Goal: Task Accomplishment & Management: Use online tool/utility

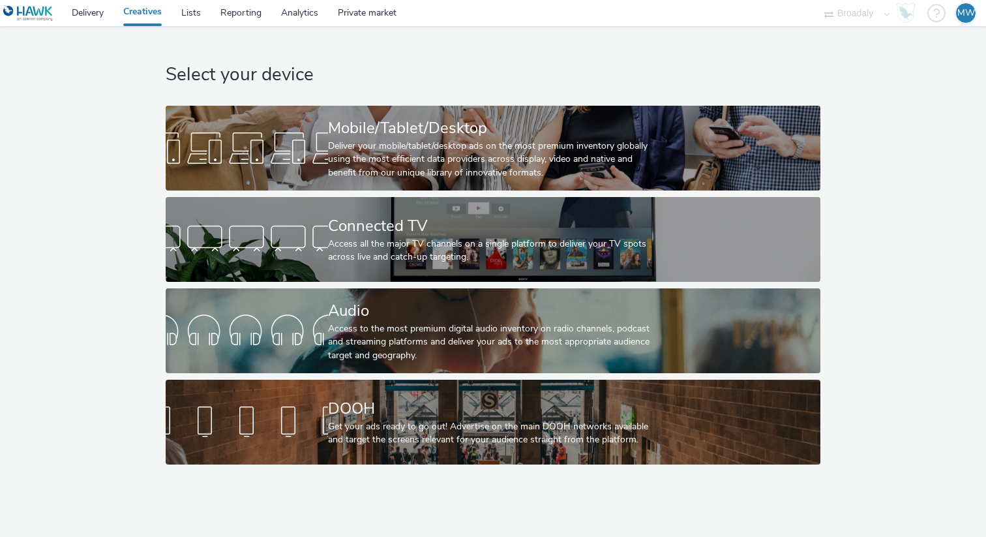
click at [33, 14] on img at bounding box center [28, 13] width 50 height 16
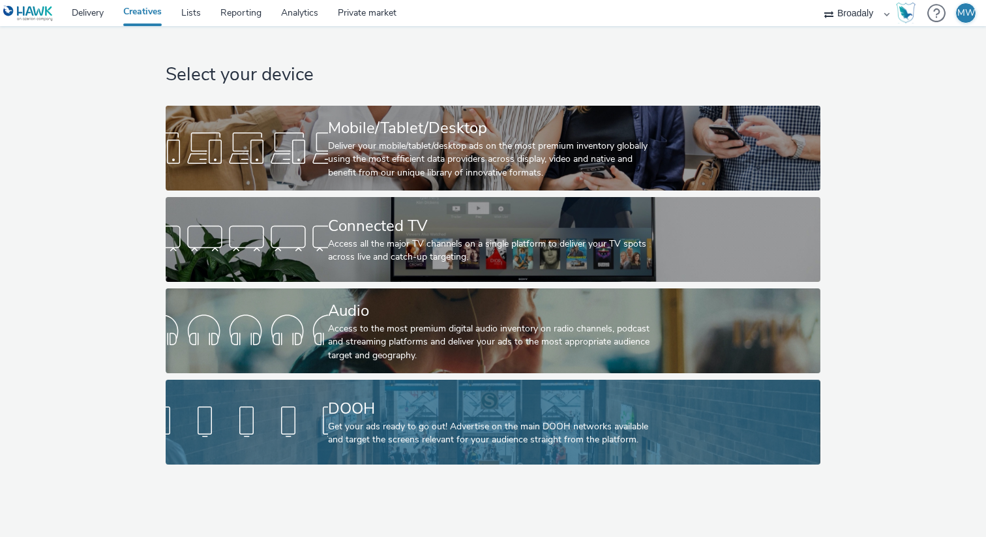
click at [360, 411] on div "DOOH" at bounding box center [490, 408] width 325 height 23
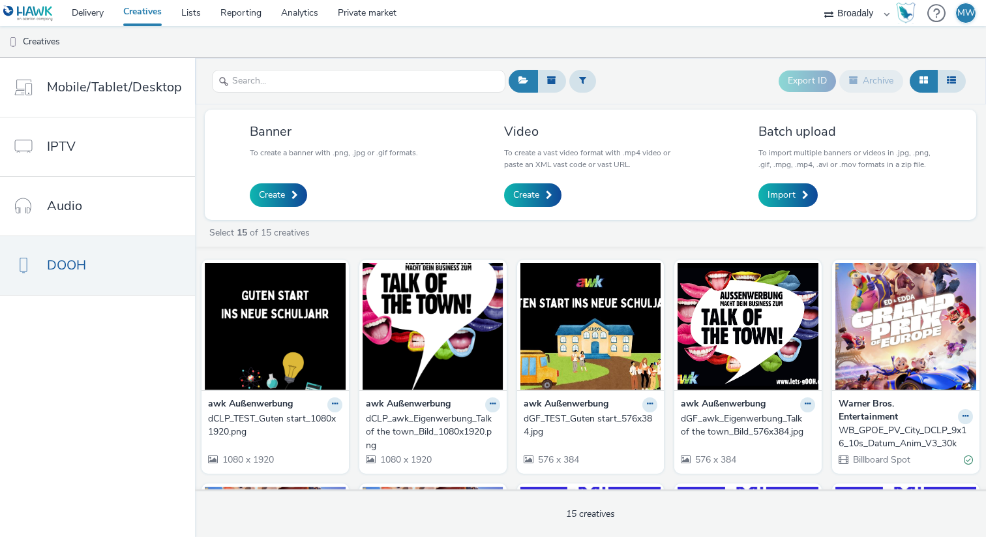
scroll to position [12, 0]
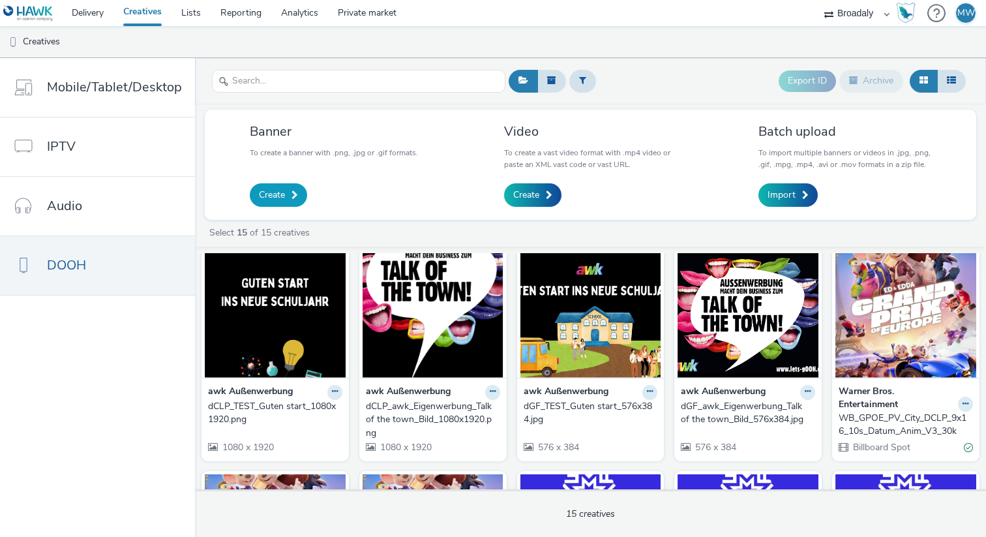
click at [280, 199] on span "Create" at bounding box center [272, 194] width 26 height 13
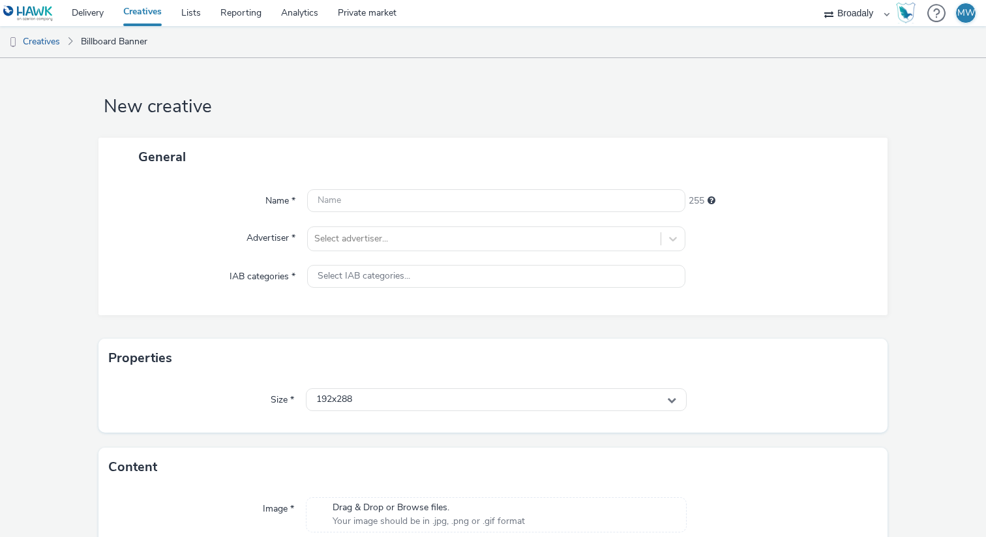
scroll to position [17, 0]
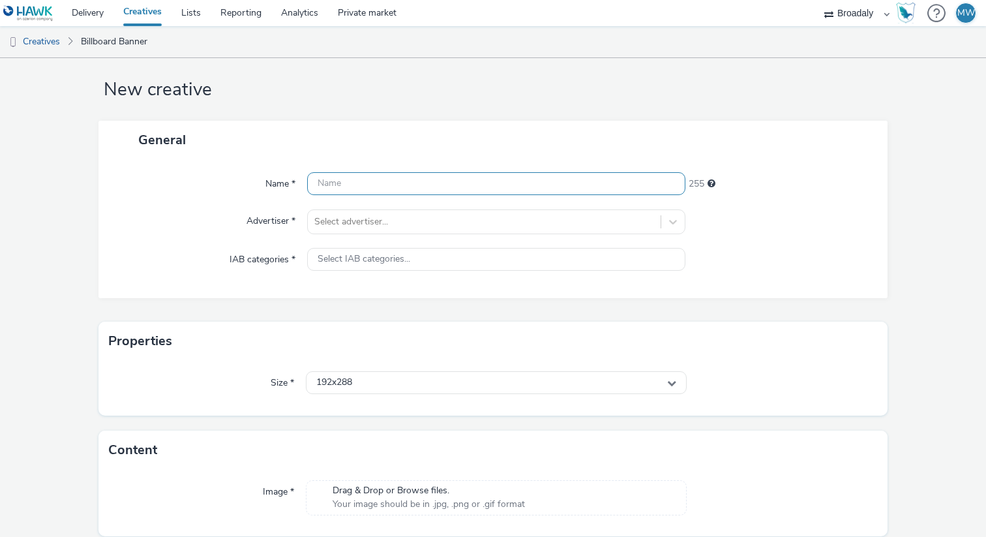
click at [359, 181] on input "text" at bounding box center [496, 183] width 378 height 23
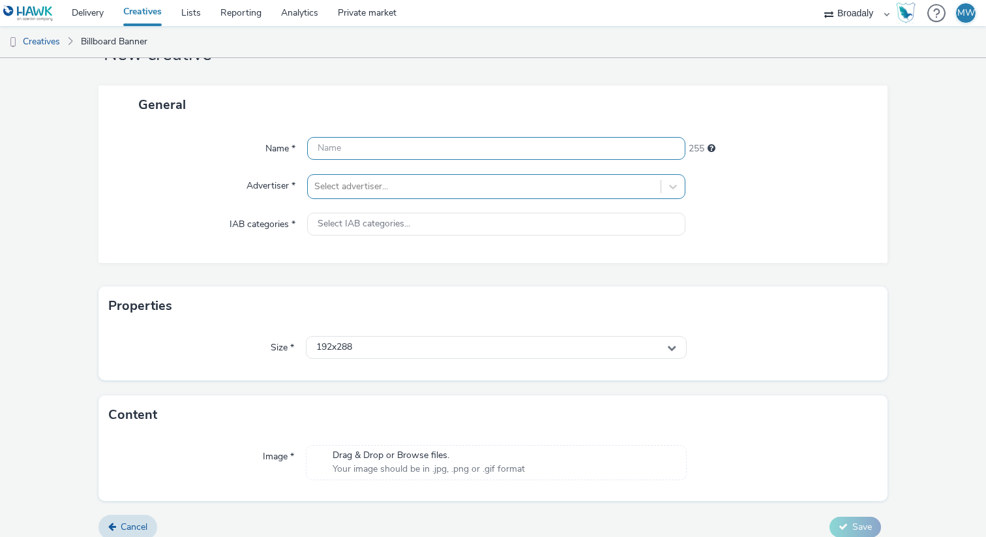
scroll to position [65, 0]
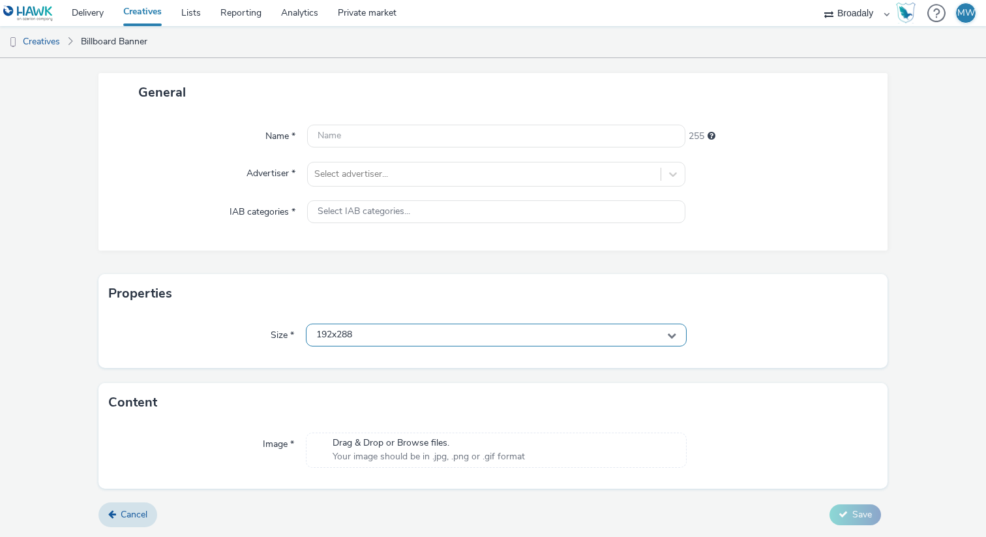
click at [383, 340] on div "192x288" at bounding box center [496, 334] width 381 height 23
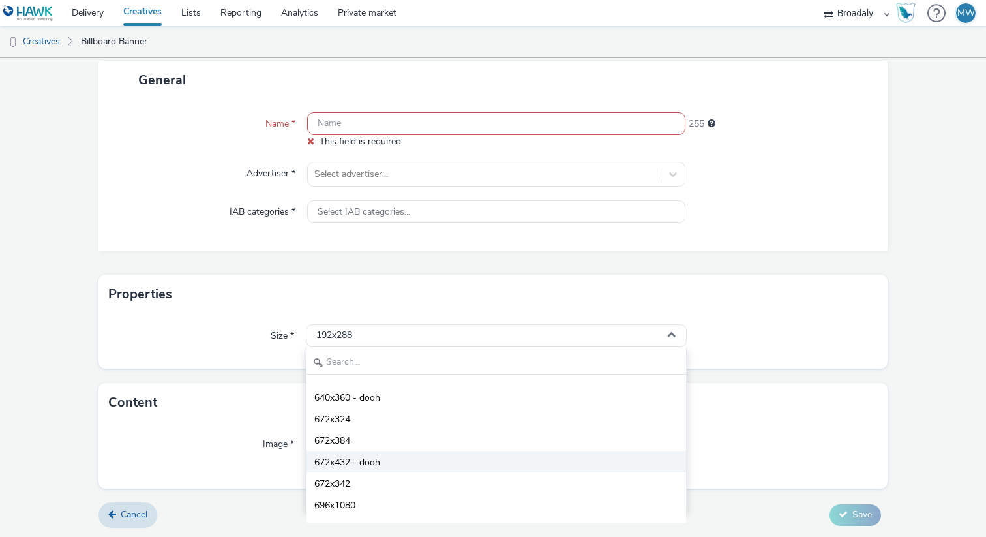
scroll to position [1864, 0]
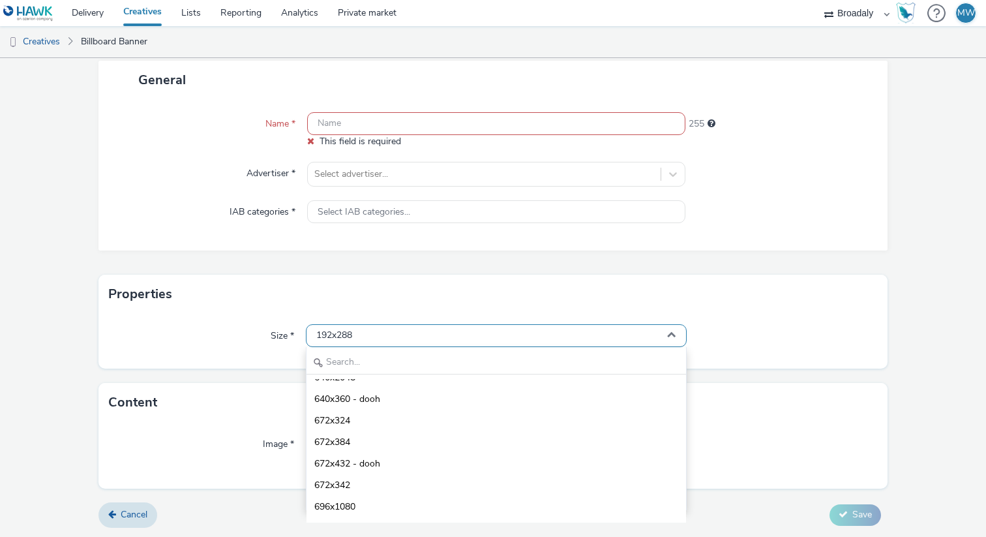
click at [615, 332] on div "192x288" at bounding box center [496, 335] width 381 height 23
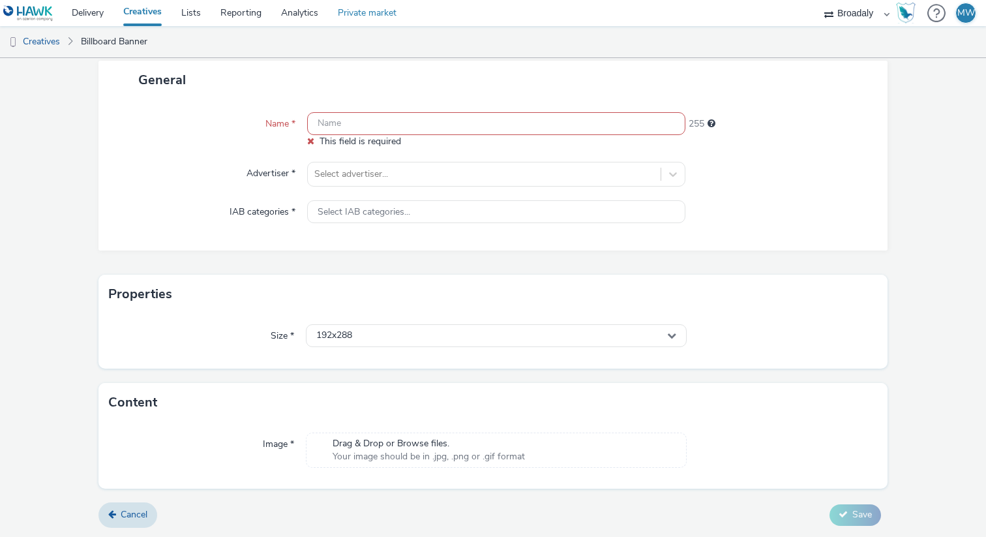
click at [355, 21] on link "Private market" at bounding box center [367, 13] width 78 height 26
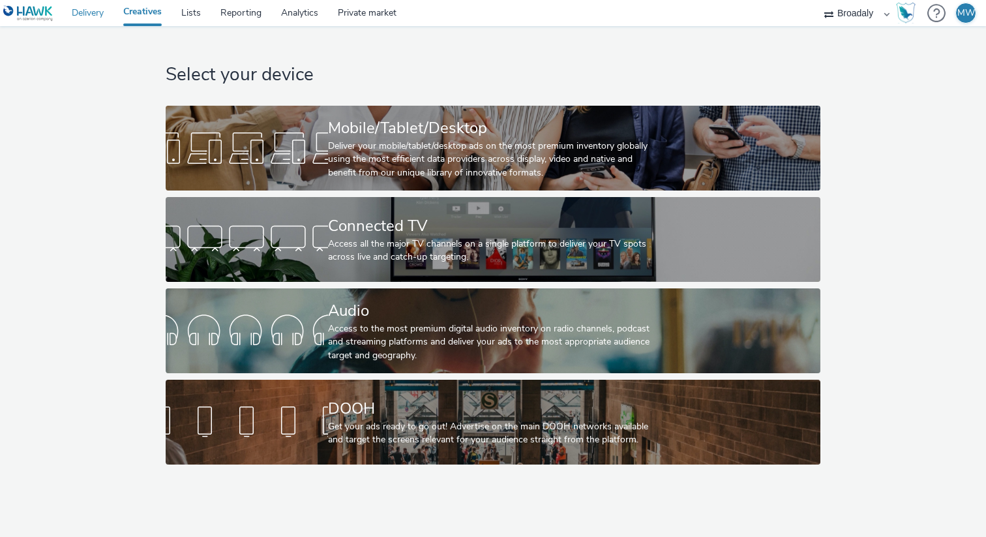
click at [86, 20] on link "Delivery" at bounding box center [88, 13] width 52 height 26
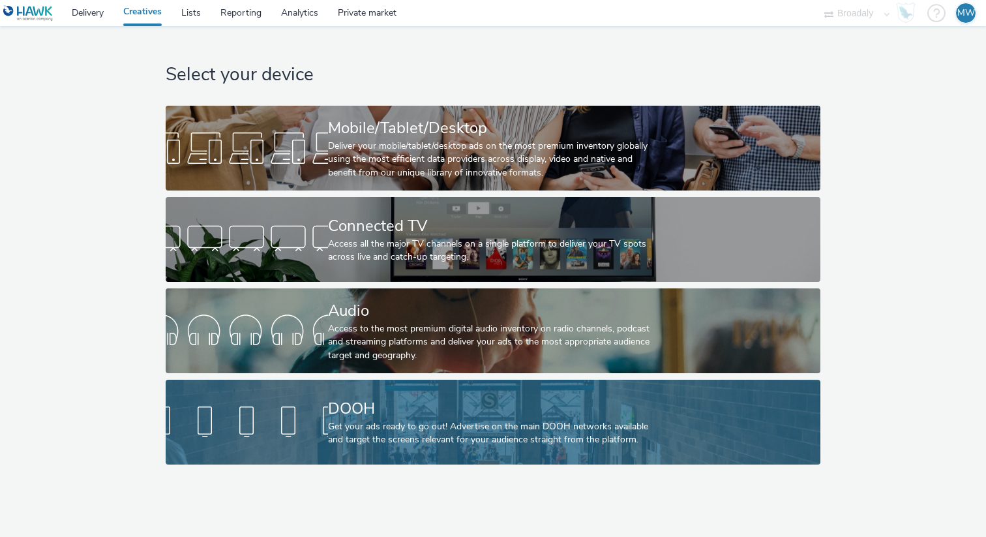
click at [411, 420] on div "Get your ads ready to go out! Advertise on the main DOOH networks available and…" at bounding box center [490, 433] width 325 height 27
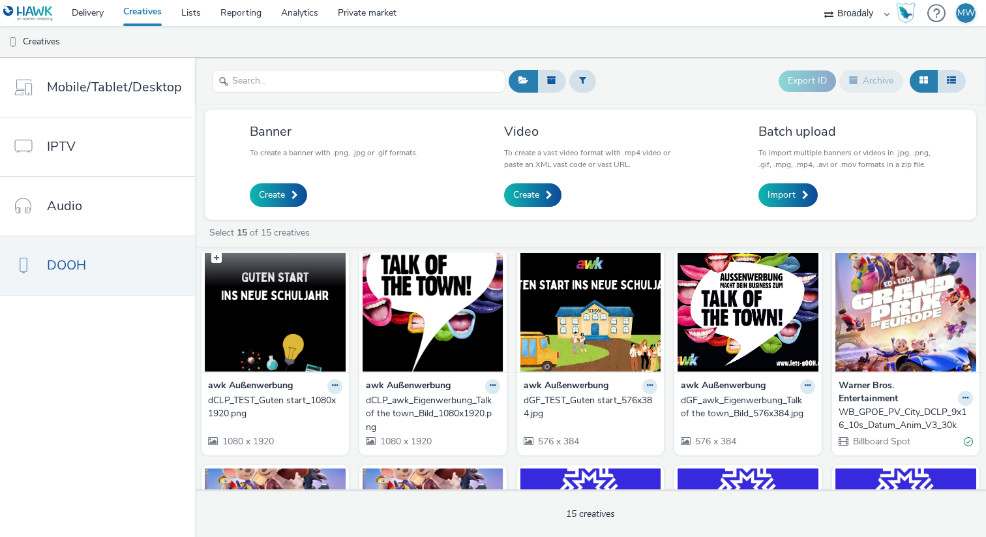
scroll to position [29, 0]
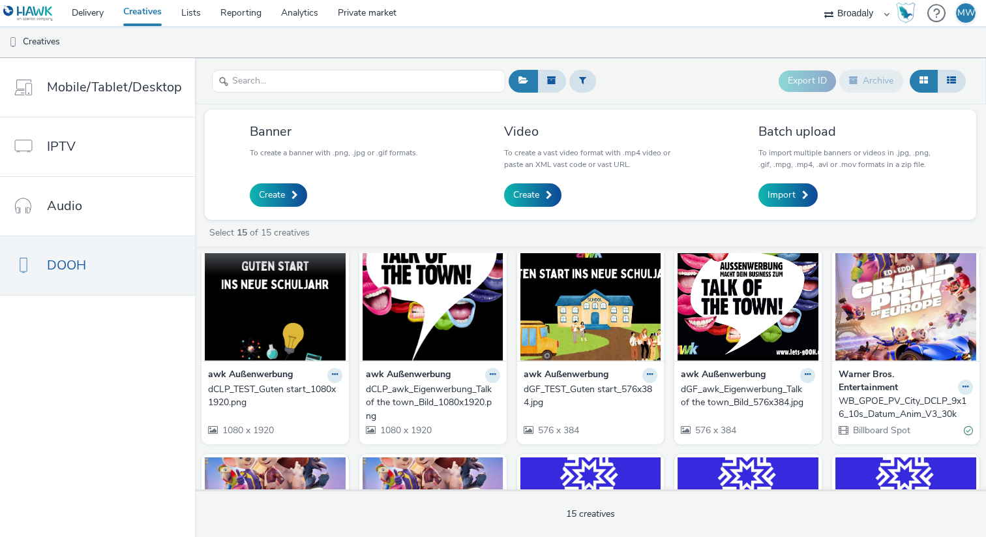
click at [291, 340] on img at bounding box center [275, 296] width 141 height 127
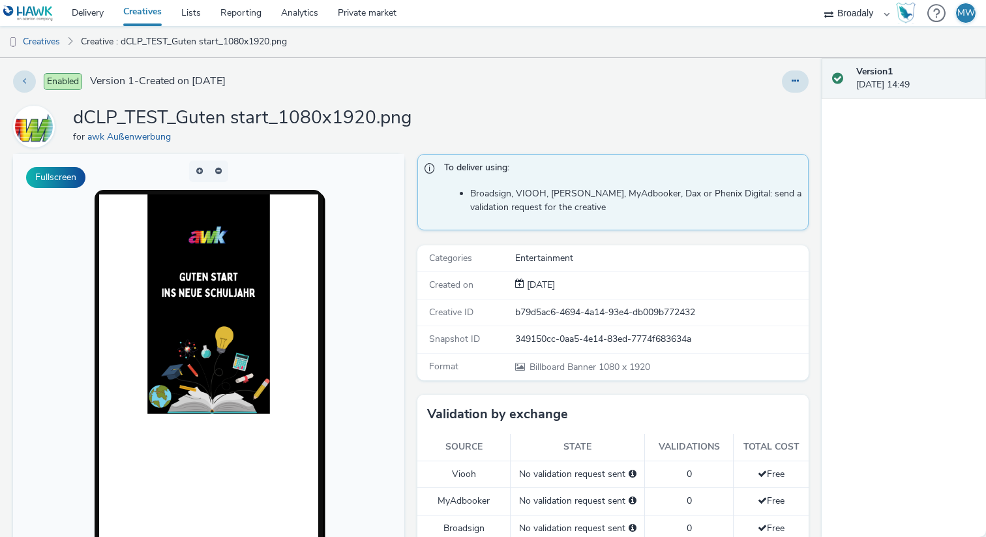
scroll to position [7, 0]
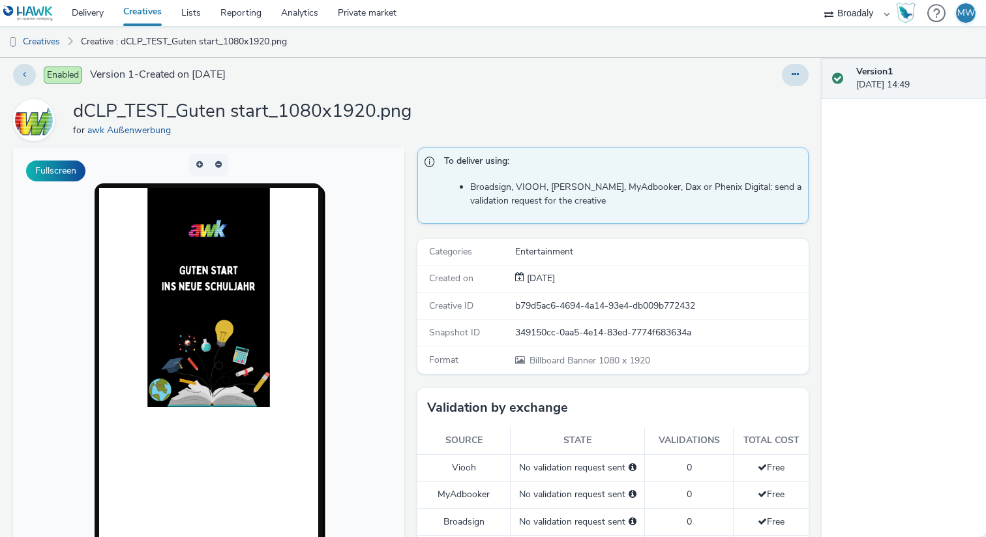
click at [512, 306] on div "Creative ID" at bounding box center [467, 305] width 97 height 13
drag, startPoint x: 703, startPoint y: 305, endPoint x: 498, endPoint y: 306, distance: 205.4
click at [498, 306] on div "Creative ID b79d5ac6-4694-4a14-93e4-db009b772432" at bounding box center [612, 306] width 391 height 27
copy div "b79d5ac6-4694-4a14-93e4-db009b772432"
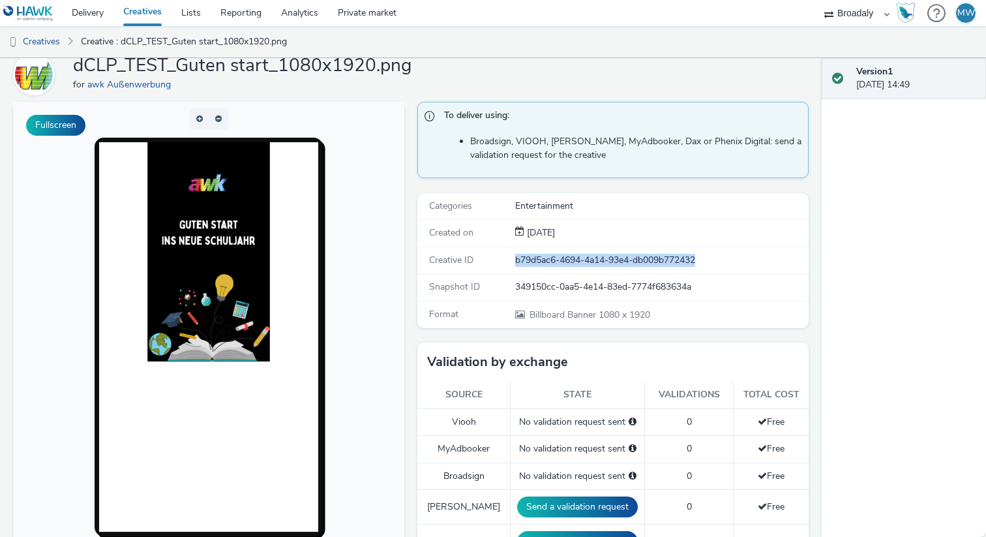
scroll to position [38, 0]
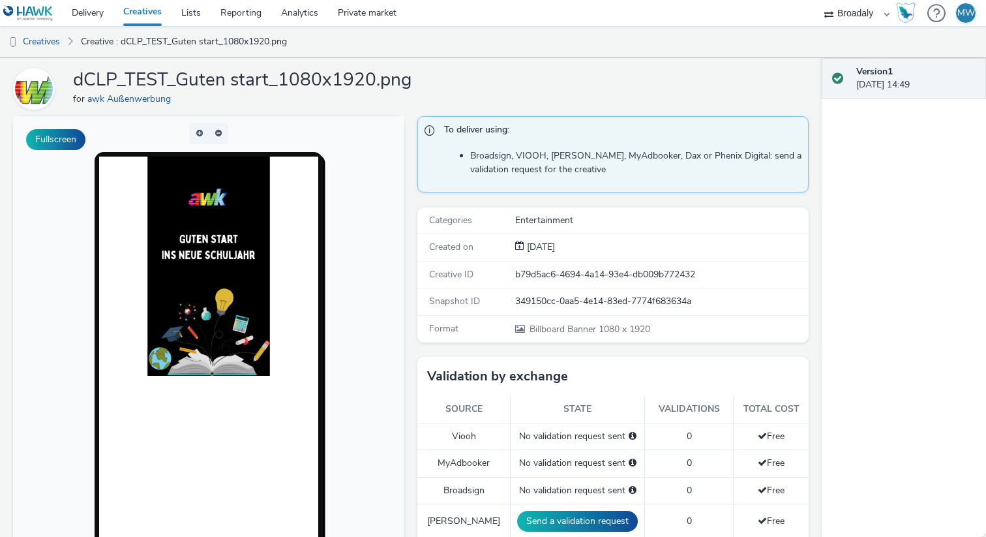
click at [718, 268] on div "b79d5ac6-4694-4a14-93e4-db009b772432" at bounding box center [661, 274] width 292 height 13
drag, startPoint x: 709, startPoint y: 275, endPoint x: 513, endPoint y: 271, distance: 197.0
click at [513, 271] on div "Creative ID b79d5ac6-4694-4a14-93e4-db009b772432" at bounding box center [612, 274] width 391 height 27
copy div "b79d5ac6-4694-4a14-93e4-db009b772432"
click at [84, 10] on link "Delivery" at bounding box center [88, 13] width 52 height 26
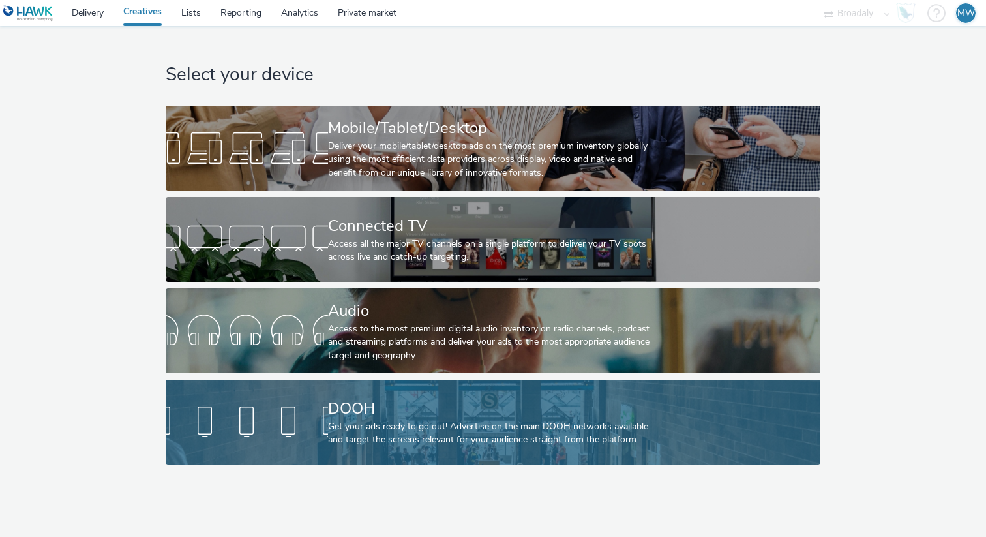
click at [411, 417] on div "DOOH" at bounding box center [490, 408] width 325 height 23
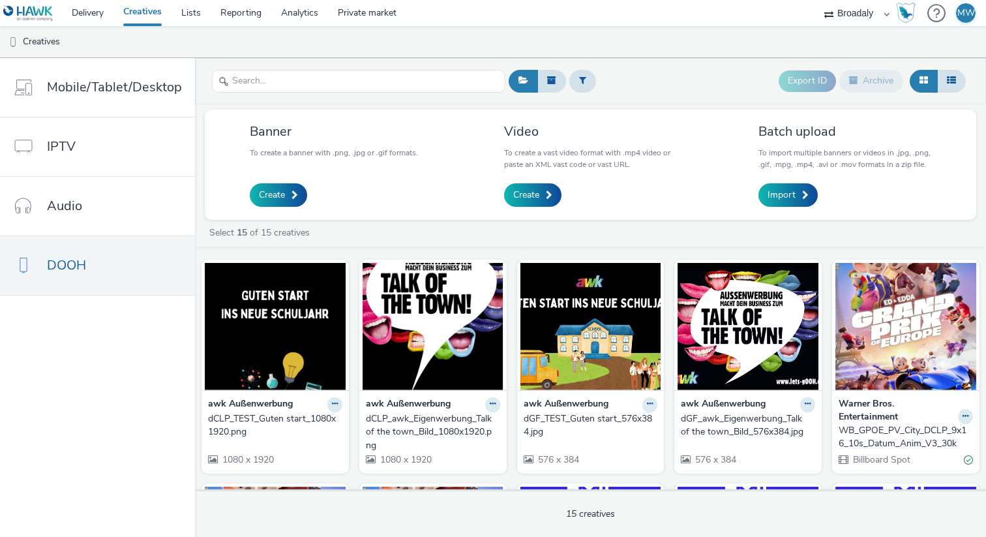
scroll to position [23, 0]
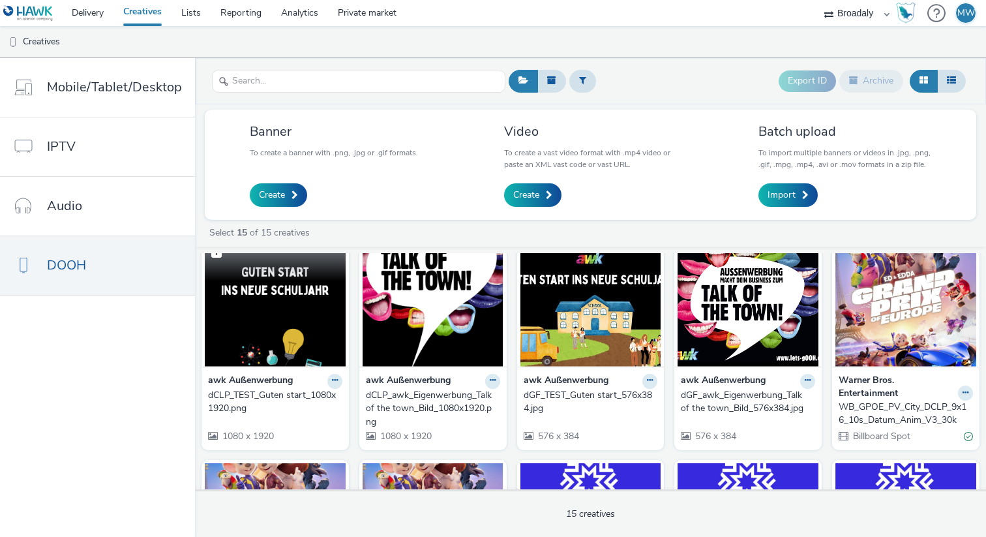
click at [300, 363] on img at bounding box center [275, 302] width 141 height 127
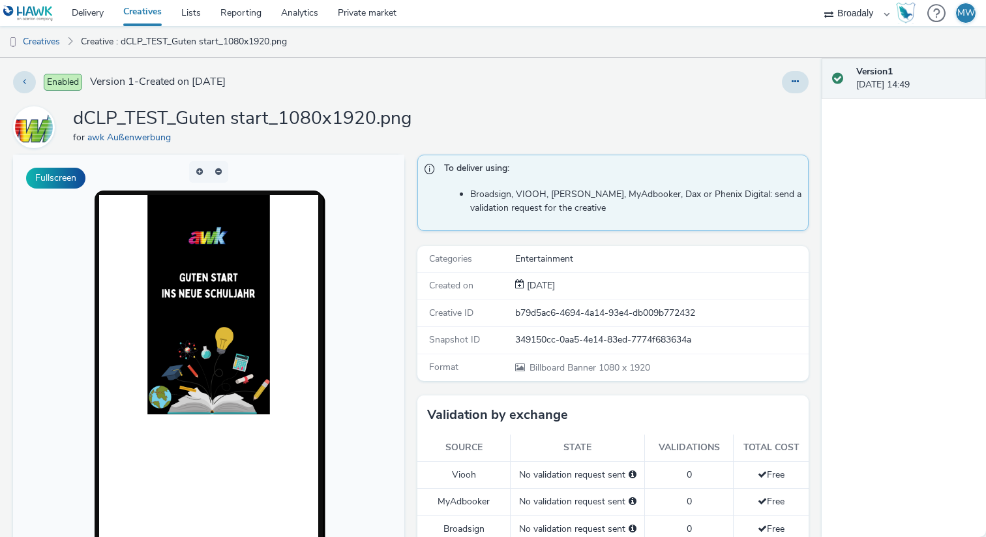
click at [69, 78] on span "Enabled" at bounding box center [63, 82] width 38 height 17
click at [27, 82] on button at bounding box center [24, 82] width 23 height 22
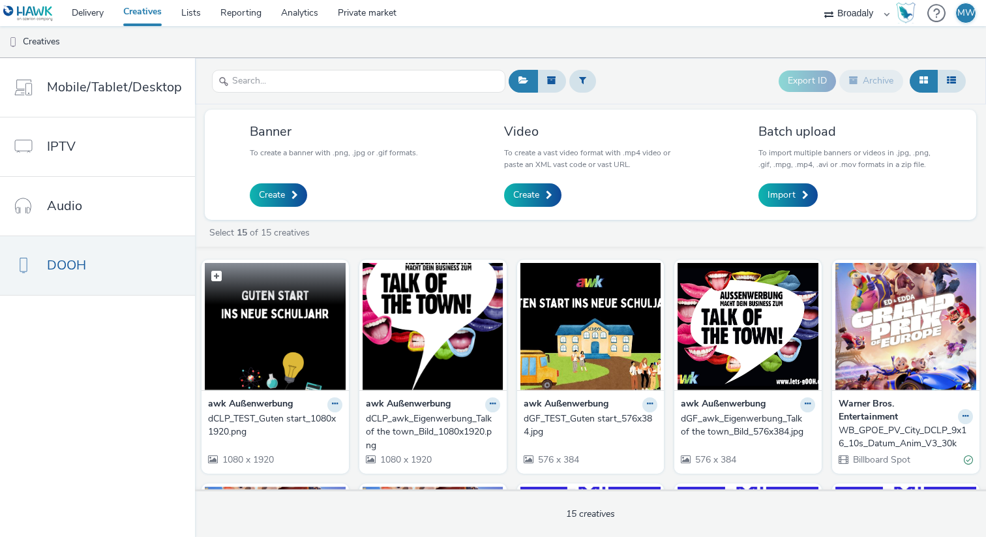
click at [318, 362] on img at bounding box center [275, 326] width 141 height 127
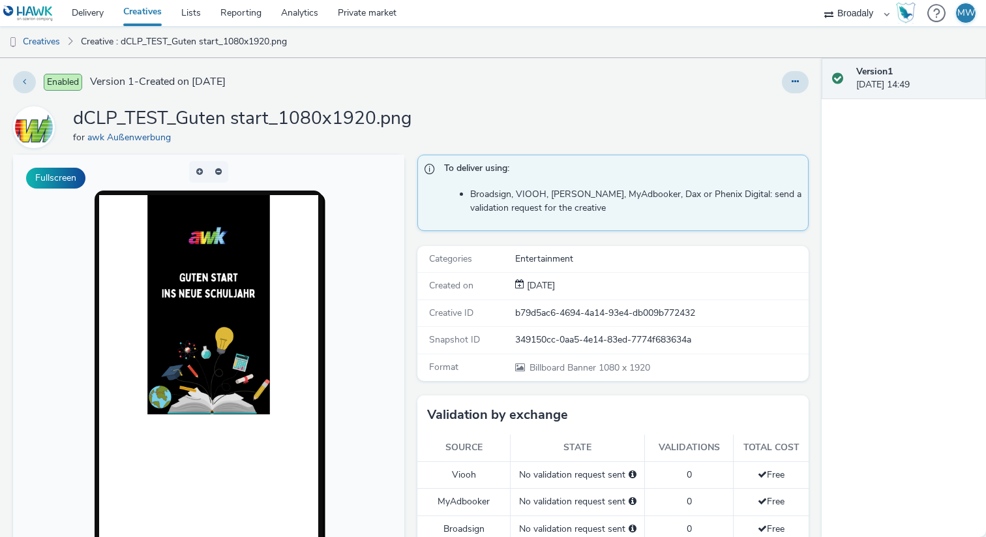
click at [603, 209] on li "Broadsign, VIOOH, [PERSON_NAME], MyAdbooker, Dax or Phenix Digital: send a vali…" at bounding box center [635, 201] width 331 height 27
click at [571, 204] on li "Broadsign, VIOOH, [PERSON_NAME], MyAdbooker, Dax or Phenix Digital: send a vali…" at bounding box center [635, 201] width 331 height 27
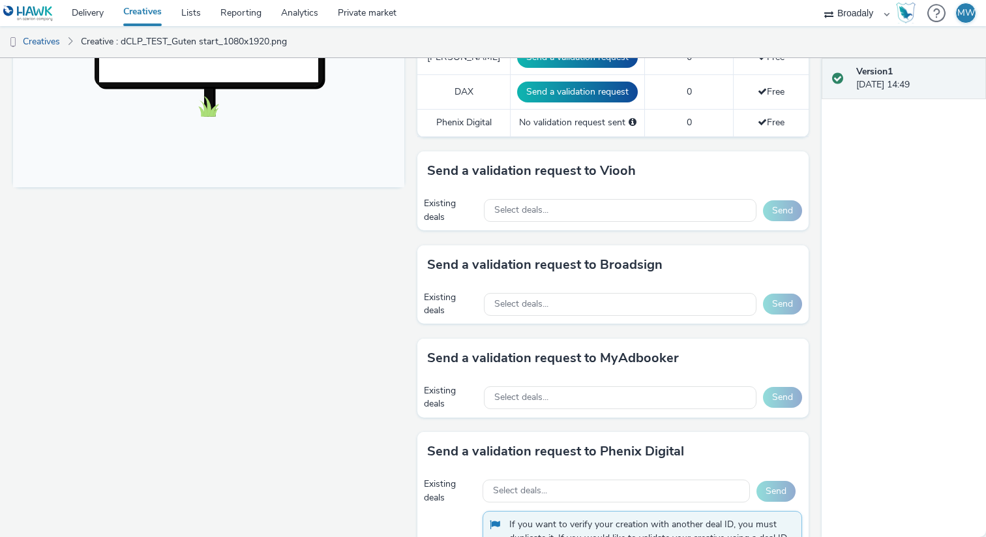
scroll to position [566, 0]
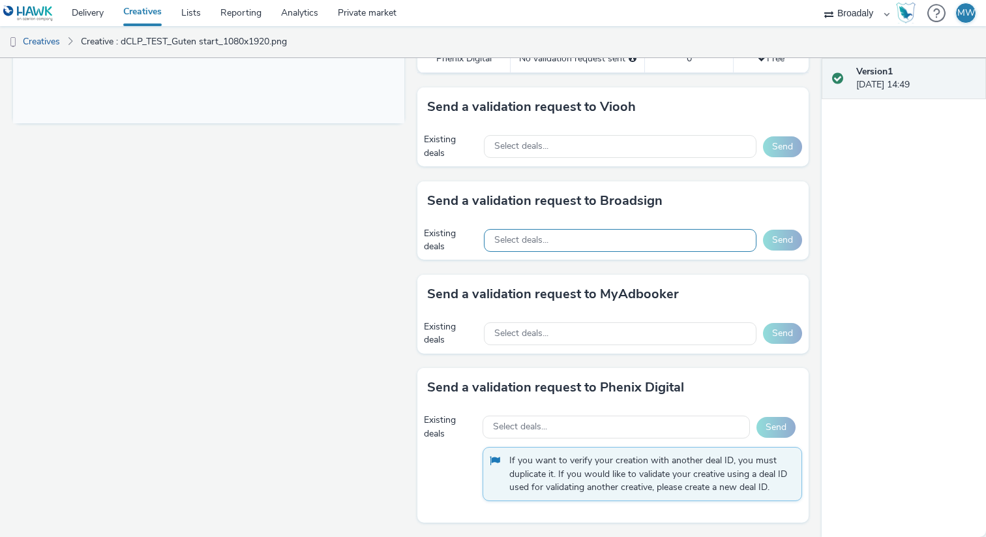
click at [534, 242] on span "Select deals..." at bounding box center [521, 240] width 54 height 11
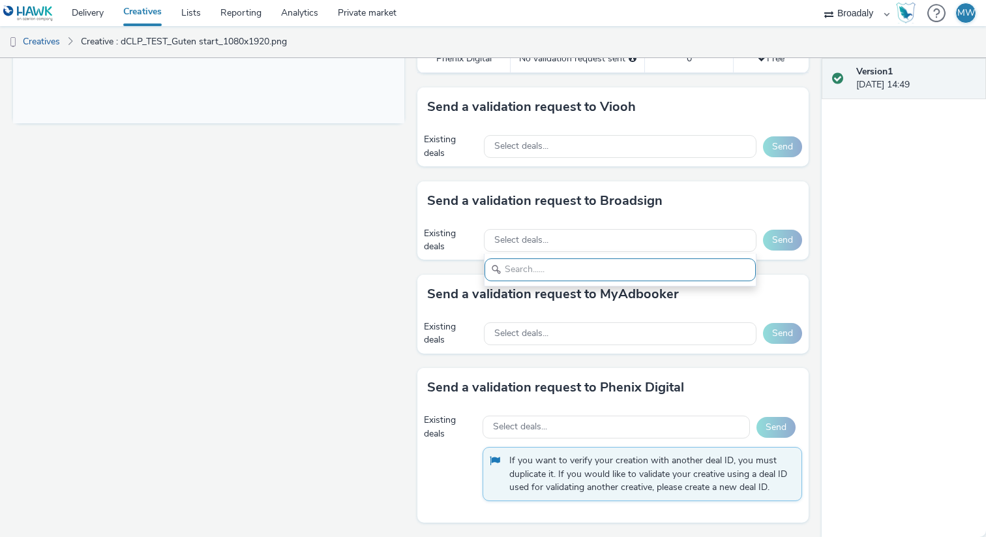
click at [309, 219] on div "Fullscreen" at bounding box center [212, 63] width 398 height 948
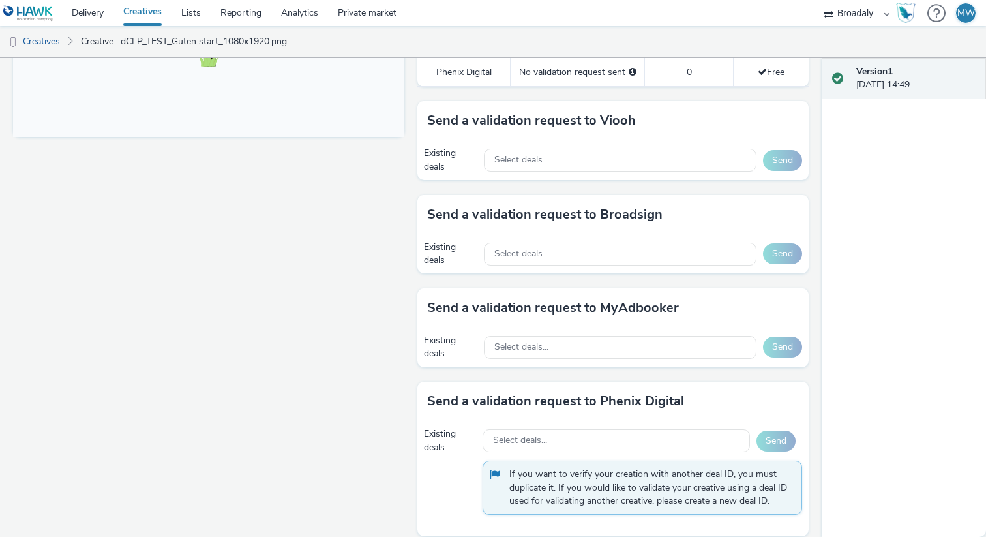
scroll to position [554, 0]
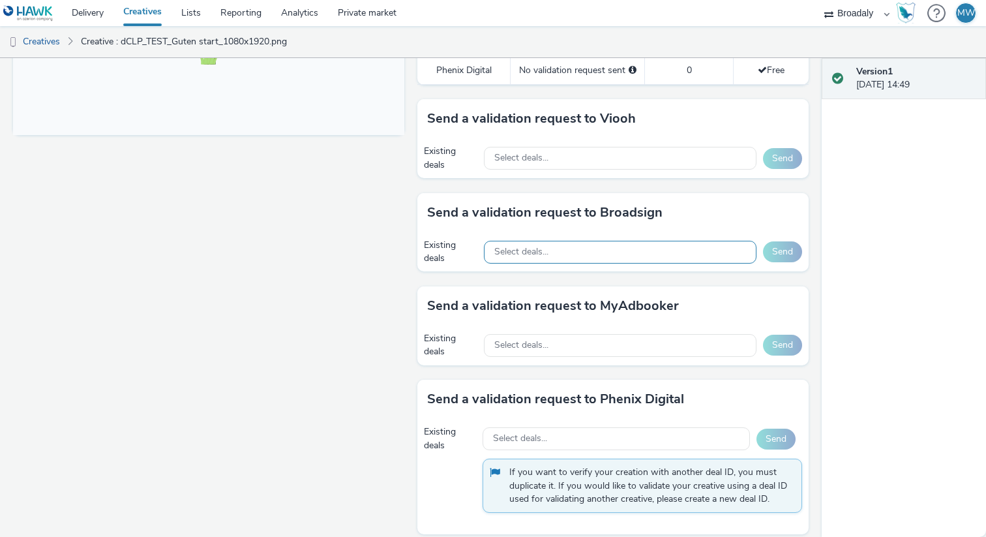
click at [546, 257] on span "Select deals..." at bounding box center [521, 251] width 54 height 11
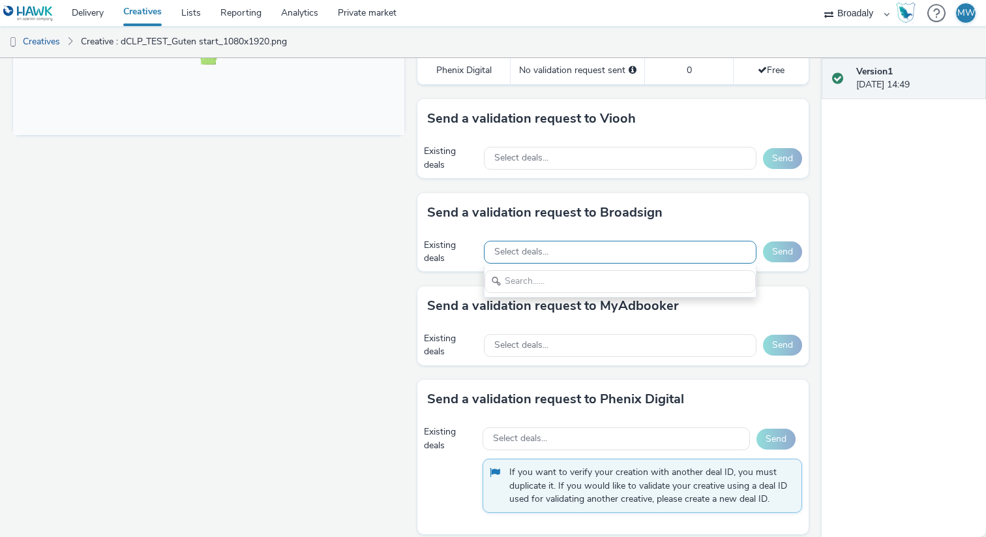
scroll to position [0, 0]
type input "F5K041QIDY"
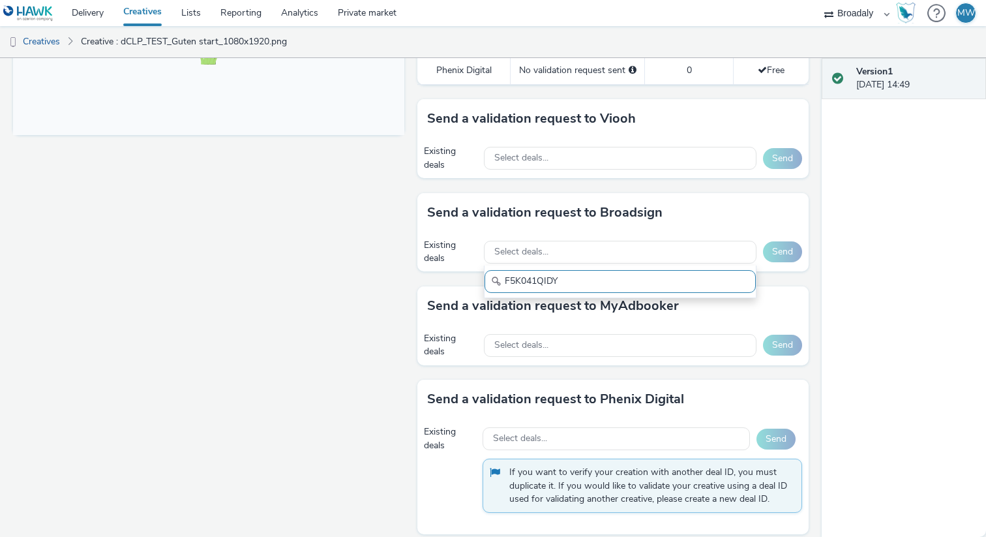
click at [491, 286] on icon at bounding box center [496, 281] width 10 height 10
click at [572, 252] on div "Select deals..." at bounding box center [620, 252] width 273 height 23
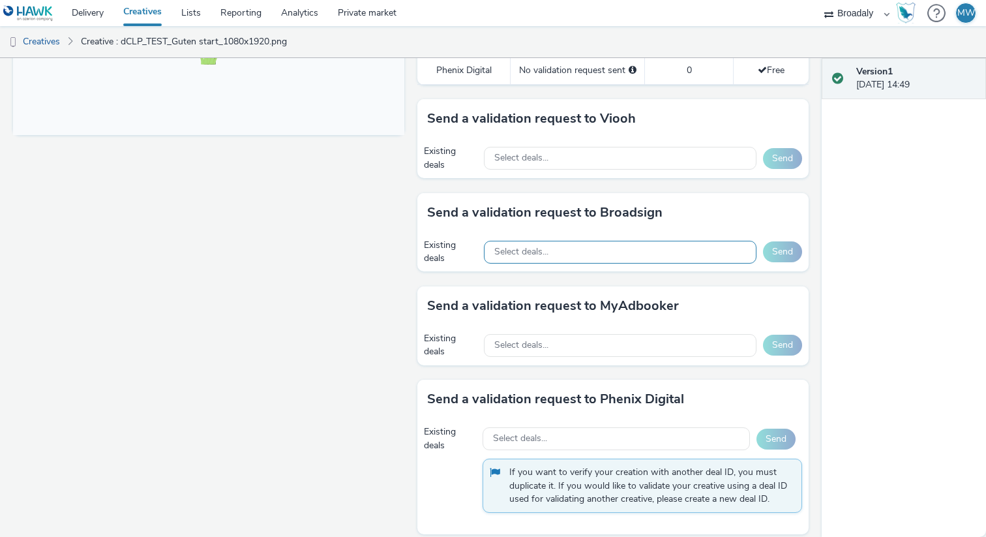
click at [558, 254] on div "Select deals..." at bounding box center [620, 252] width 273 height 23
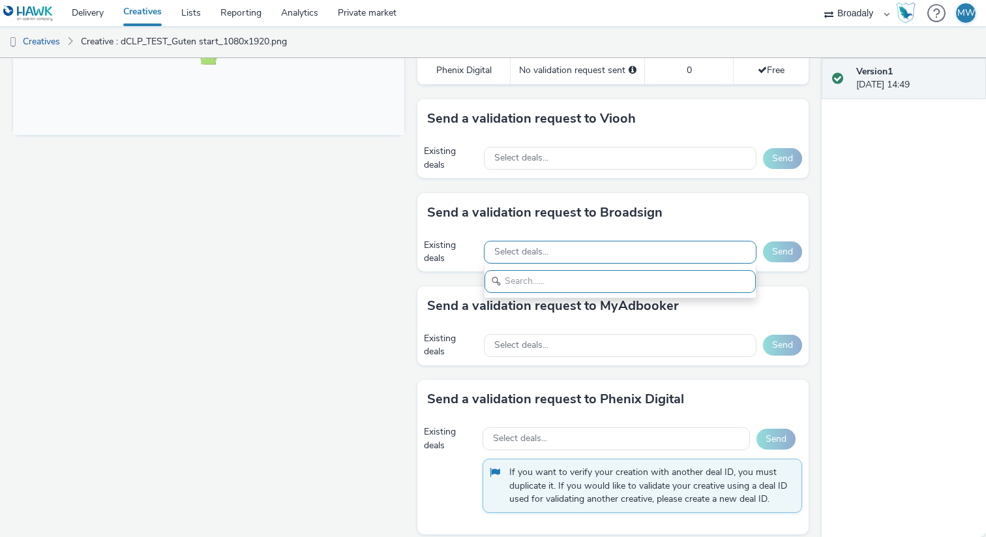
paste input "F5K041QIDY"
type input "F5K041QIDY"
click at [497, 282] on icon at bounding box center [496, 281] width 10 height 10
click at [447, 292] on div "Send a validation request to MyAdbooker" at bounding box center [612, 305] width 391 height 39
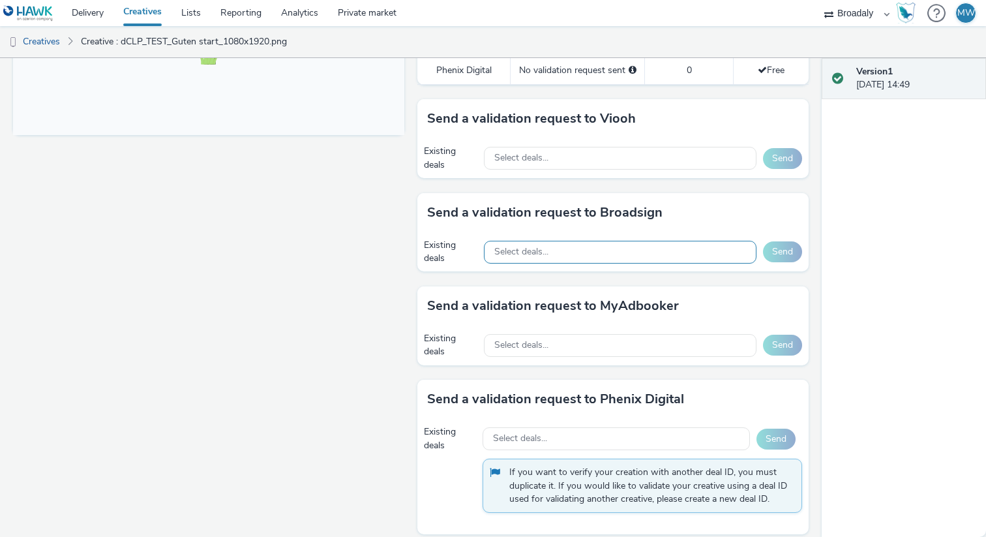
click at [664, 258] on div "Select deals..." at bounding box center [620, 252] width 273 height 23
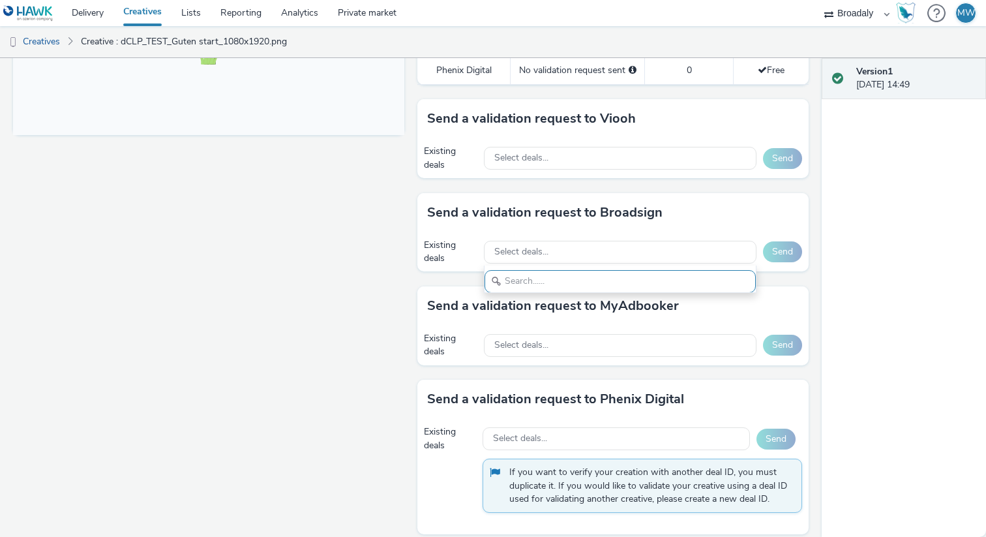
click at [460, 244] on div "Existing deals" at bounding box center [450, 252] width 53 height 27
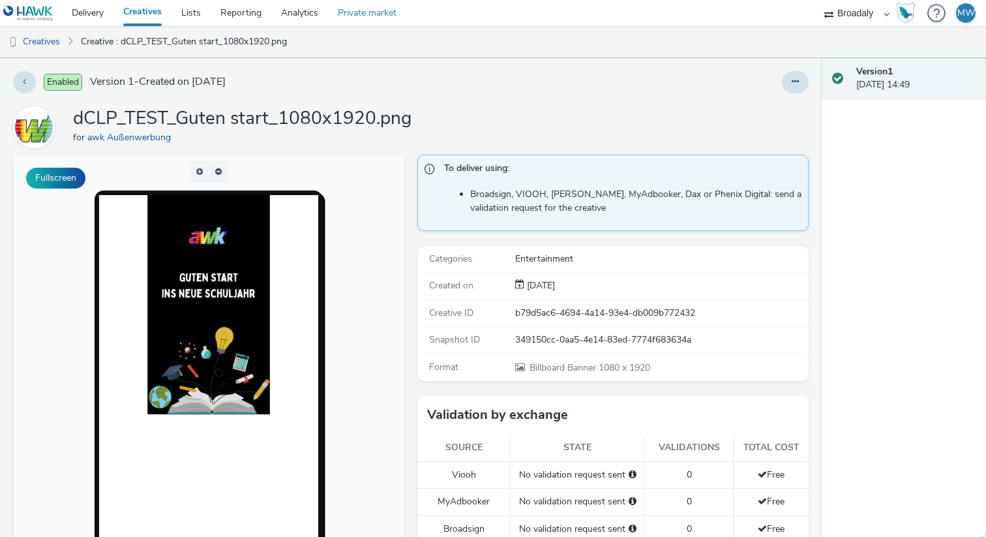
click at [353, 13] on link "Private market" at bounding box center [367, 13] width 78 height 26
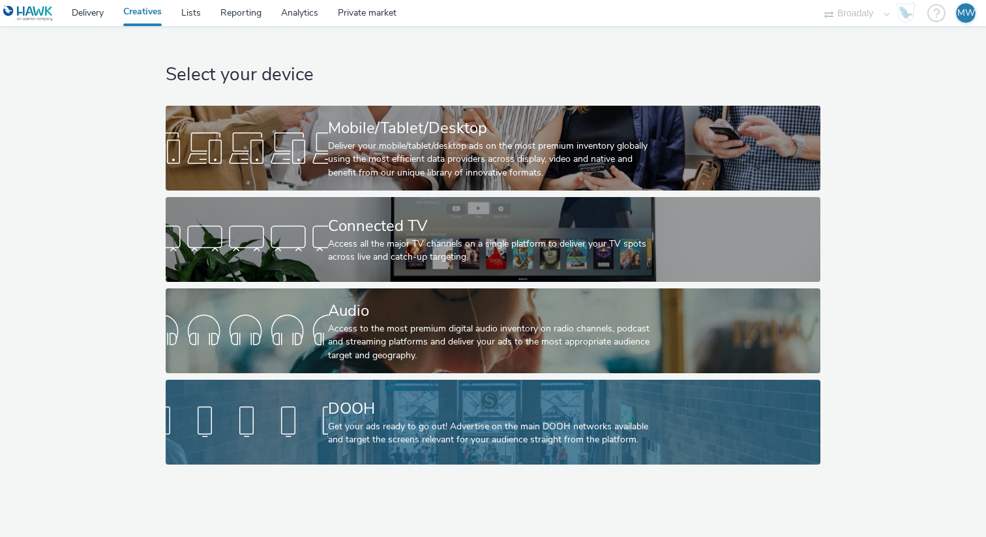
click at [280, 415] on div at bounding box center [247, 422] width 162 height 42
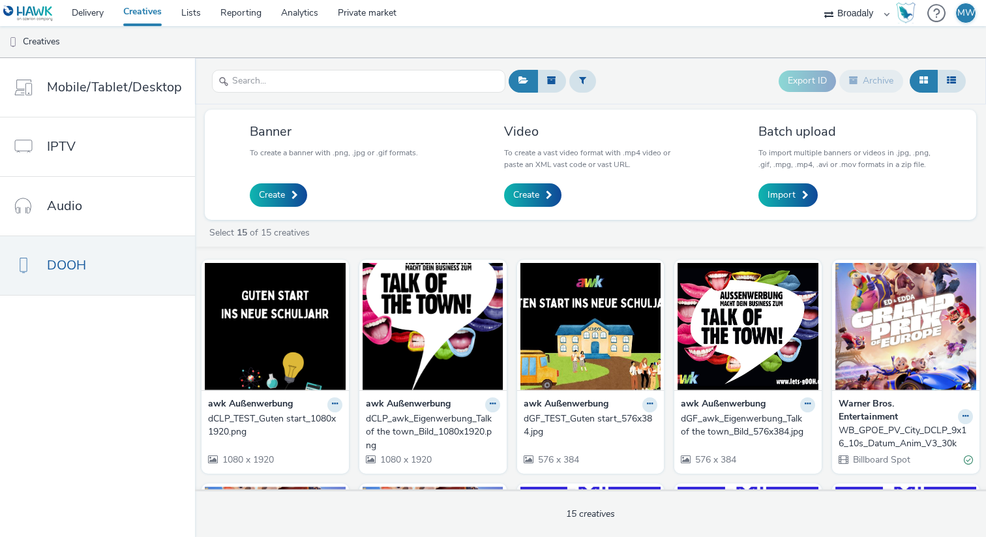
click at [301, 392] on div "awk Außenwerbung dCLP_TEST_Guten start_1080x1920.png 1080 x 1920" at bounding box center [274, 431] width 147 height 83
click at [332, 403] on icon at bounding box center [335, 404] width 6 height 8
click at [290, 426] on link "Edit" at bounding box center [294, 427] width 98 height 26
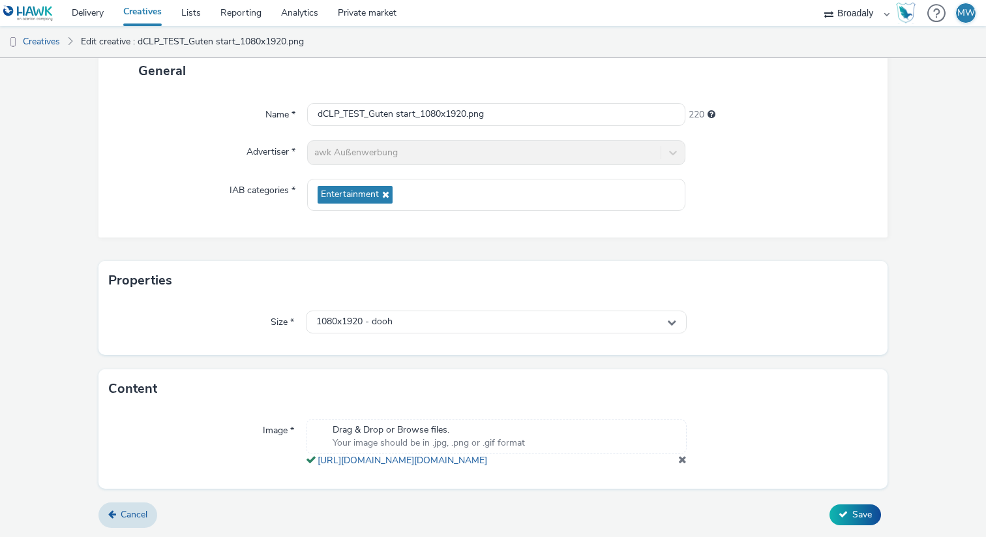
scroll to position [113, 0]
click at [849, 511] on button "Save" at bounding box center [855, 514] width 52 height 21
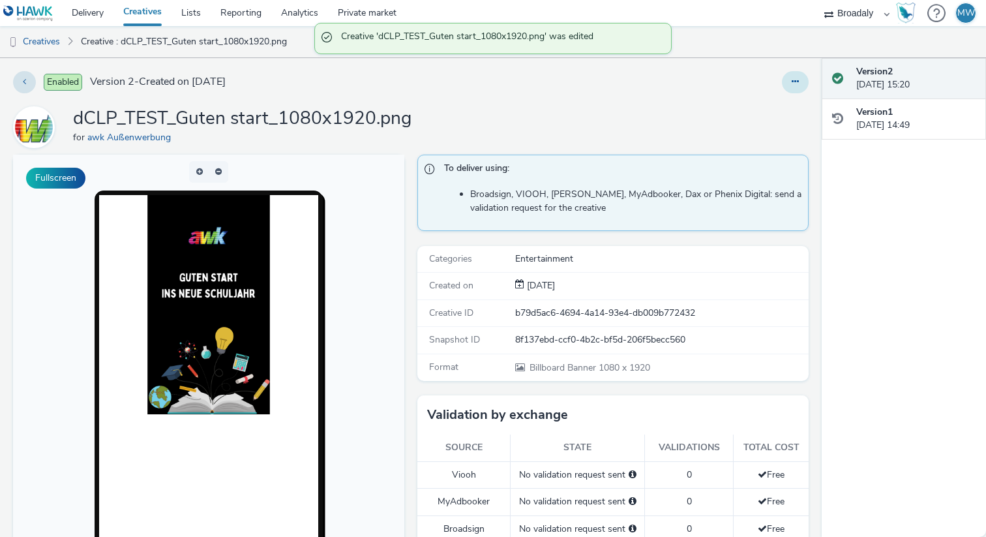
click at [794, 75] on button at bounding box center [795, 82] width 27 height 22
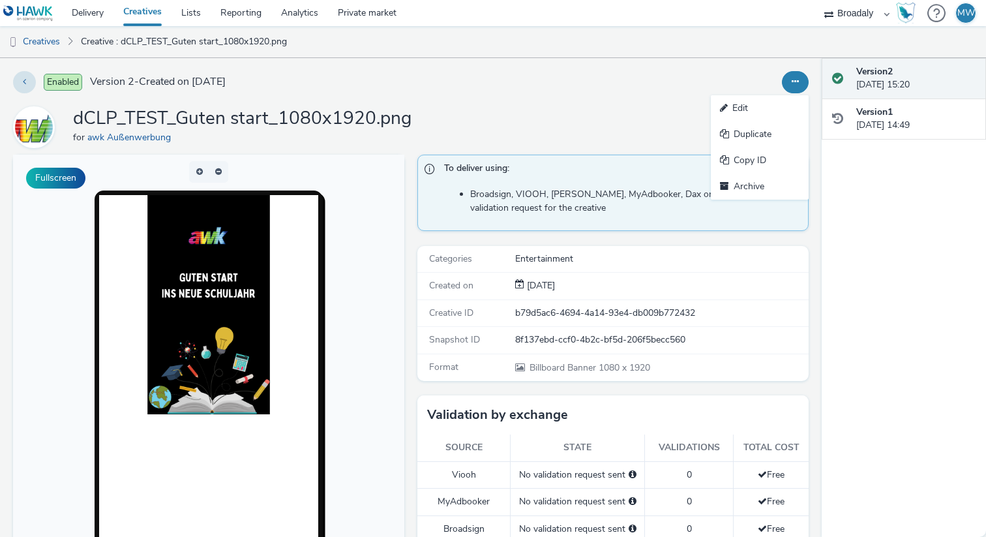
click at [646, 90] on div "Edit Duplicate Copy ID Archive" at bounding box center [649, 82] width 318 height 22
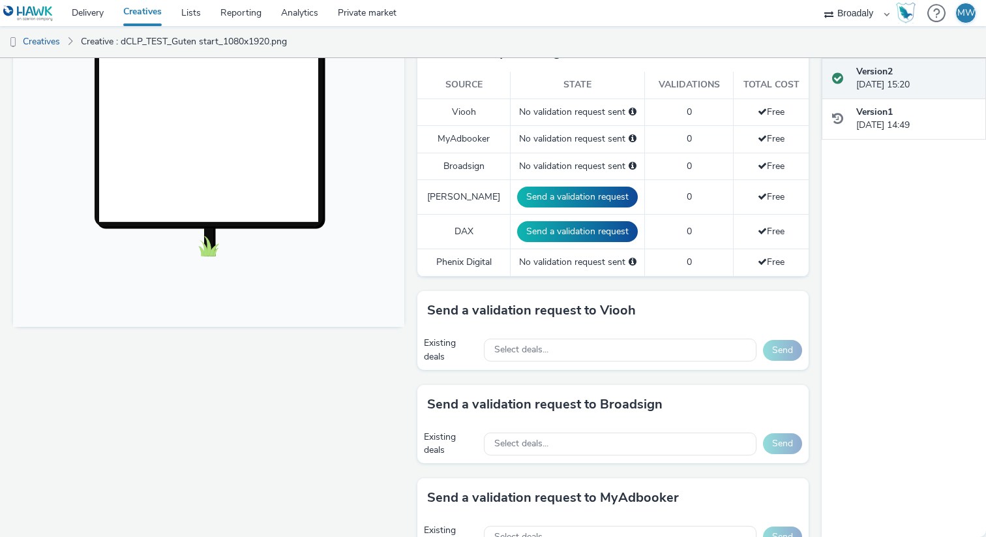
scroll to position [391, 0]
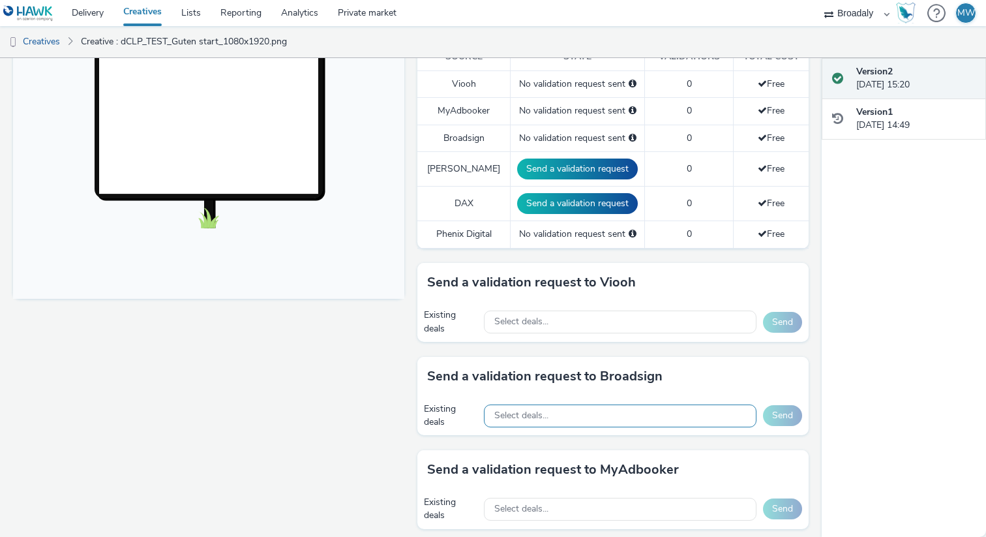
click at [546, 419] on span "Select deals..." at bounding box center [521, 415] width 54 height 11
click at [496, 442] on icon at bounding box center [496, 445] width 10 height 10
paste input "F5K041QIDY"
click at [567, 441] on input "F5K041QIDY" at bounding box center [620, 445] width 271 height 23
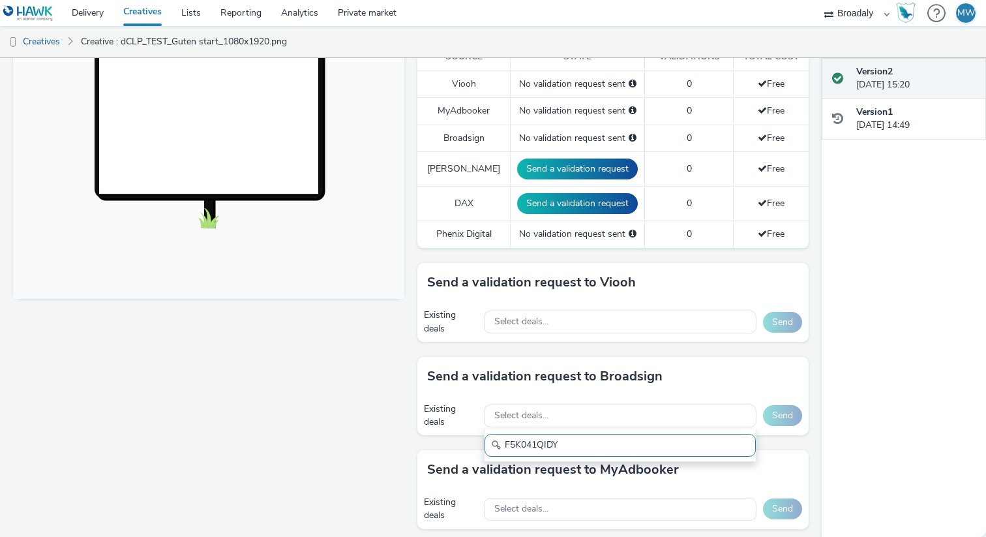
drag, startPoint x: 567, startPoint y: 441, endPoint x: 531, endPoint y: 441, distance: 36.5
click at [531, 441] on input "F5K041QIDY" at bounding box center [620, 445] width 271 height 23
click at [561, 441] on input "F5K041QIDY" at bounding box center [620, 445] width 271 height 23
type input "F"
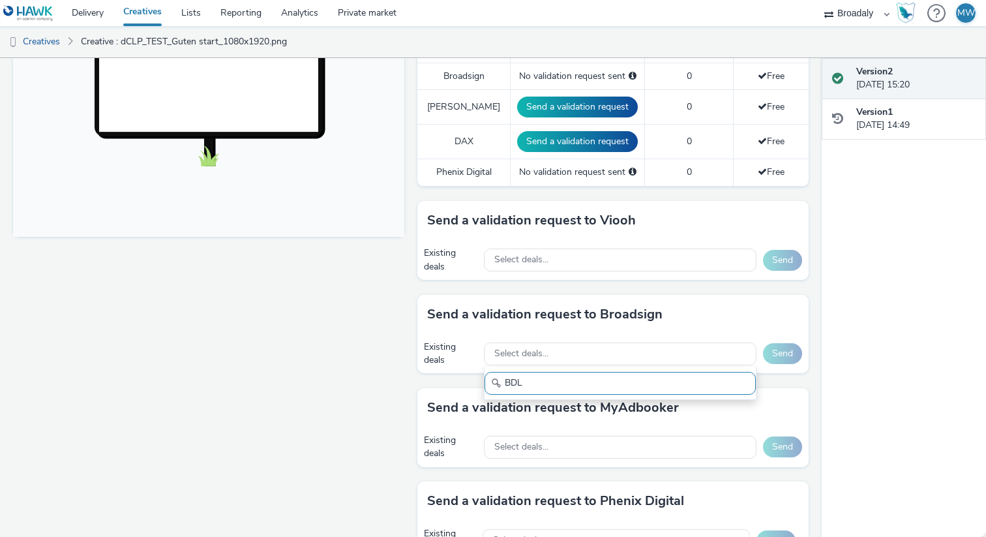
scroll to position [472, 0]
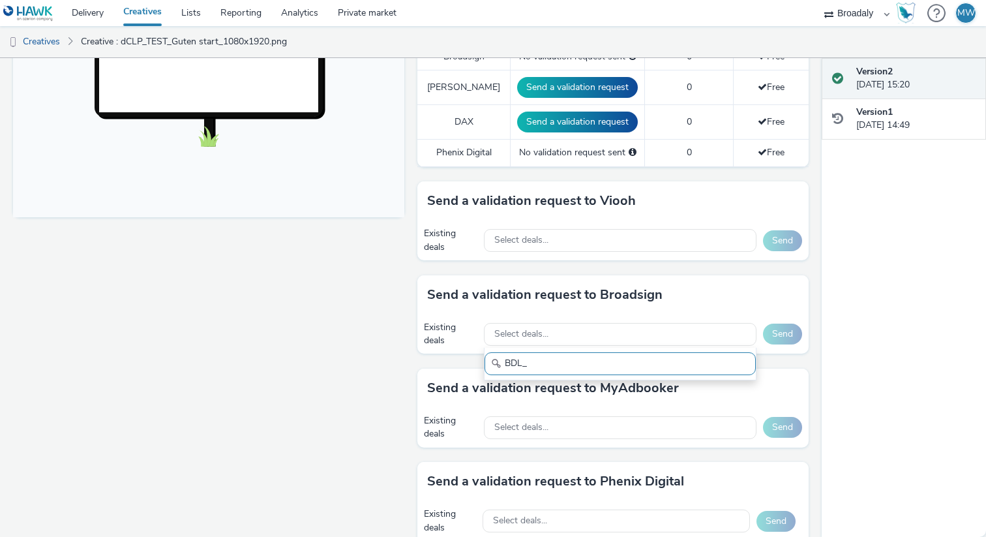
type input "BDL_"
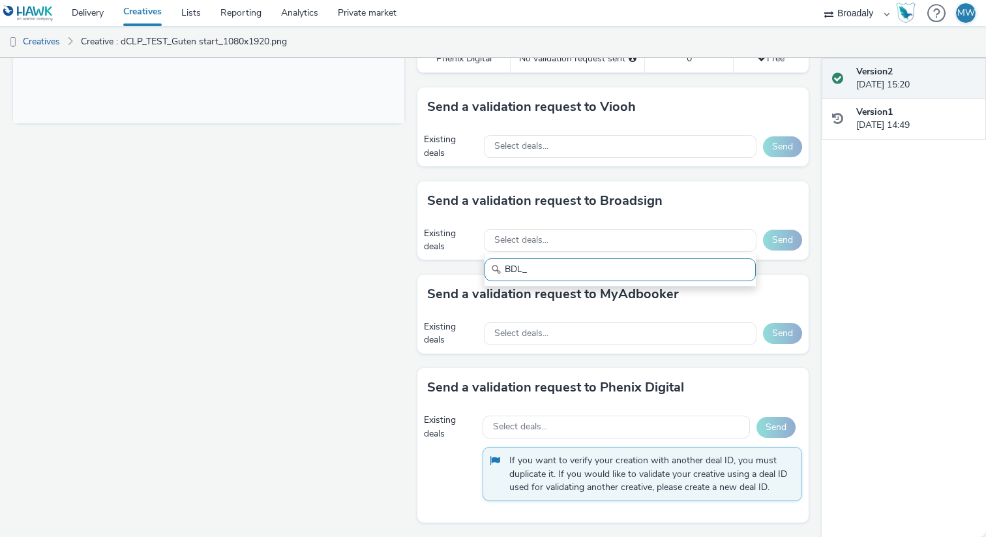
click at [419, 334] on div "Existing deals Select deals... Send" at bounding box center [612, 334] width 391 height 40
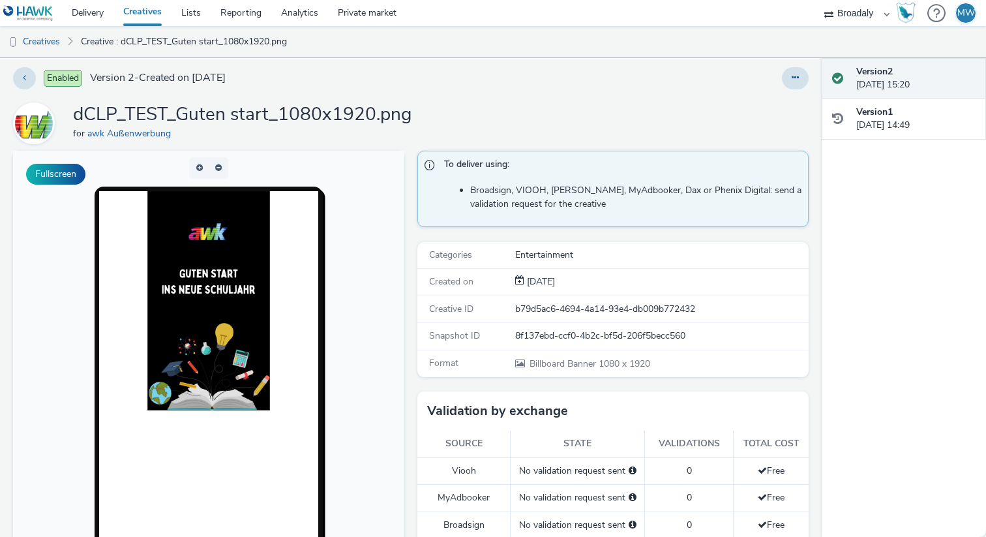
scroll to position [1, 0]
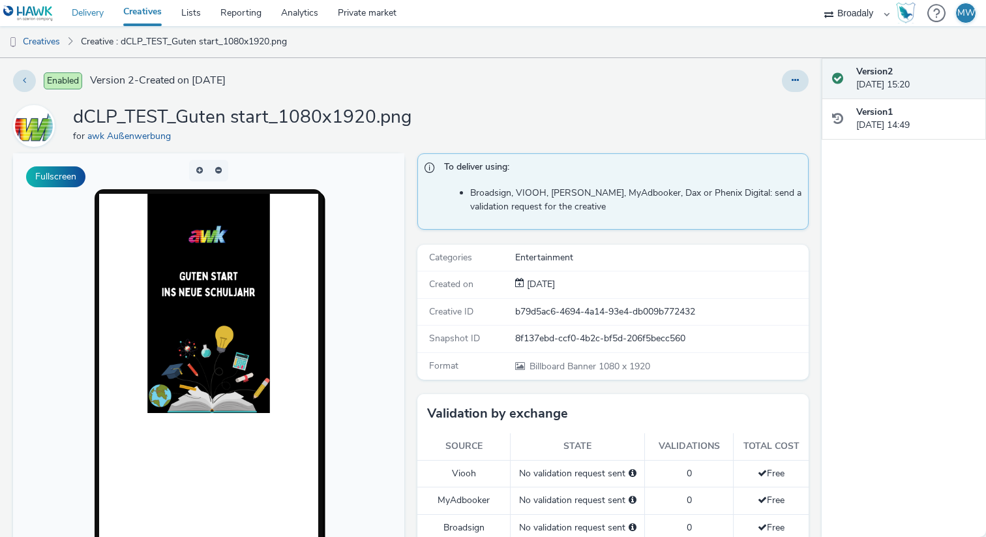
click at [96, 10] on link "Delivery" at bounding box center [88, 13] width 52 height 26
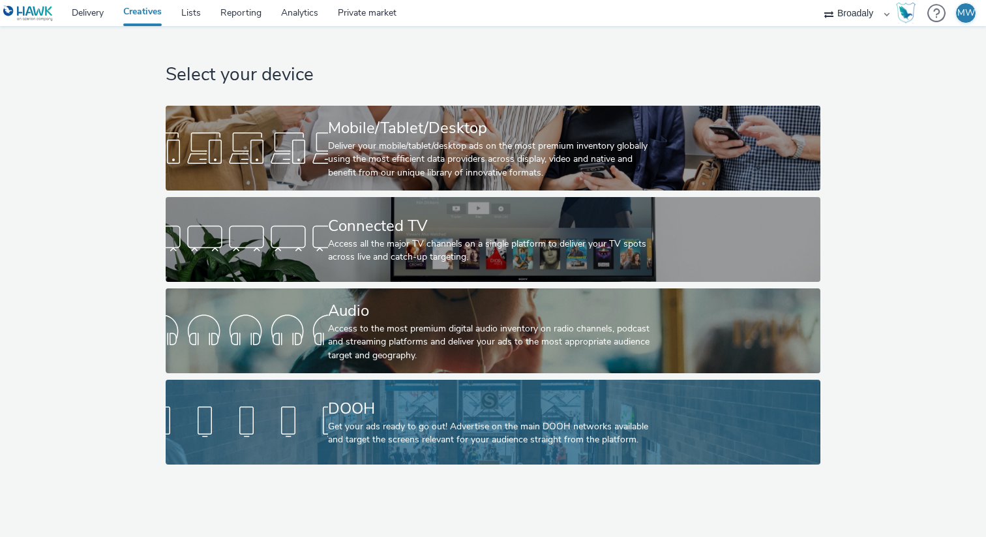
click at [295, 430] on div at bounding box center [247, 422] width 162 height 42
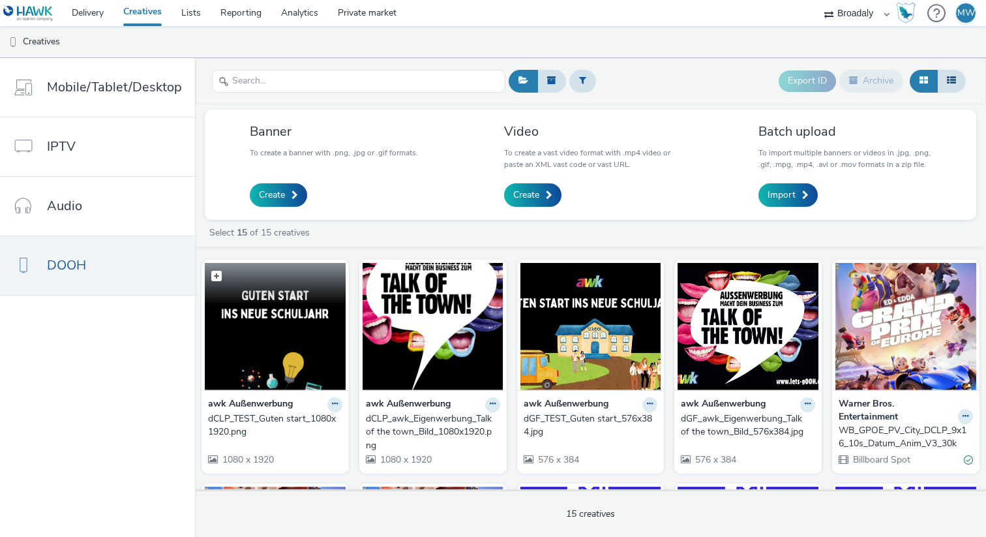
click at [283, 314] on img at bounding box center [275, 326] width 141 height 127
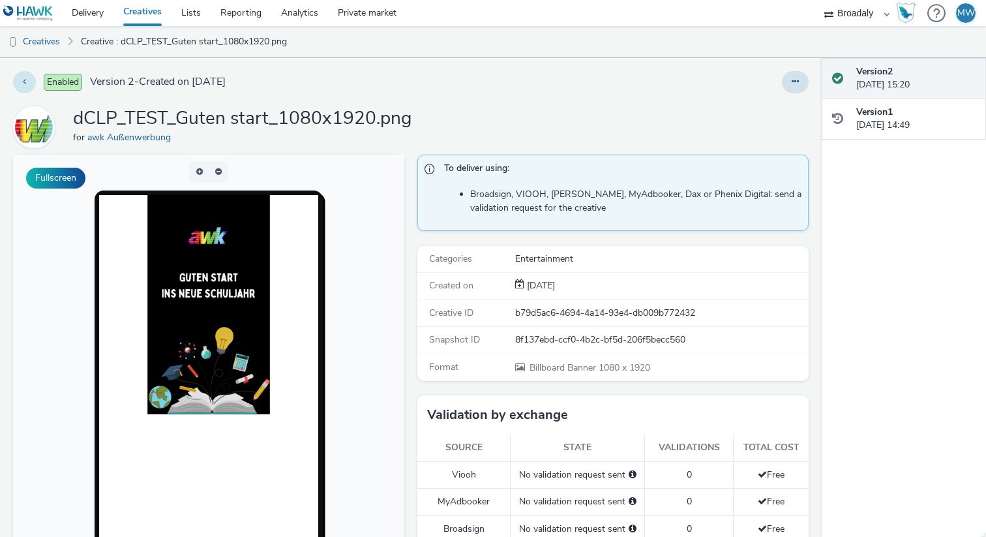
click at [28, 83] on button at bounding box center [24, 82] width 23 height 22
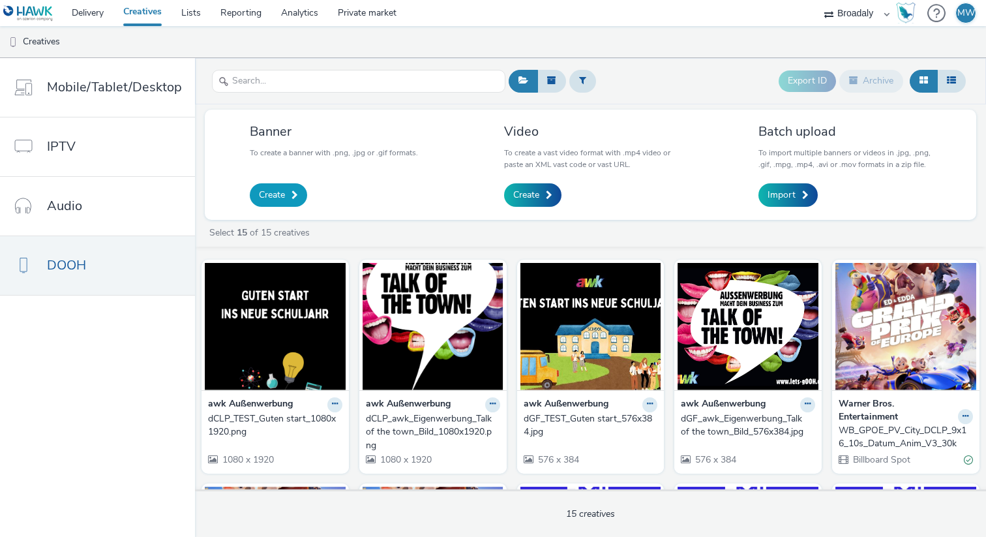
click at [280, 195] on span "Create" at bounding box center [272, 194] width 26 height 13
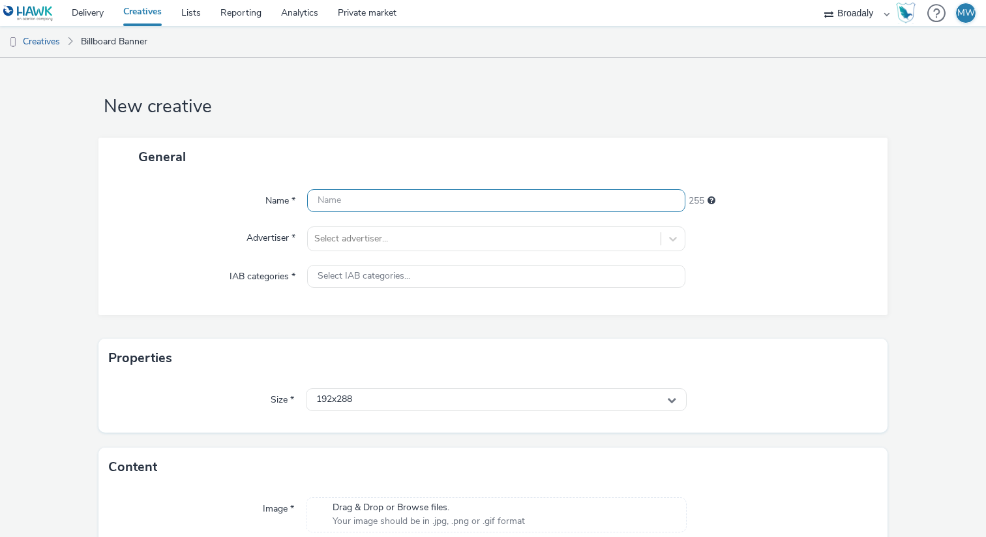
click at [385, 196] on input "text" at bounding box center [496, 200] width 378 height 23
paste input "F5K041QIDY"
click at [318, 197] on input "F5K041QIDY" at bounding box center [496, 200] width 378 height 23
drag, startPoint x: 483, startPoint y: 201, endPoint x: 410, endPoint y: 200, distance: 73.0
click at [410, 200] on input "BDL_awk_GutenStartF5K041QIDY" at bounding box center [496, 200] width 378 height 23
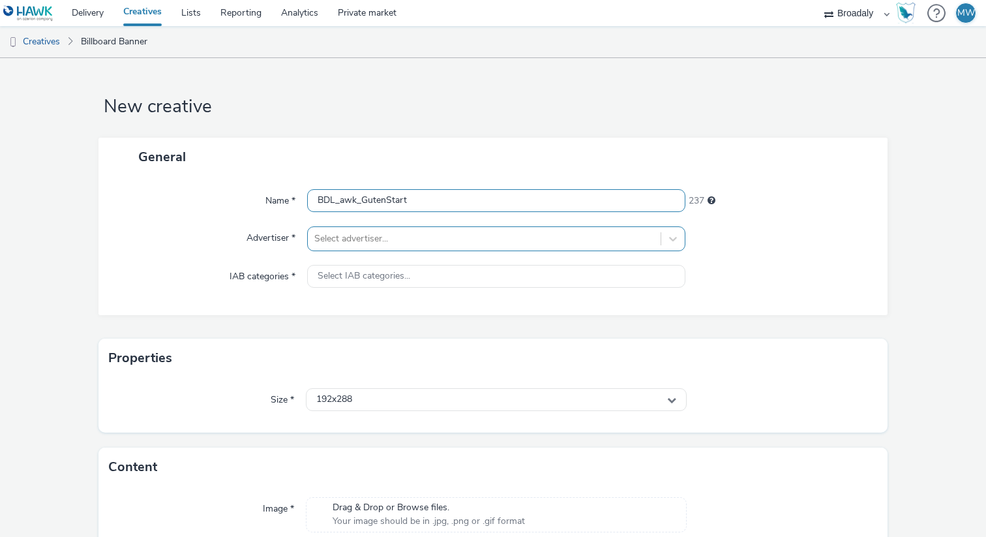
type input "BDL_awk_GutenStart"
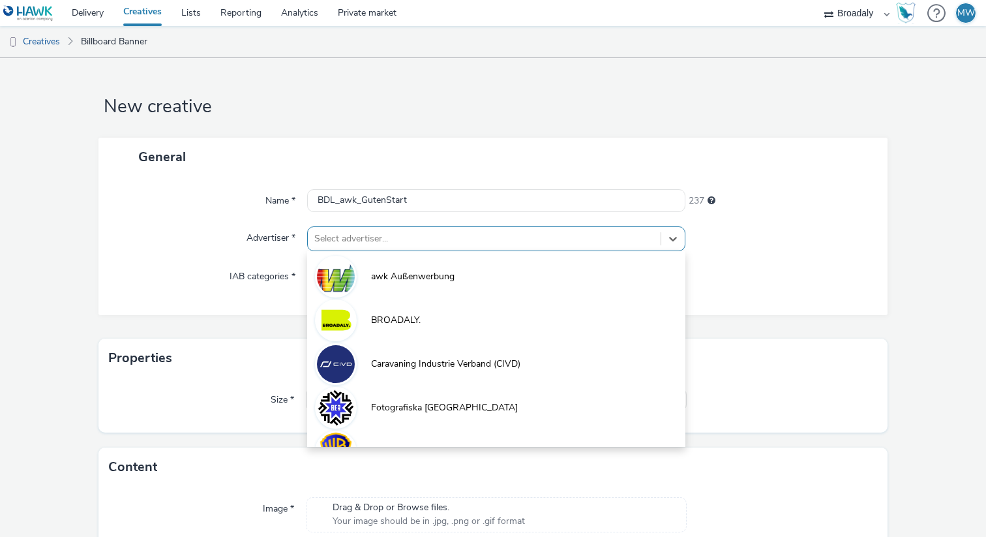
click at [398, 241] on div at bounding box center [484, 239] width 340 height 16
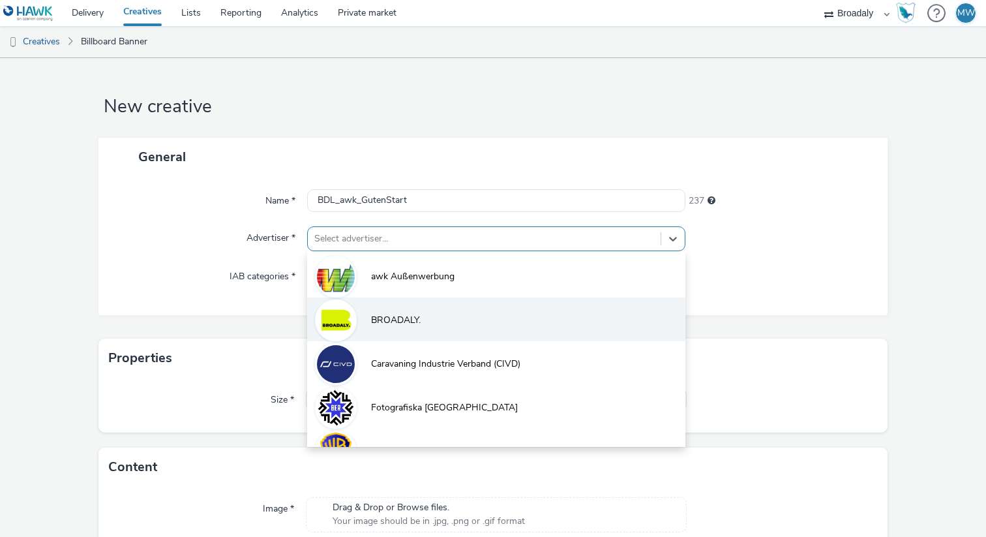
click at [372, 321] on span "BROADALY." at bounding box center [396, 320] width 50 height 13
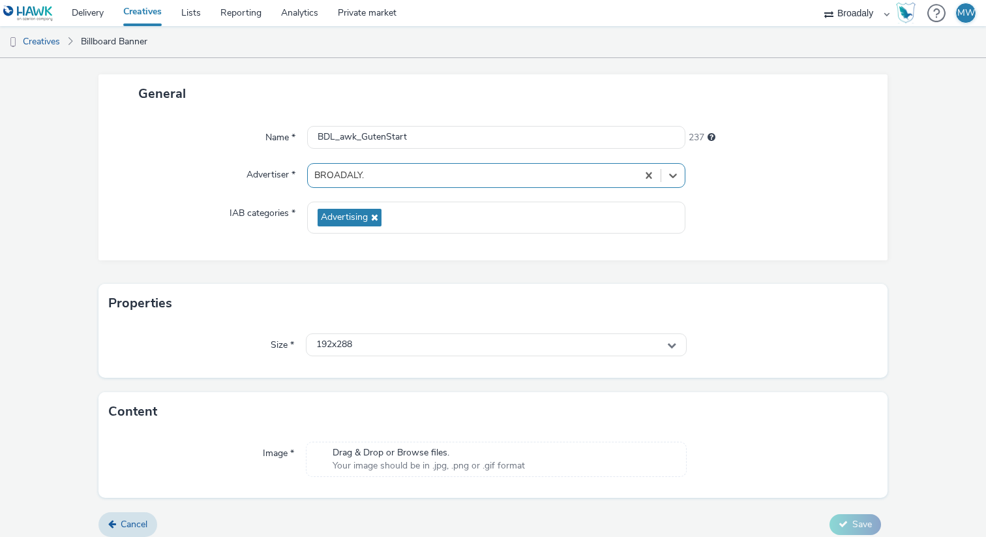
scroll to position [73, 0]
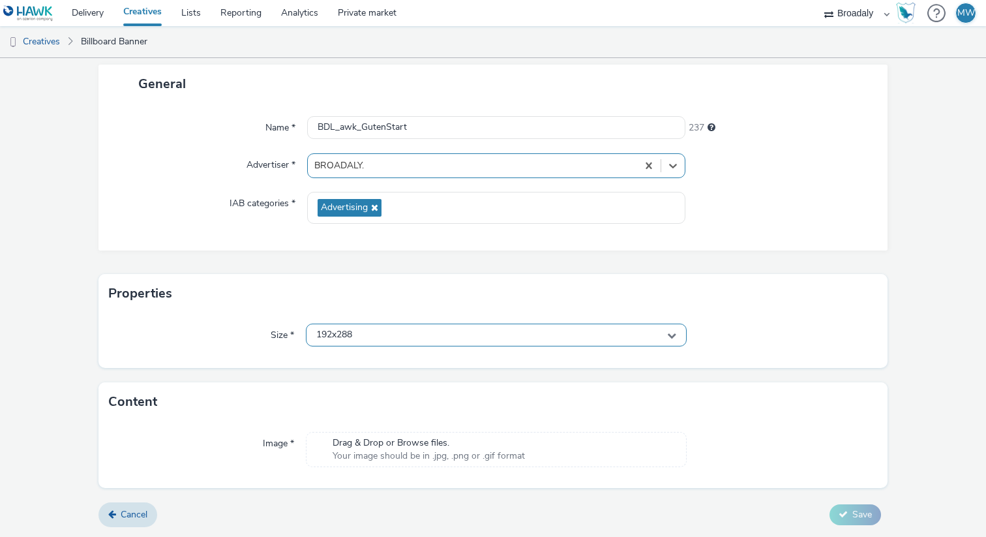
click at [375, 338] on div "192x288" at bounding box center [496, 334] width 381 height 23
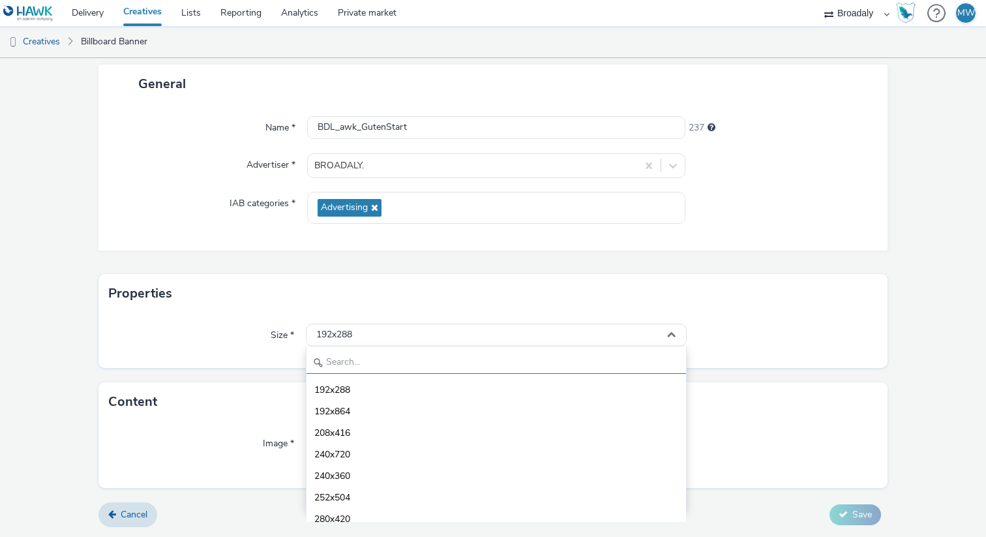
click at [367, 366] on input "text" at bounding box center [496, 362] width 380 height 23
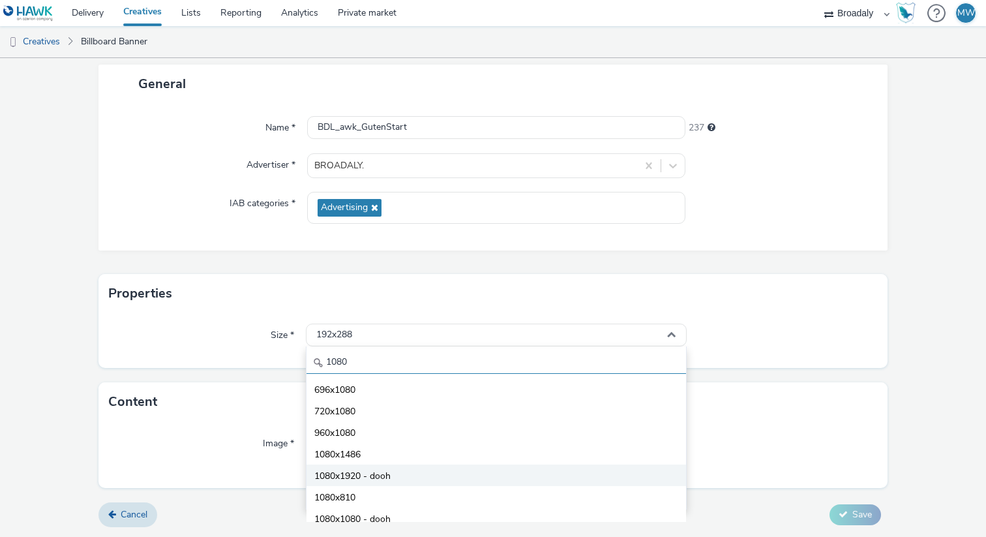
type input "1080"
click at [365, 475] on span "1080x1920 - dooh" at bounding box center [352, 476] width 76 height 13
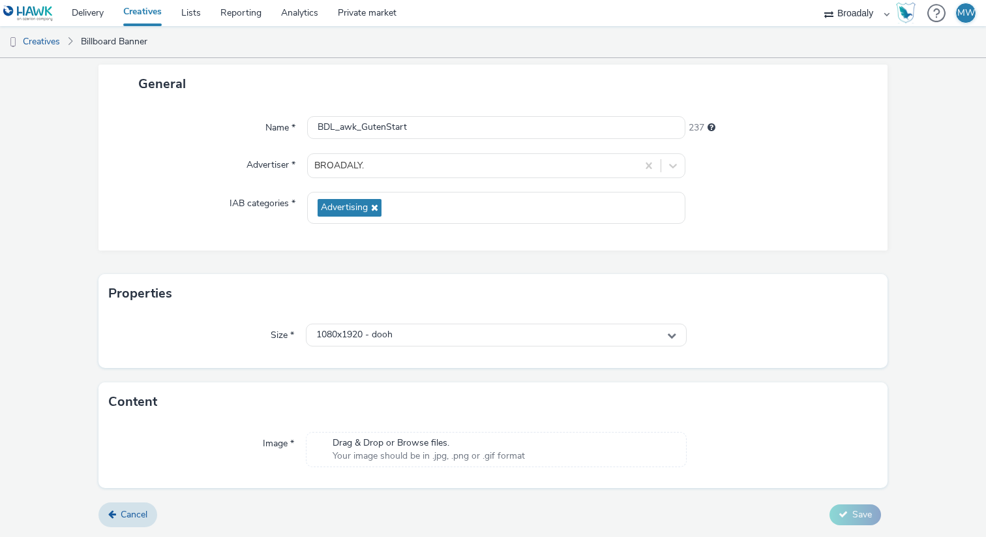
click at [414, 458] on span "Your image should be in .jpg, .png or .gif format" at bounding box center [429, 455] width 192 height 13
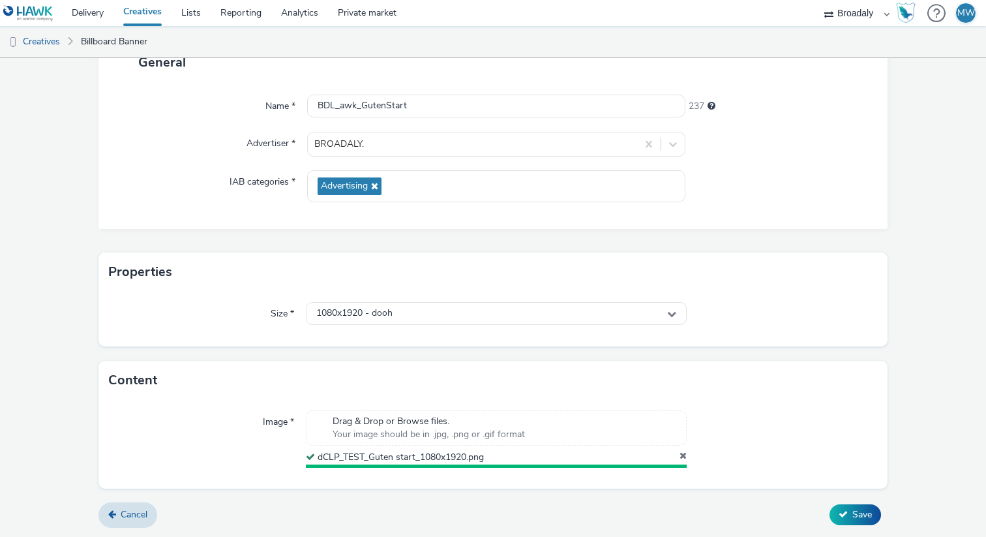
scroll to position [91, 0]
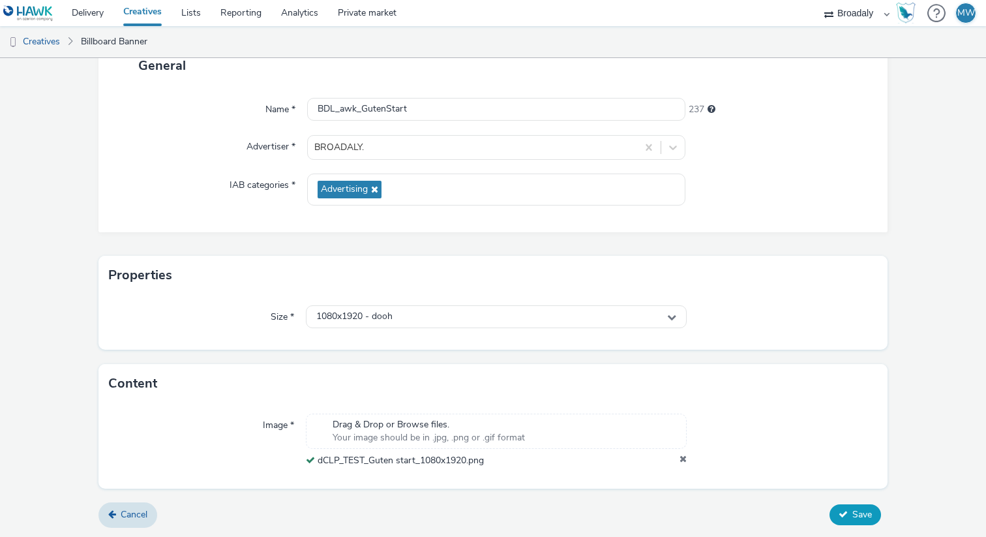
click at [861, 512] on span "Save" at bounding box center [862, 514] width 20 height 12
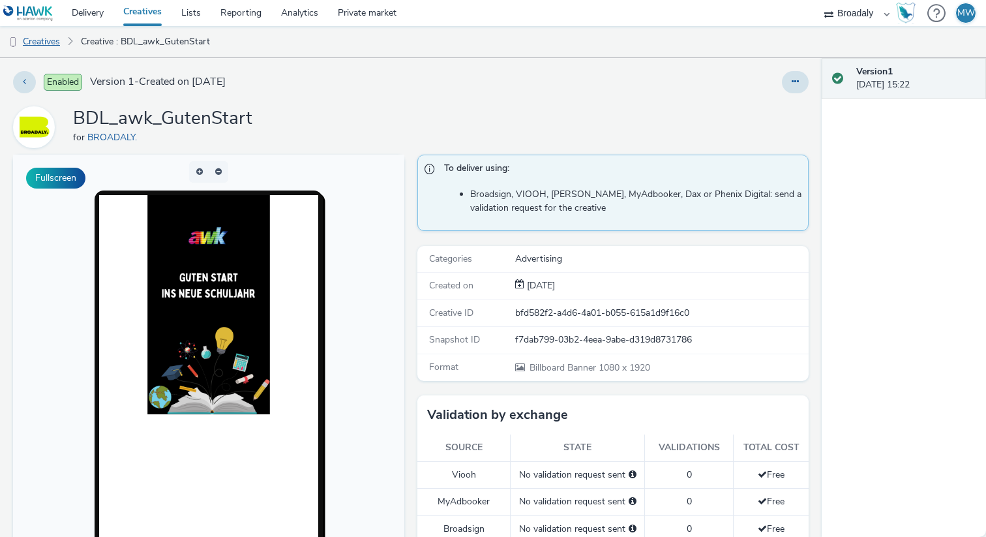
click at [40, 40] on link "Creatives" at bounding box center [33, 41] width 67 height 31
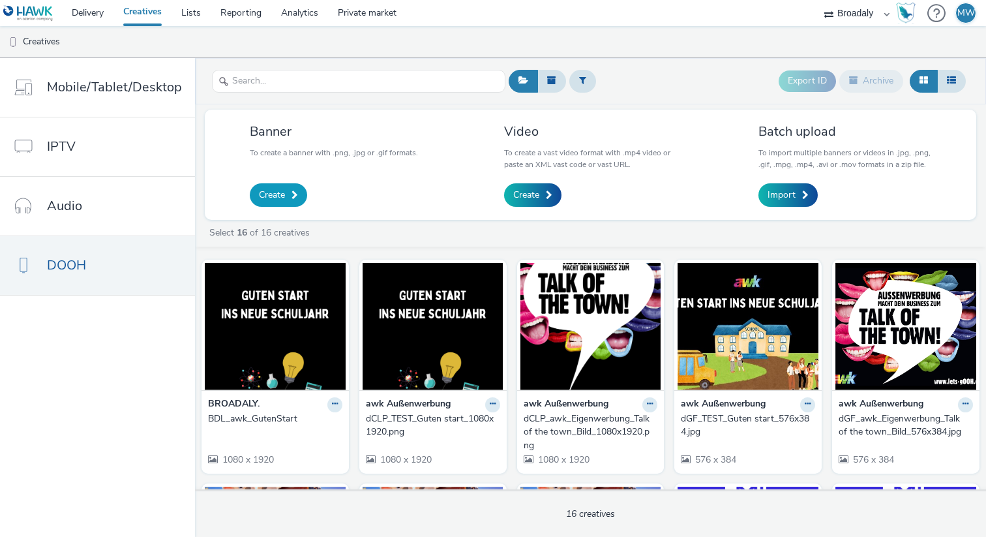
click at [275, 194] on span "Create" at bounding box center [272, 194] width 26 height 13
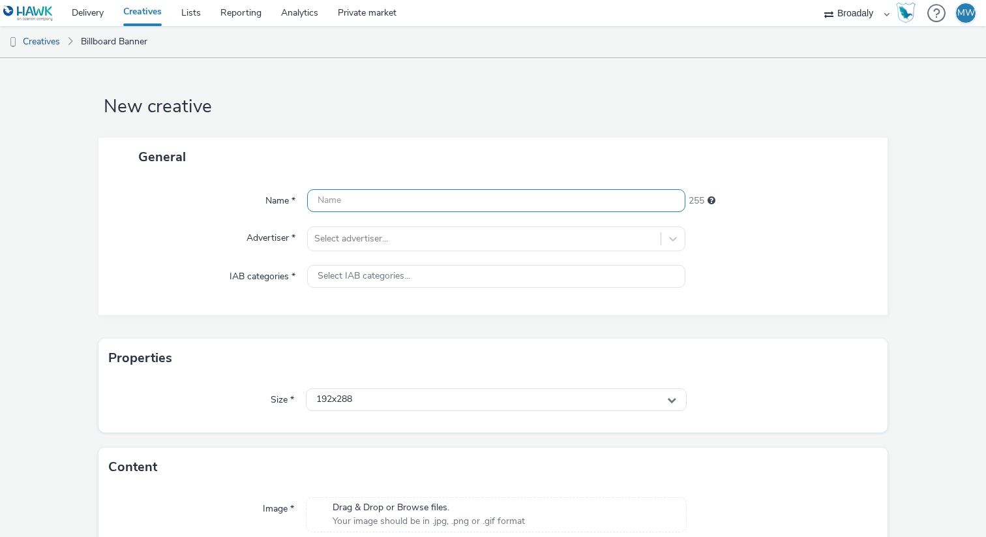
click at [356, 200] on input "text" at bounding box center [496, 200] width 378 height 23
click at [364, 251] on div "Name * BDL_awk_TOT 244 Advertiser * Select advertiser... IAB categories * Selec…" at bounding box center [492, 245] width 789 height 139
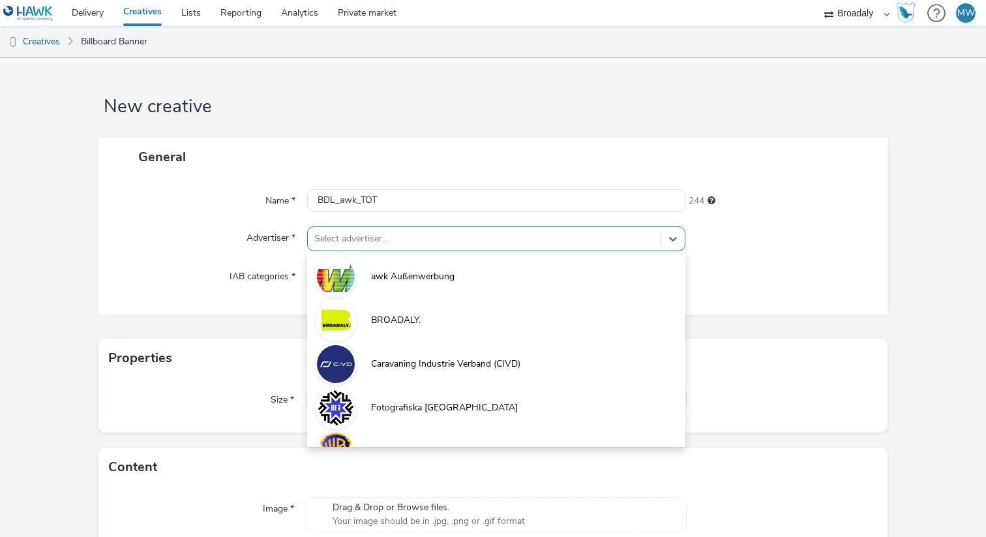
click at [361, 244] on div at bounding box center [484, 239] width 340 height 16
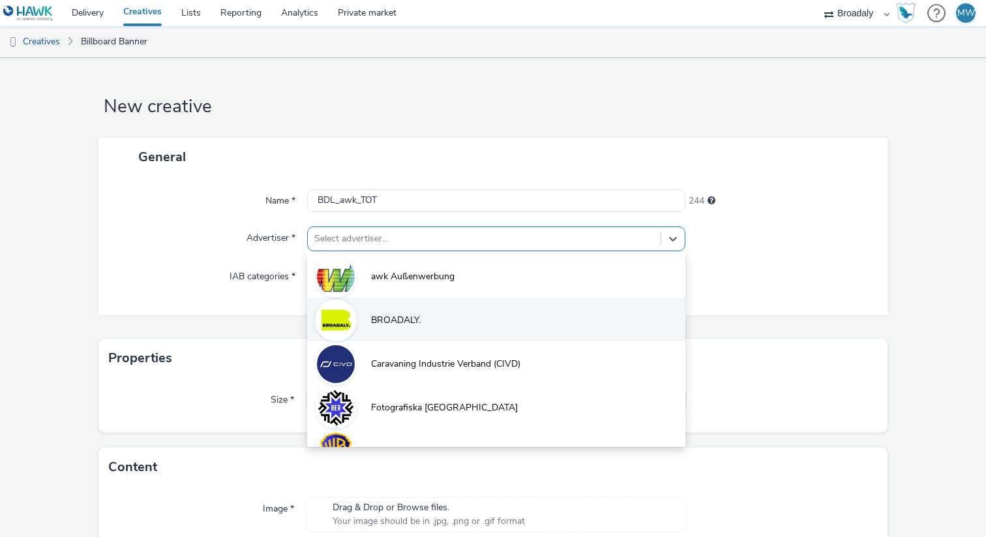
click at [370, 327] on li "BROADALY." at bounding box center [496, 319] width 378 height 44
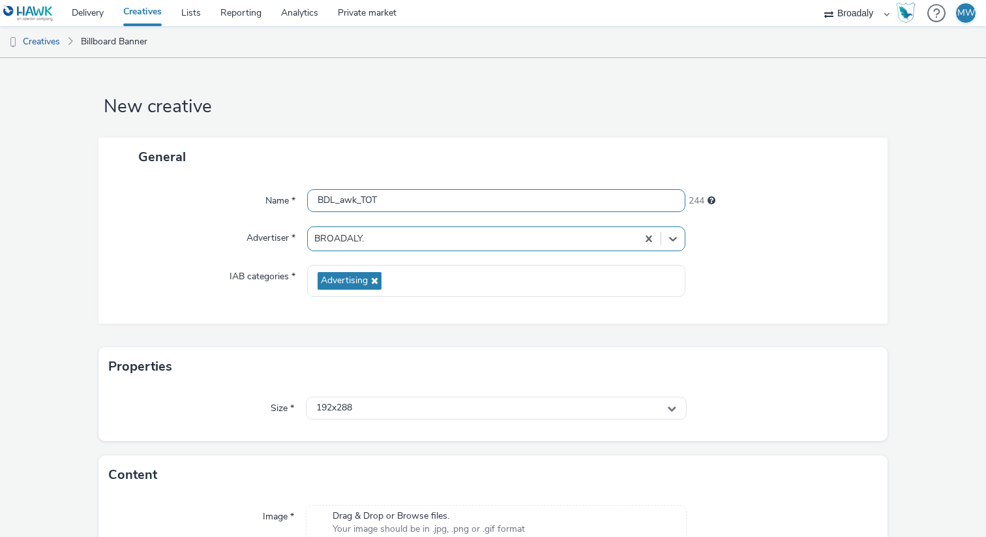
click at [394, 204] on input "BDL_awk_TOT" at bounding box center [496, 200] width 378 height 23
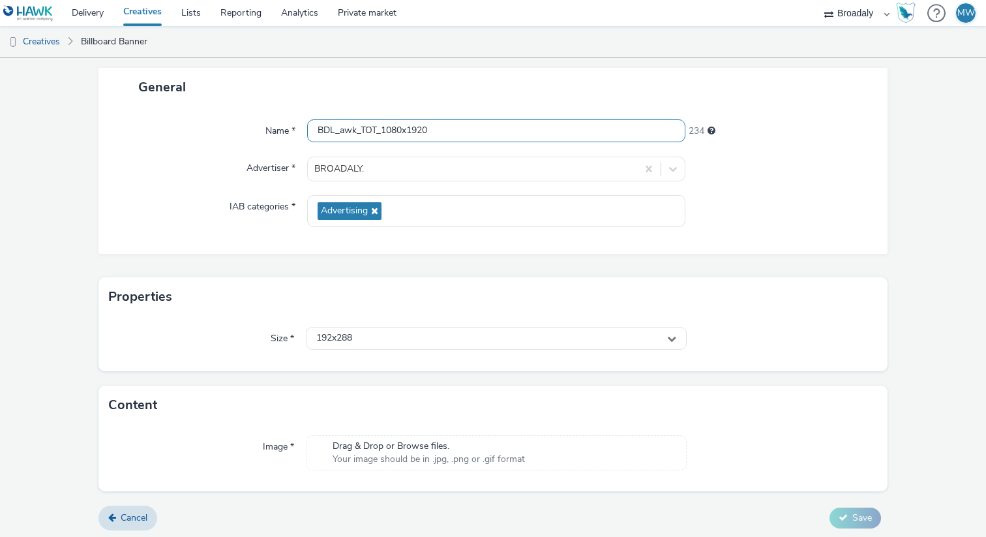
scroll to position [73, 0]
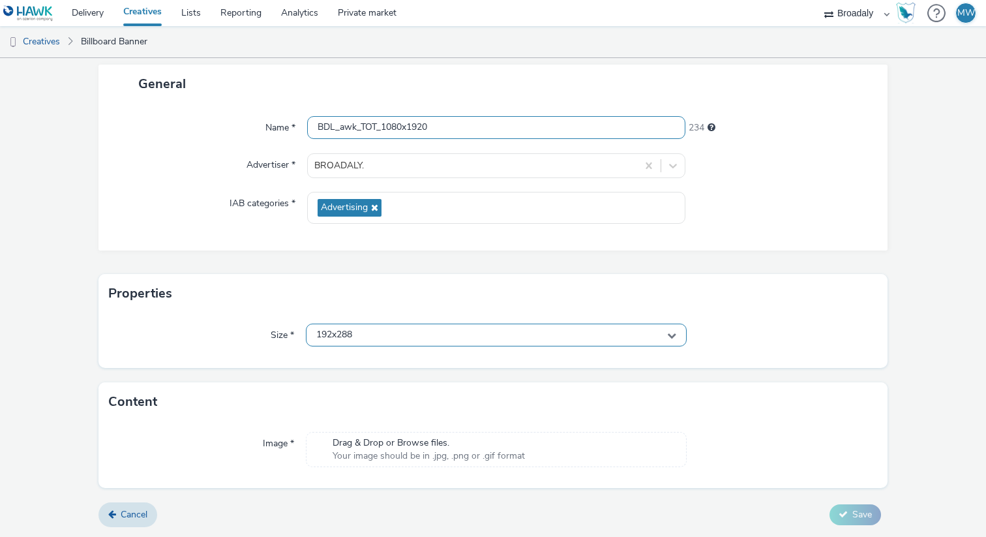
type input "BDL_awk_TOT_1080x1920"
click at [381, 333] on div "192x288" at bounding box center [496, 334] width 381 height 23
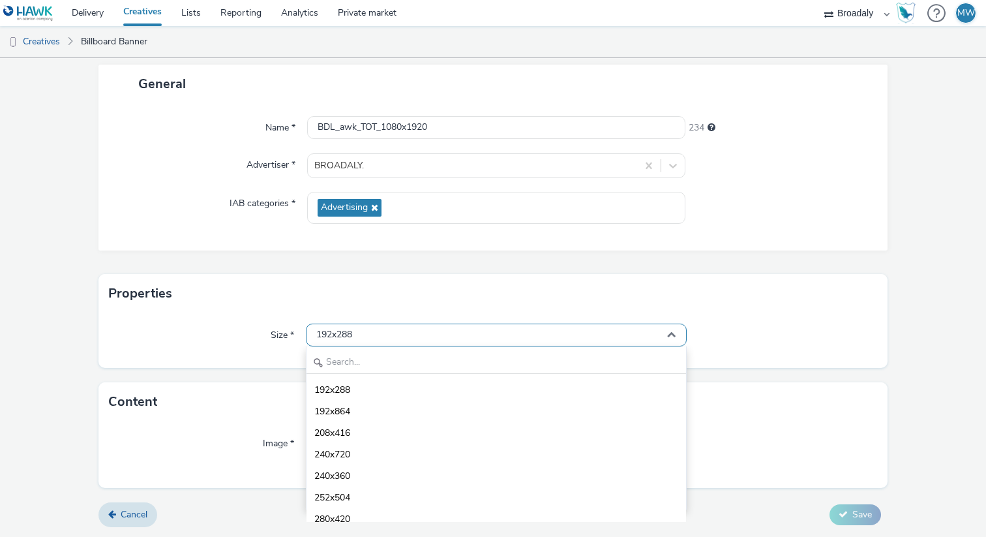
click at [381, 333] on div "192x288" at bounding box center [496, 334] width 381 height 23
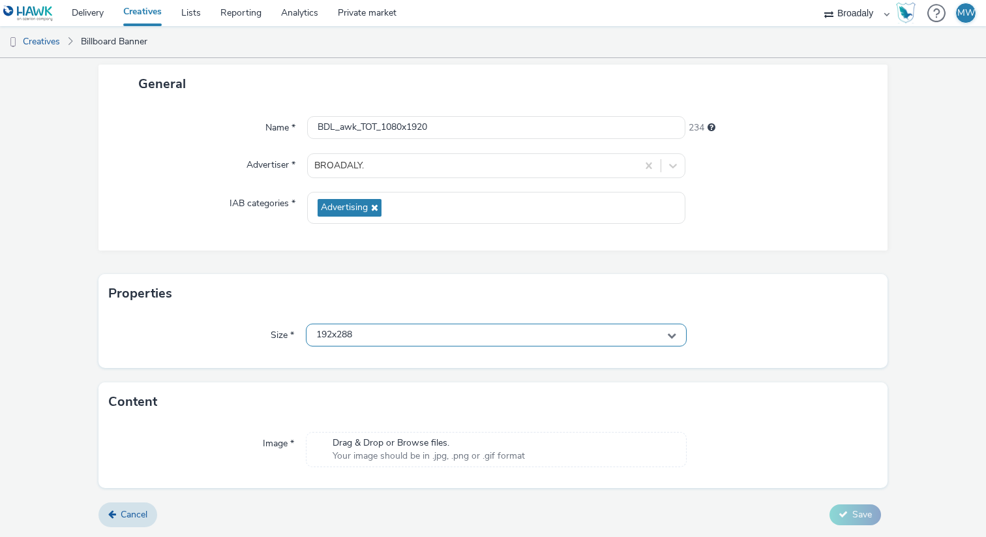
click at [352, 333] on span "192x288" at bounding box center [334, 334] width 36 height 11
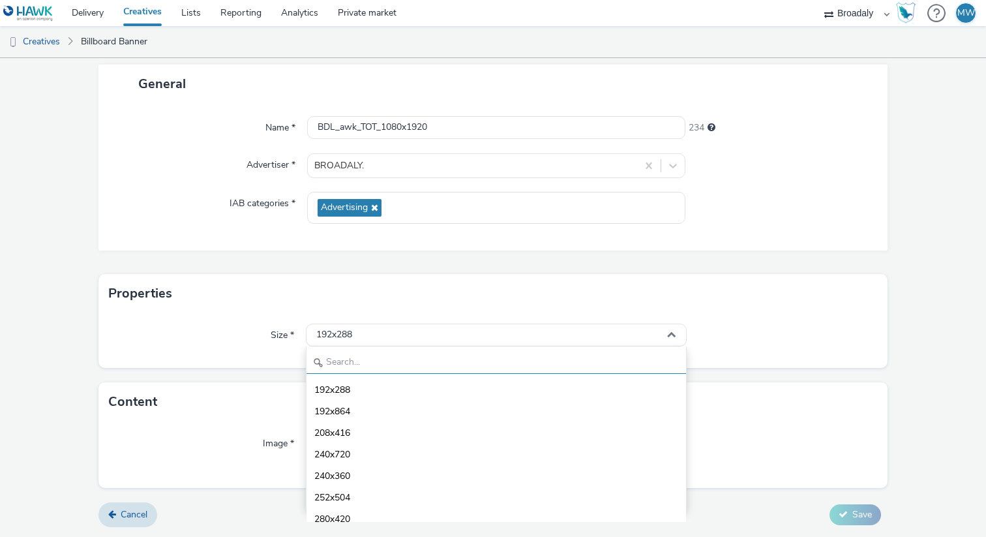
click at [353, 371] on input "text" at bounding box center [496, 362] width 380 height 23
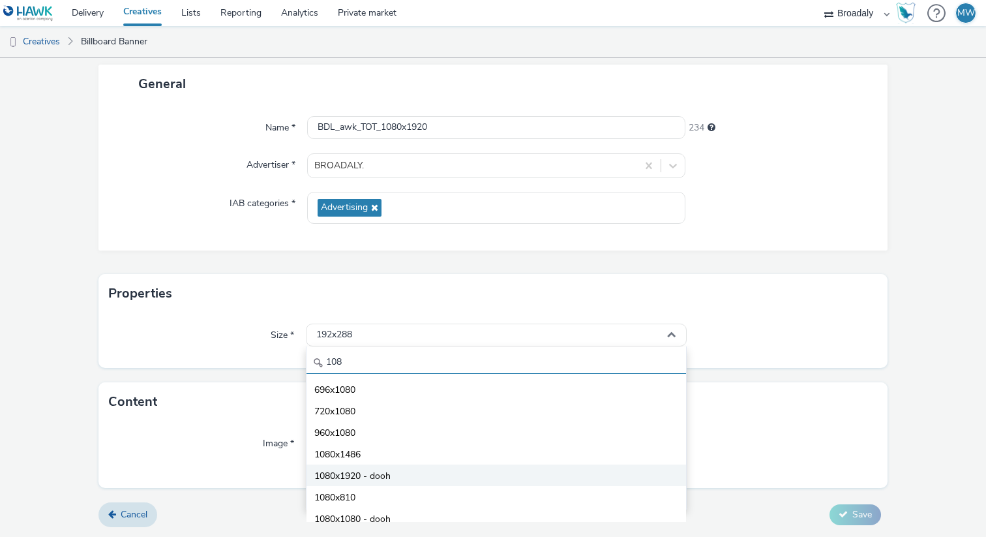
type input "108"
click at [366, 470] on span "1080x1920 - dooh" at bounding box center [352, 476] width 76 height 13
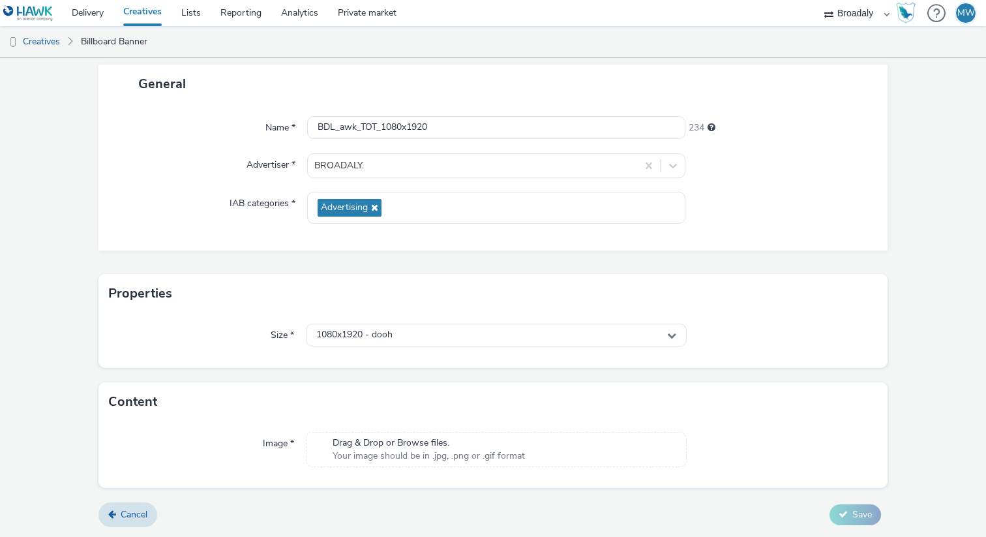
click at [461, 440] on span "Drag & Drop or Browse files." at bounding box center [429, 442] width 192 height 13
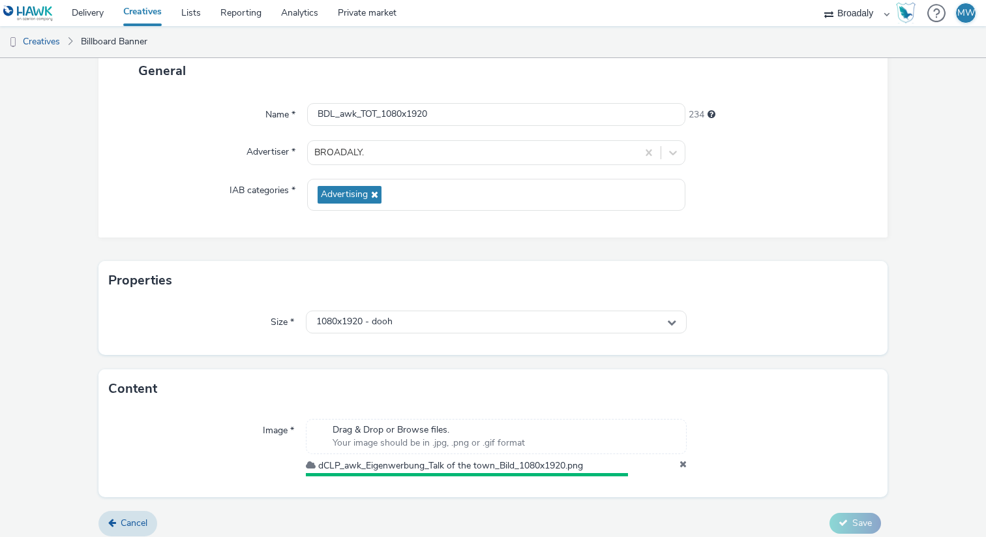
scroll to position [90, 0]
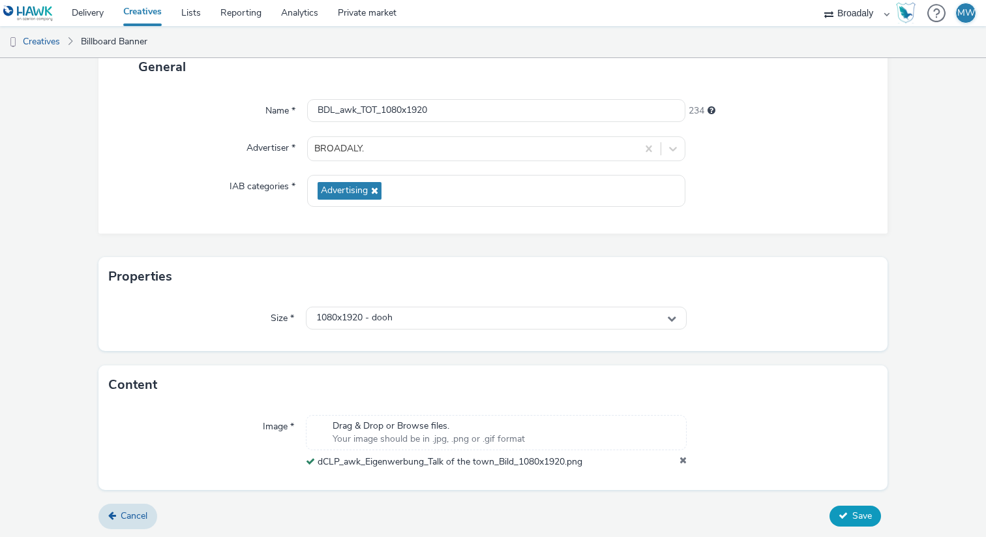
click at [858, 518] on span "Save" at bounding box center [862, 515] width 20 height 12
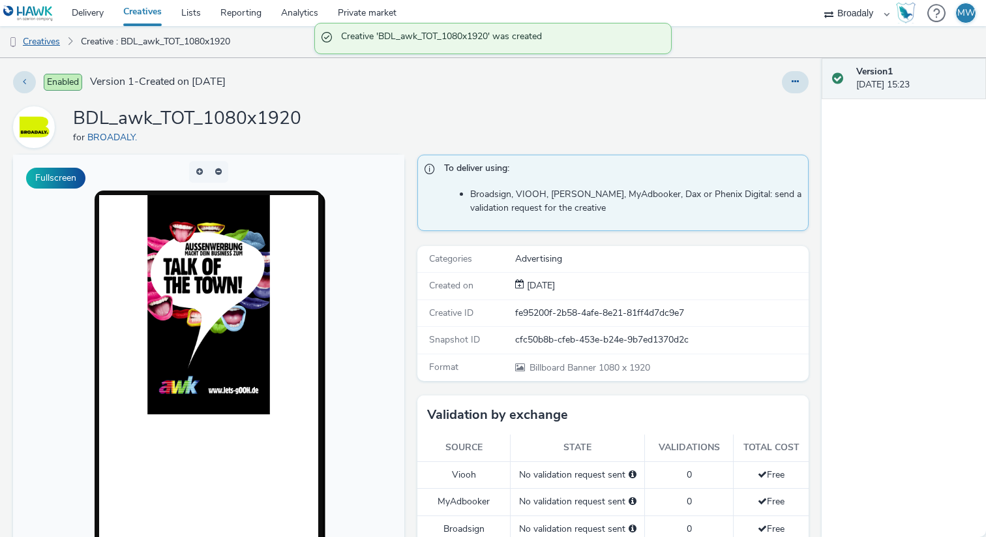
click at [44, 44] on link "Creatives" at bounding box center [33, 41] width 67 height 31
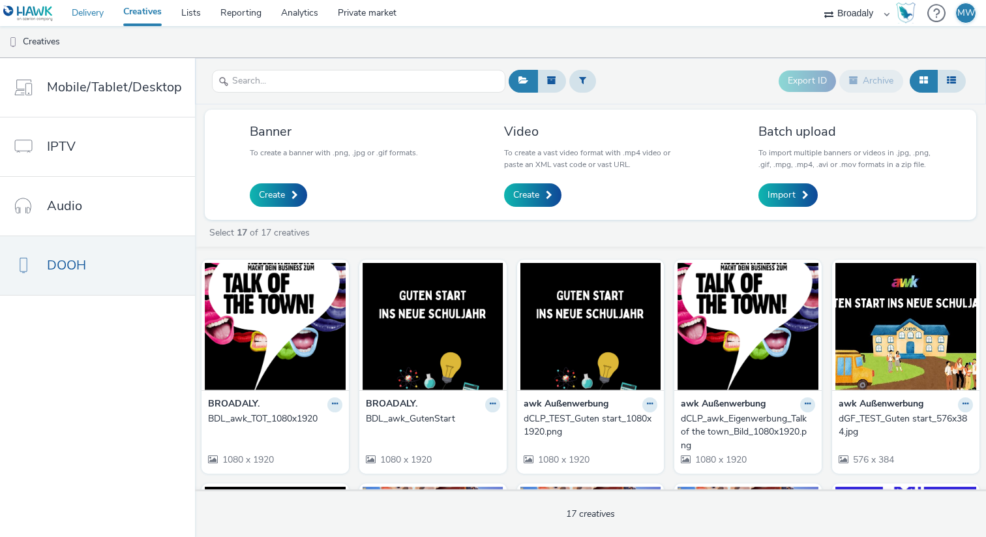
click at [97, 12] on link "Delivery" at bounding box center [88, 13] width 52 height 26
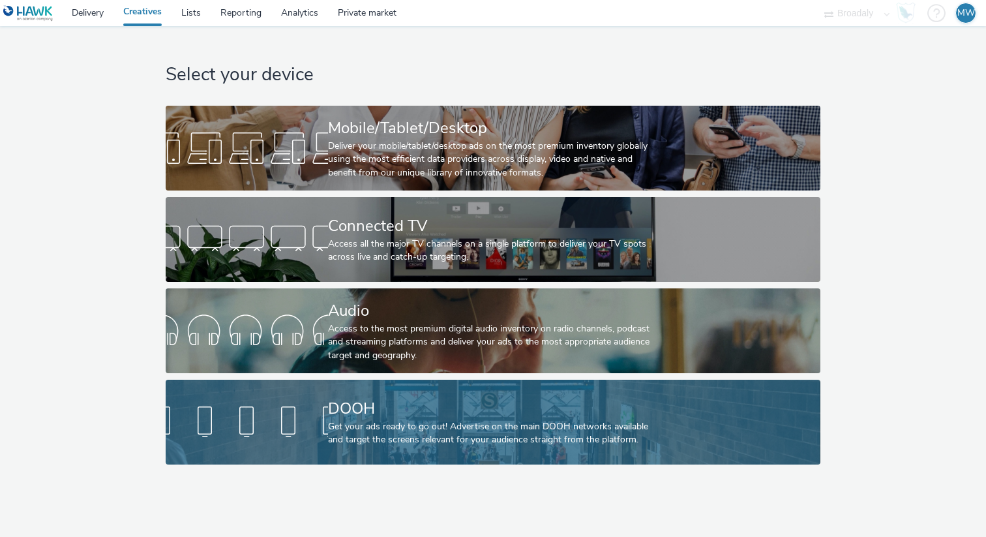
click at [329, 441] on div "Get your ads ready to go out! Advertise on the main DOOH networks available and…" at bounding box center [490, 433] width 325 height 27
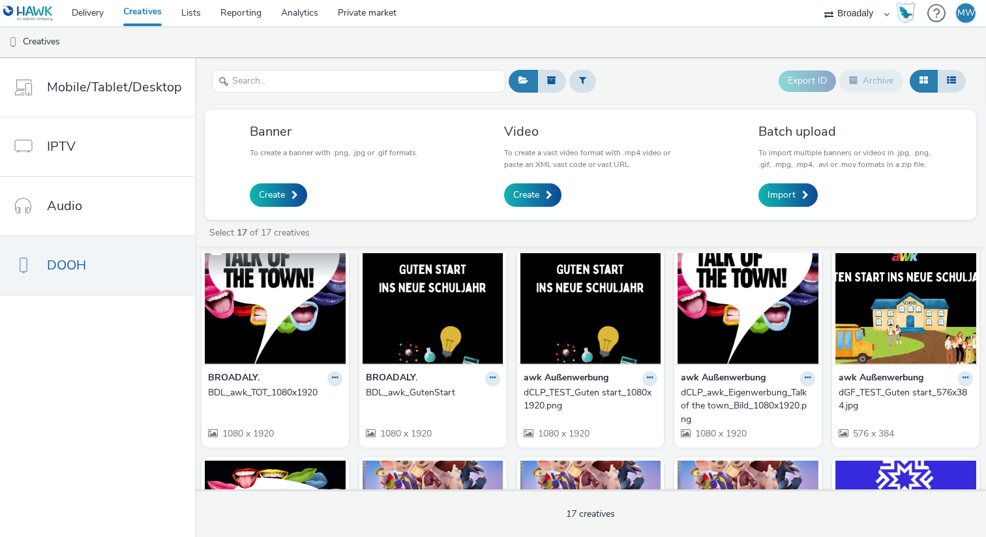
scroll to position [7, 0]
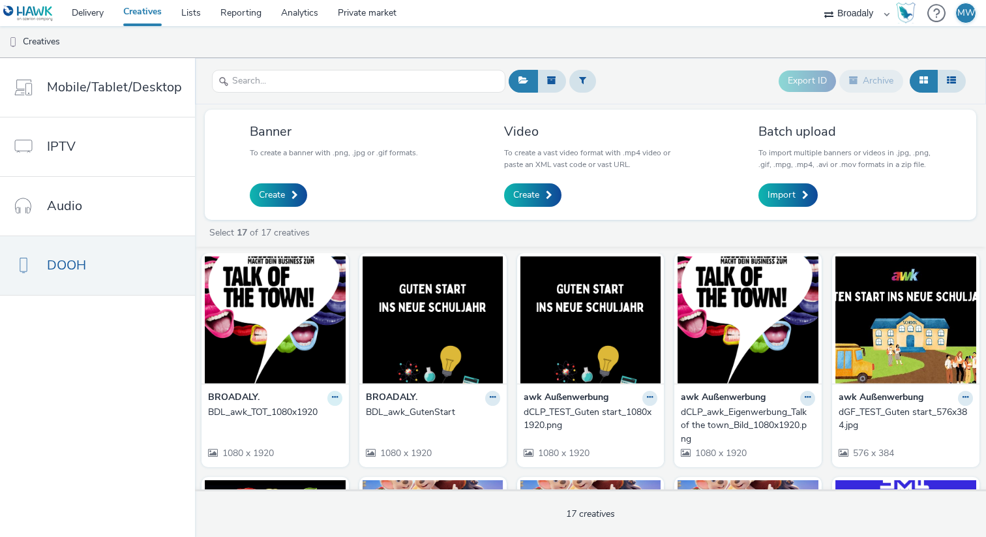
click at [327, 395] on button at bounding box center [334, 398] width 15 height 15
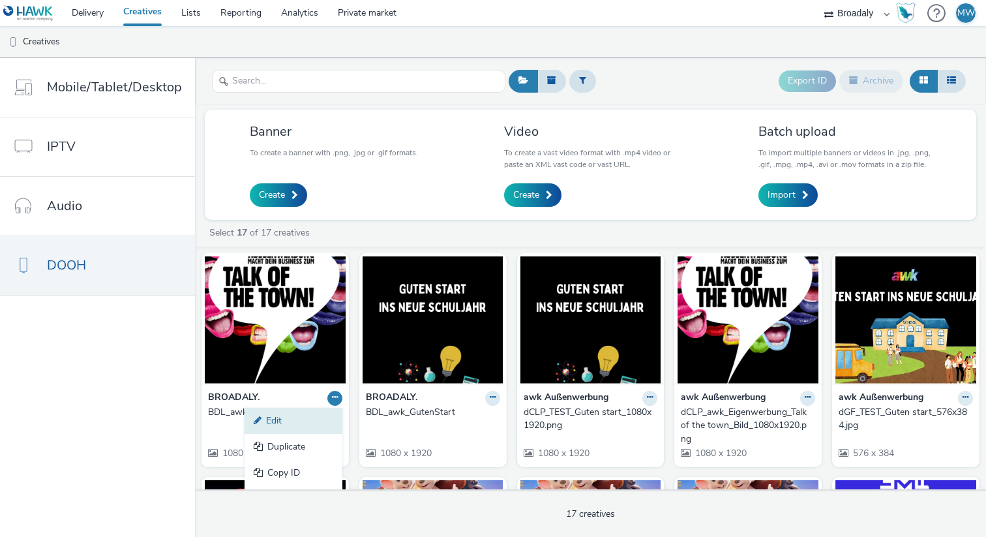
click at [265, 425] on link "Edit" at bounding box center [294, 421] width 98 height 26
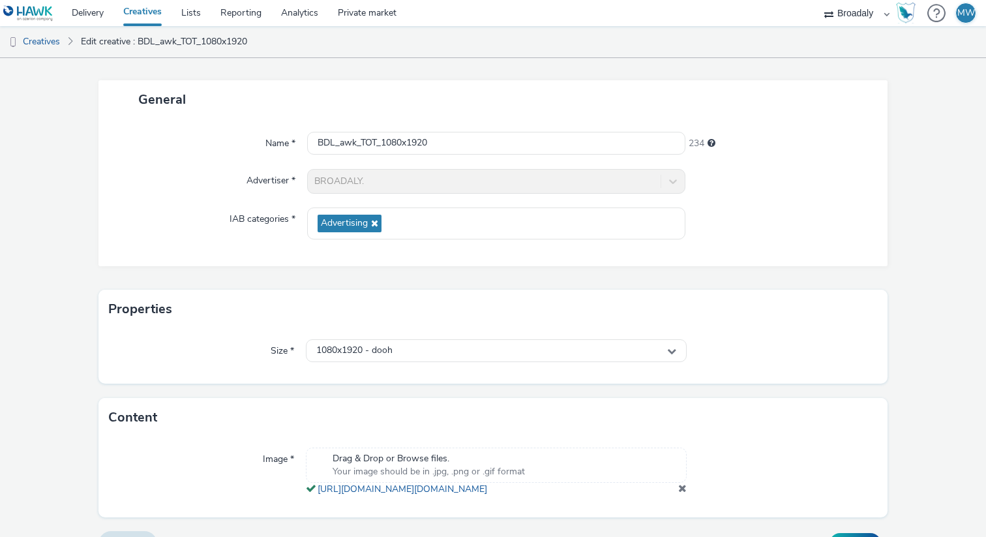
scroll to position [79, 0]
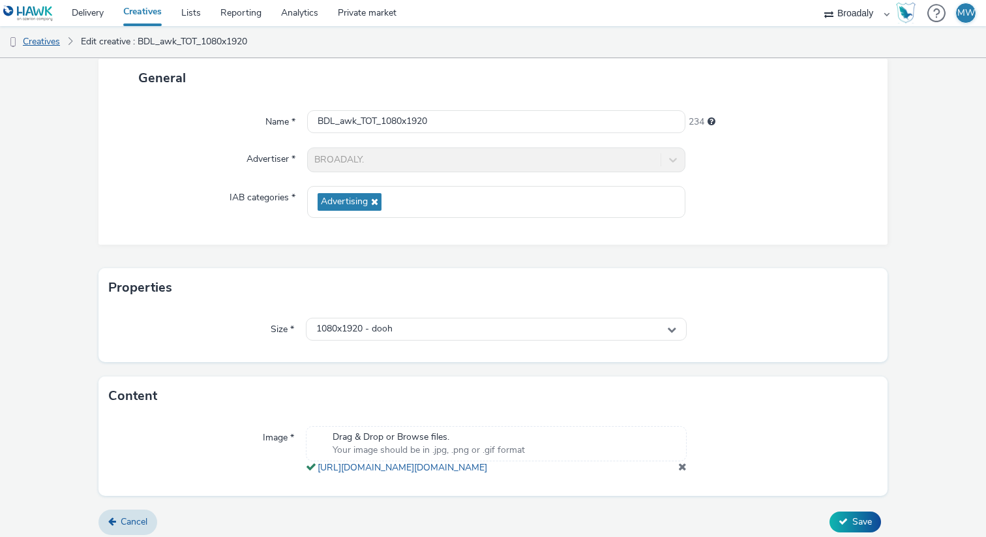
click at [38, 48] on link "Creatives" at bounding box center [33, 41] width 67 height 31
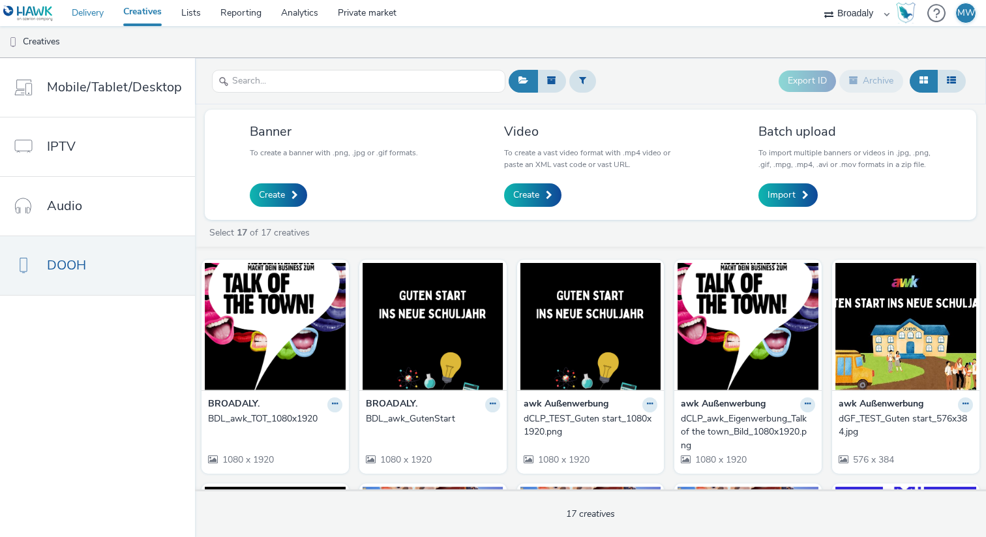
click at [78, 5] on link "Delivery" at bounding box center [88, 13] width 52 height 26
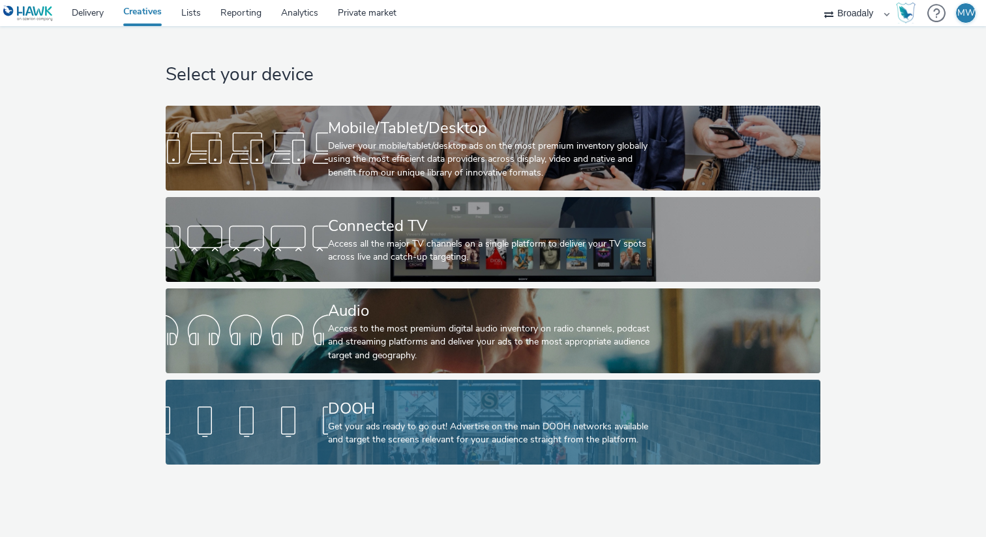
click at [325, 427] on div at bounding box center [247, 422] width 162 height 42
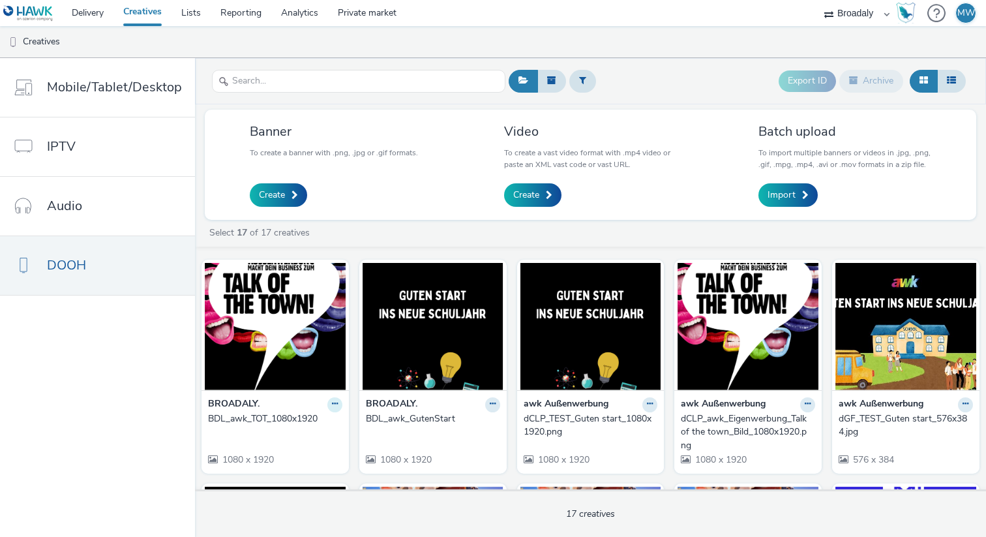
click at [332, 406] on icon at bounding box center [335, 404] width 6 height 8
click at [291, 431] on link "Edit" at bounding box center [294, 427] width 98 height 26
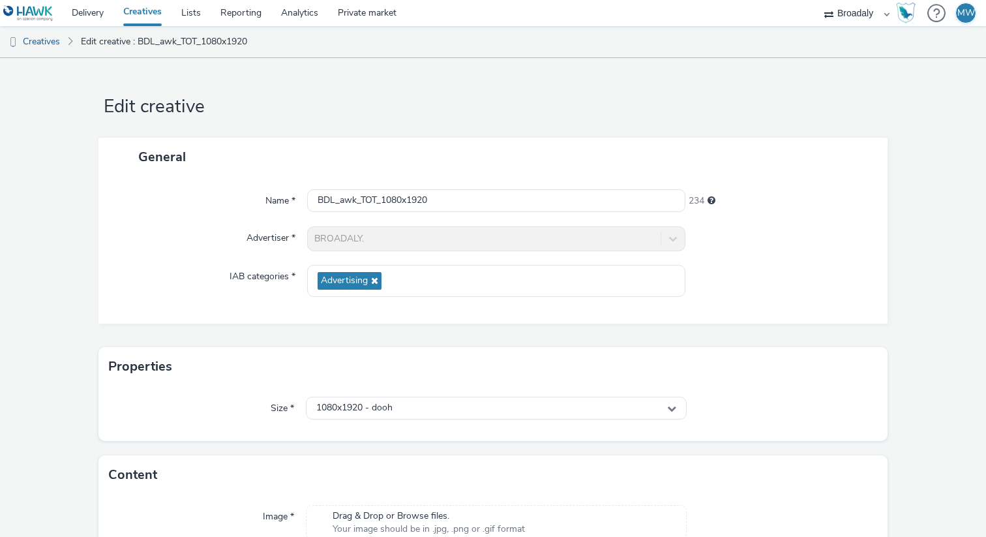
scroll to position [110, 0]
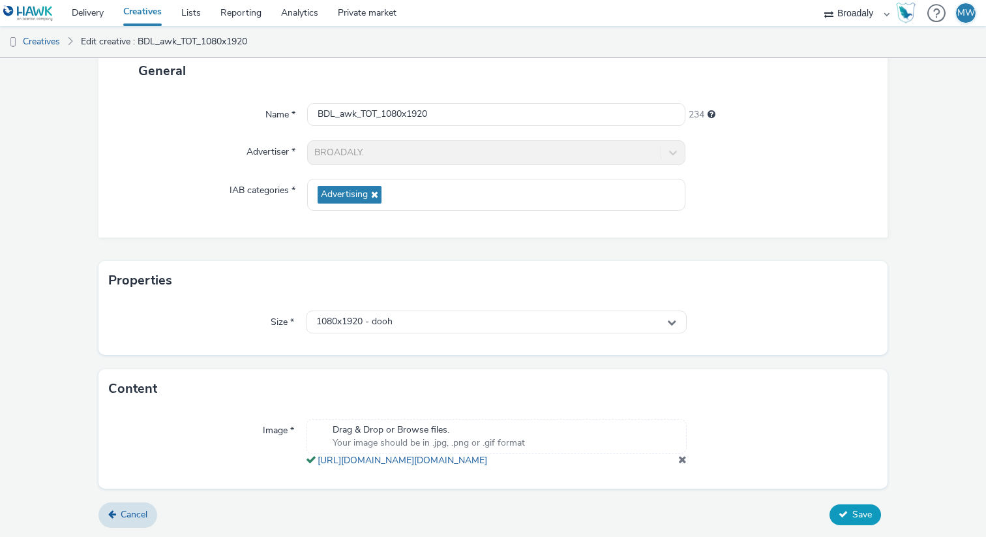
click at [852, 516] on span "Save" at bounding box center [862, 514] width 20 height 12
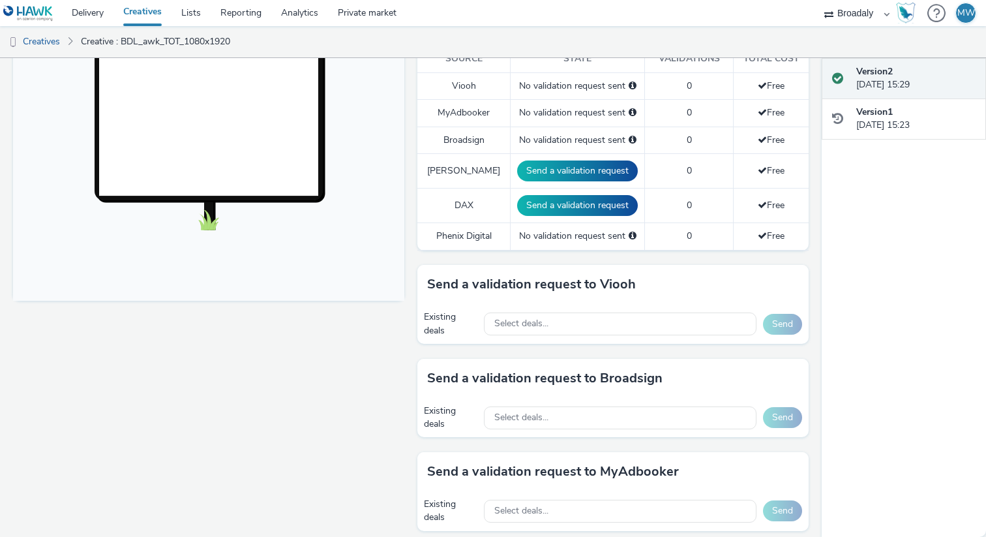
scroll to position [400, 0]
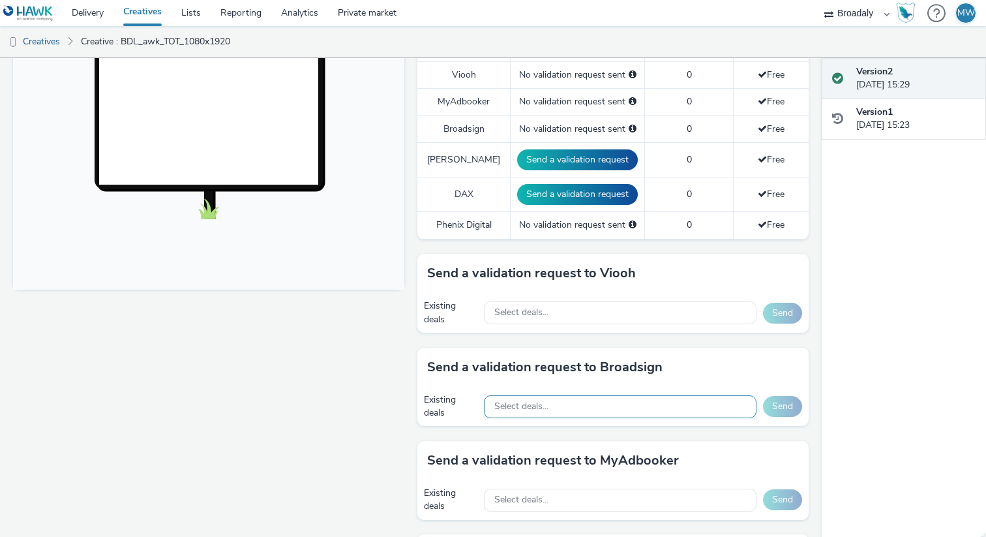
click at [554, 410] on div "Select deals..." at bounding box center [620, 406] width 273 height 23
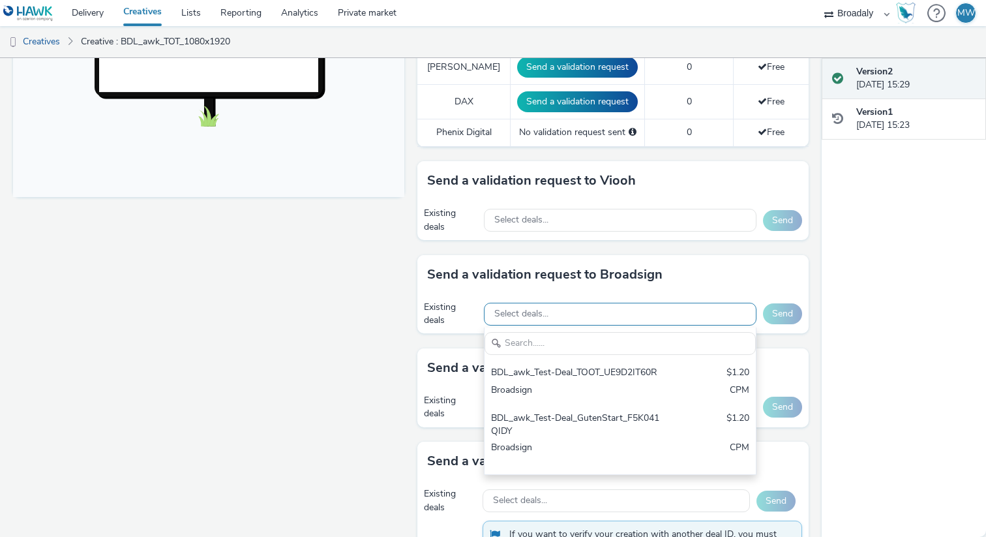
scroll to position [501, 0]
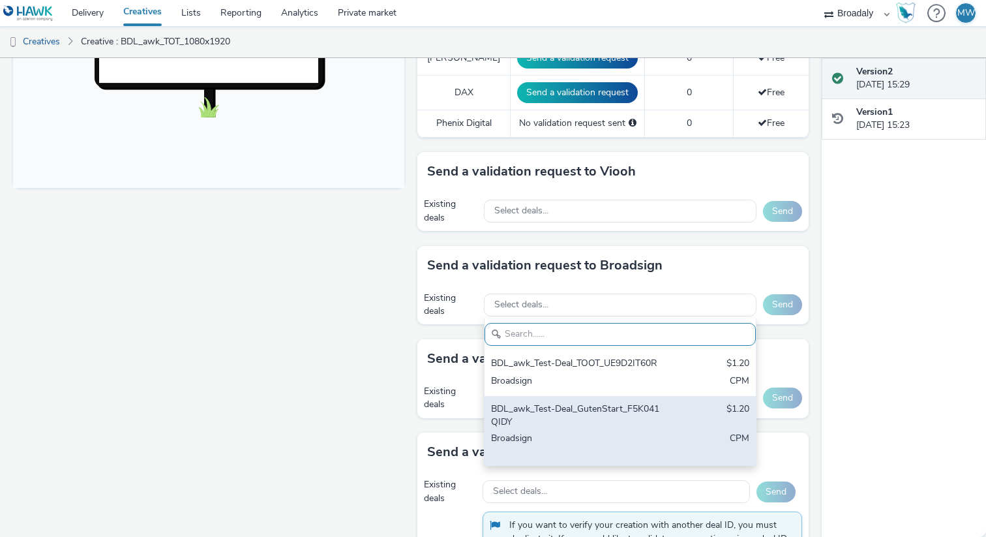
click at [565, 417] on div "BDL_awk_Test-Deal_GutenStart_F5K041QIDY" at bounding box center [576, 415] width 170 height 27
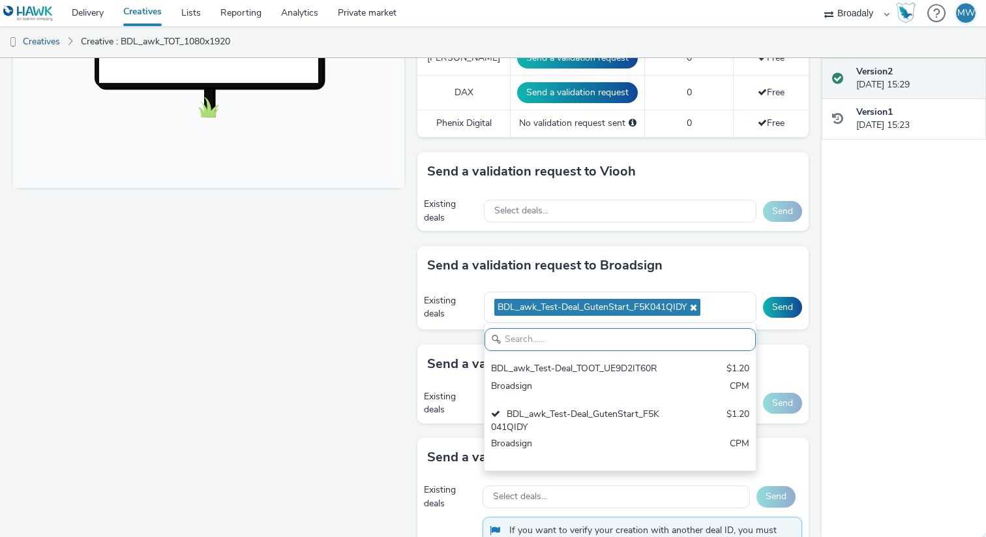
click at [320, 348] on div "Fullscreen" at bounding box center [212, 129] width 398 height 953
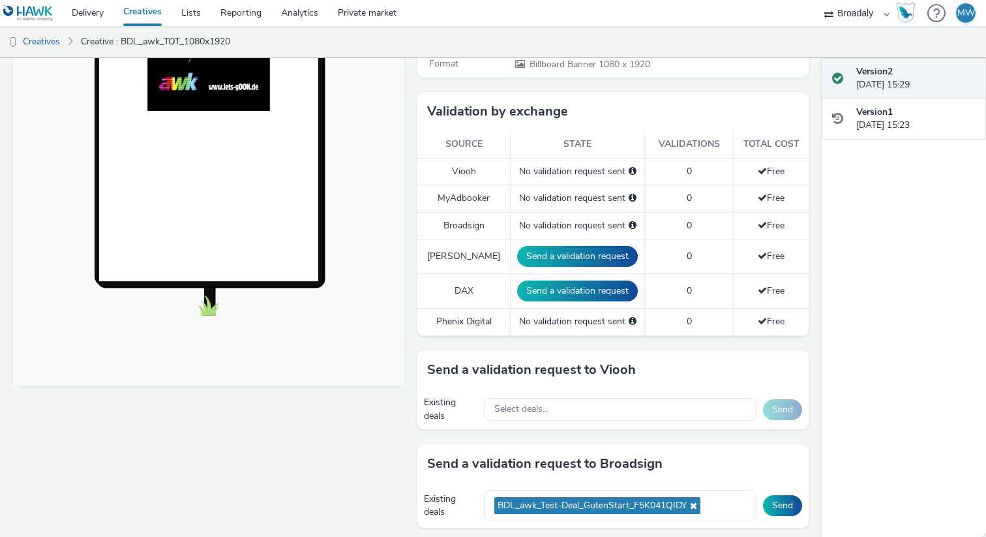
scroll to position [554, 0]
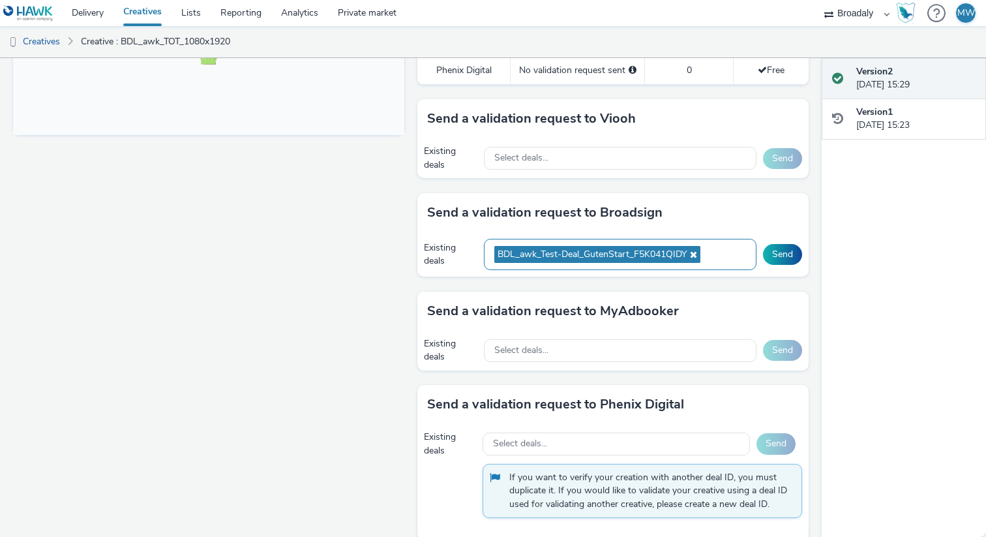
click at [697, 252] on icon at bounding box center [692, 254] width 10 height 9
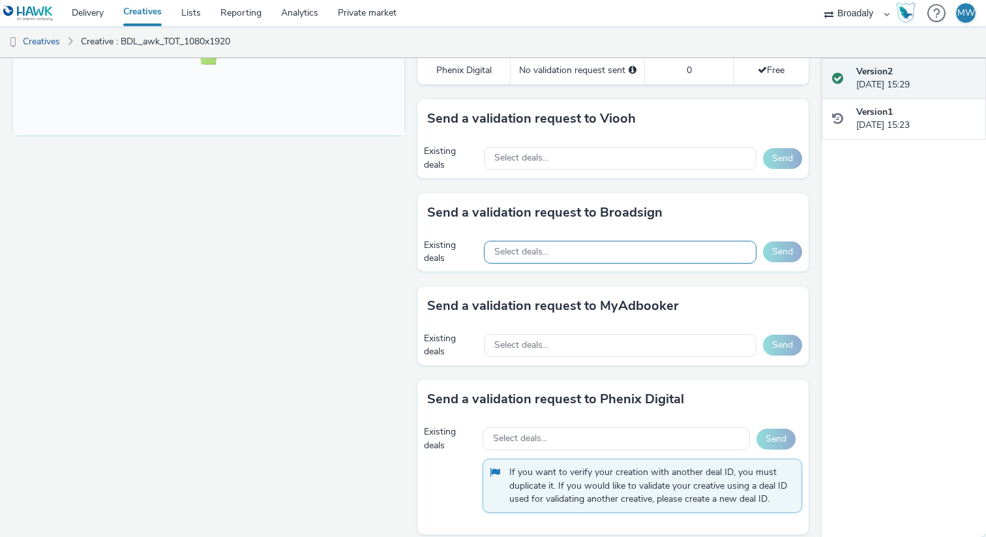
click at [607, 254] on div "Select deals..." at bounding box center [620, 252] width 273 height 23
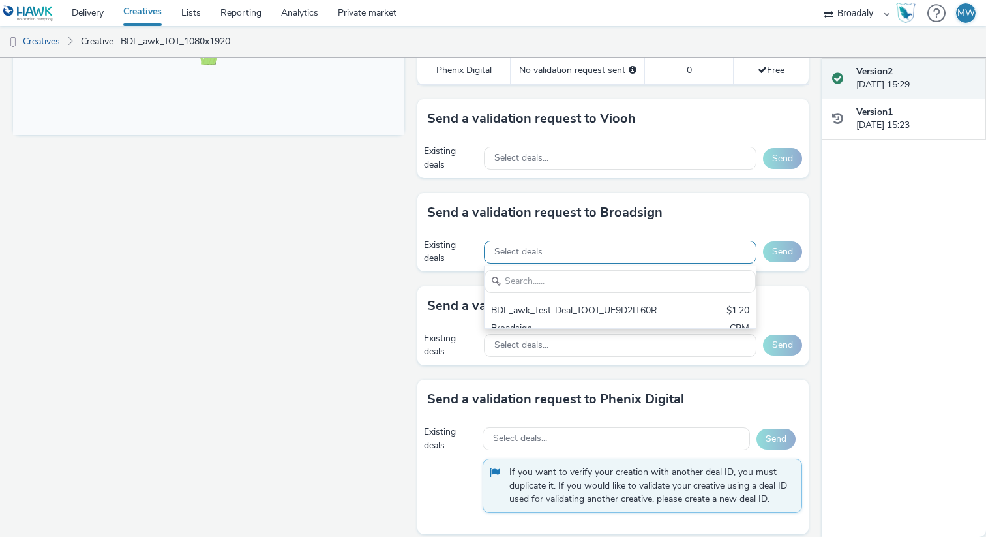
scroll to position [0, 0]
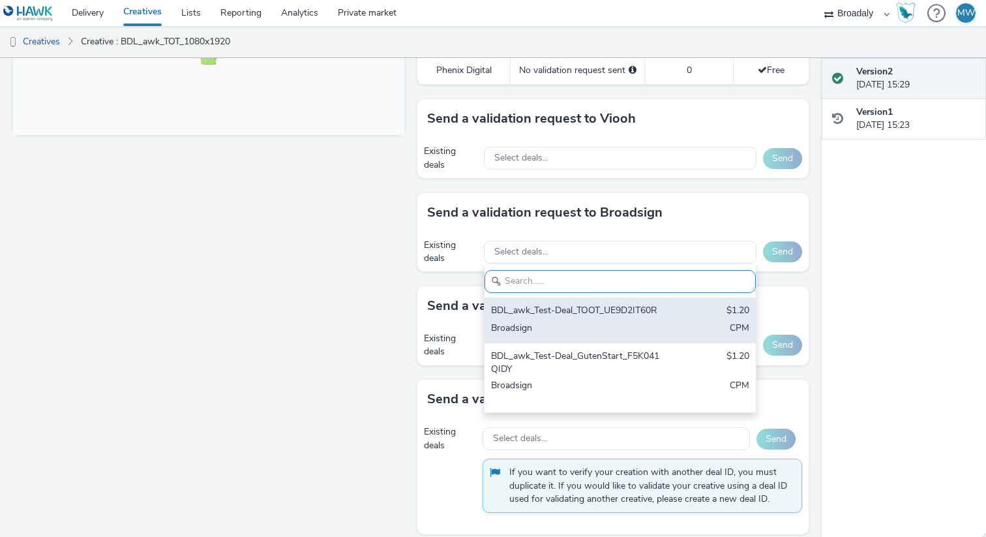
click at [591, 324] on div "Broadsign" at bounding box center [576, 328] width 170 height 15
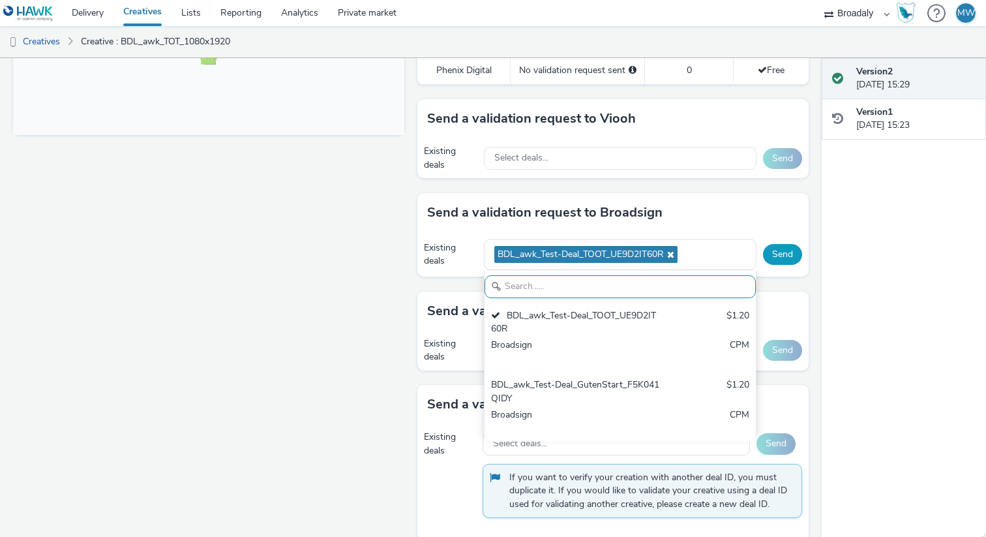
click at [791, 254] on button "Send" at bounding box center [782, 254] width 39 height 21
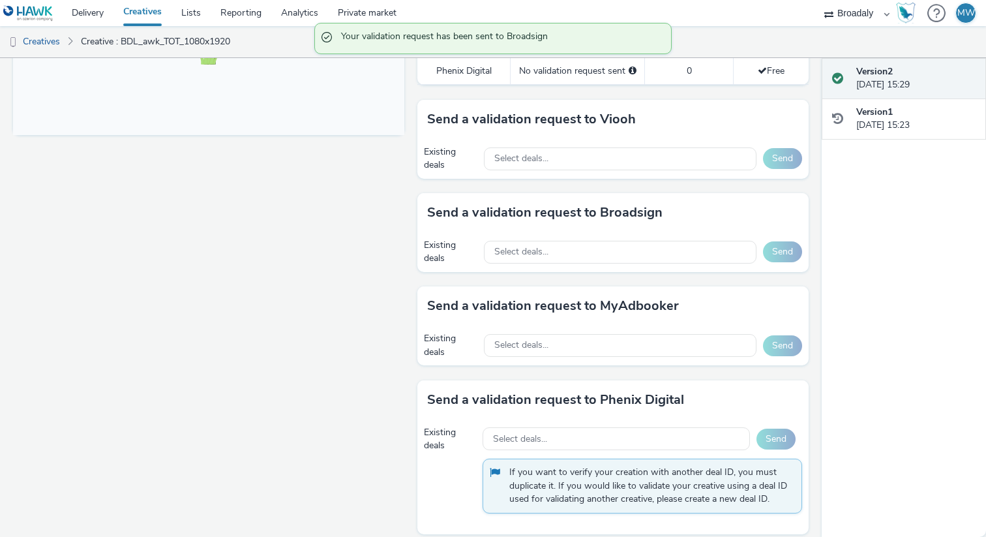
click at [282, 299] on div "Fullscreen" at bounding box center [212, 74] width 398 height 948
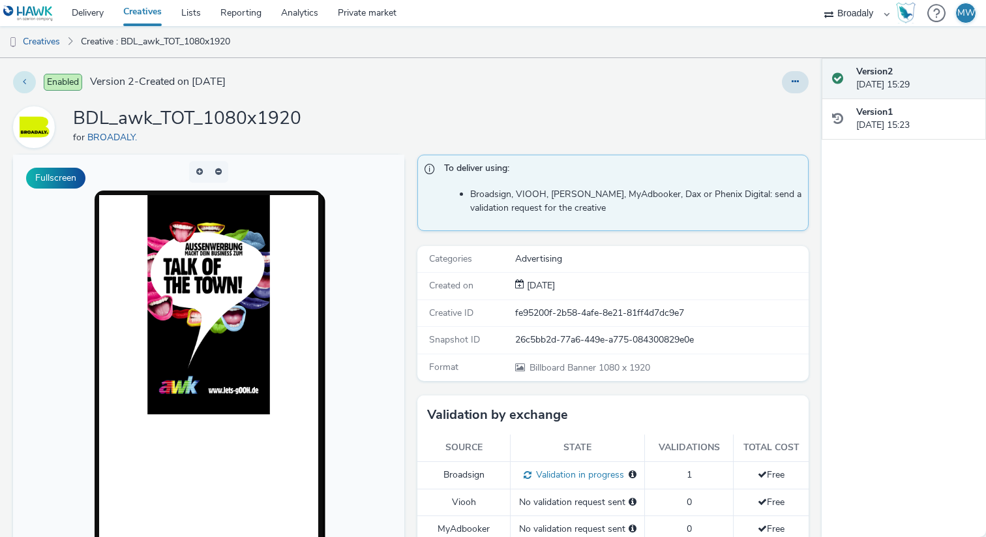
click at [18, 83] on button at bounding box center [24, 82] width 23 height 22
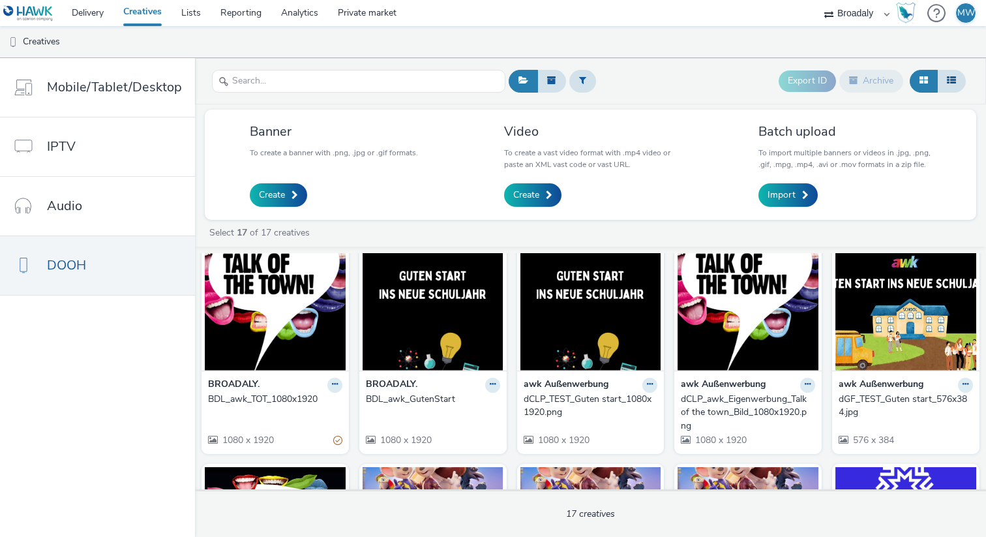
scroll to position [22, 0]
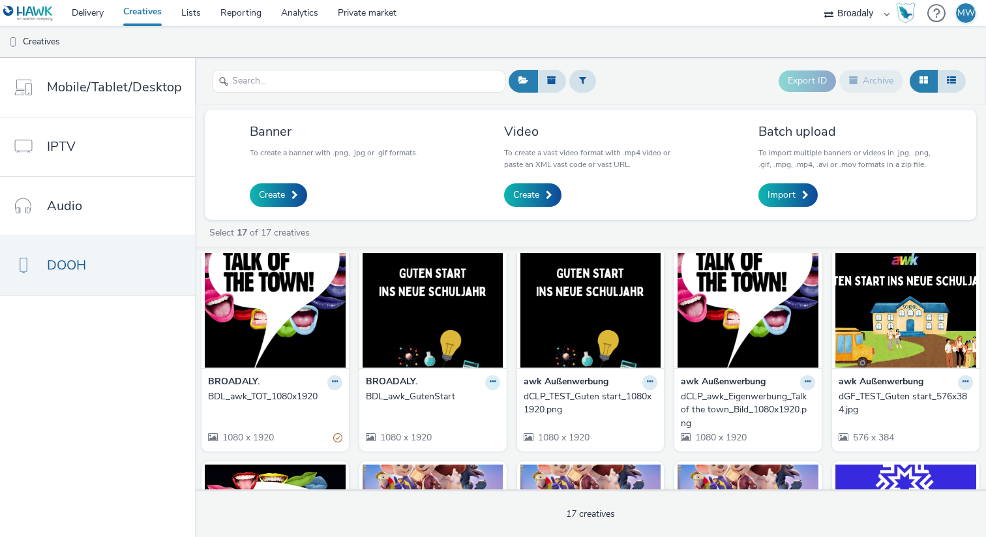
click at [338, 380] on icon at bounding box center [335, 382] width 6 height 8
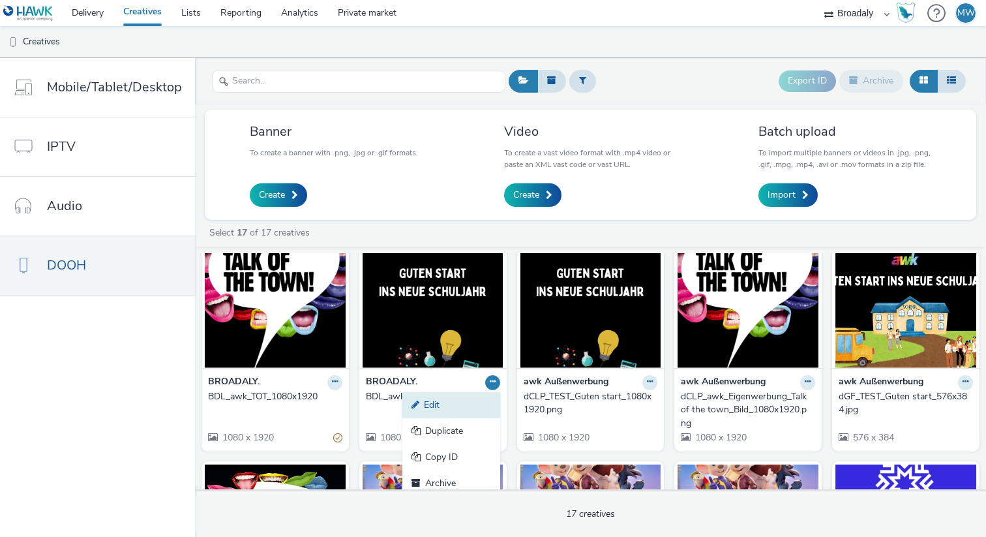
click at [424, 407] on link "Edit" at bounding box center [451, 405] width 98 height 26
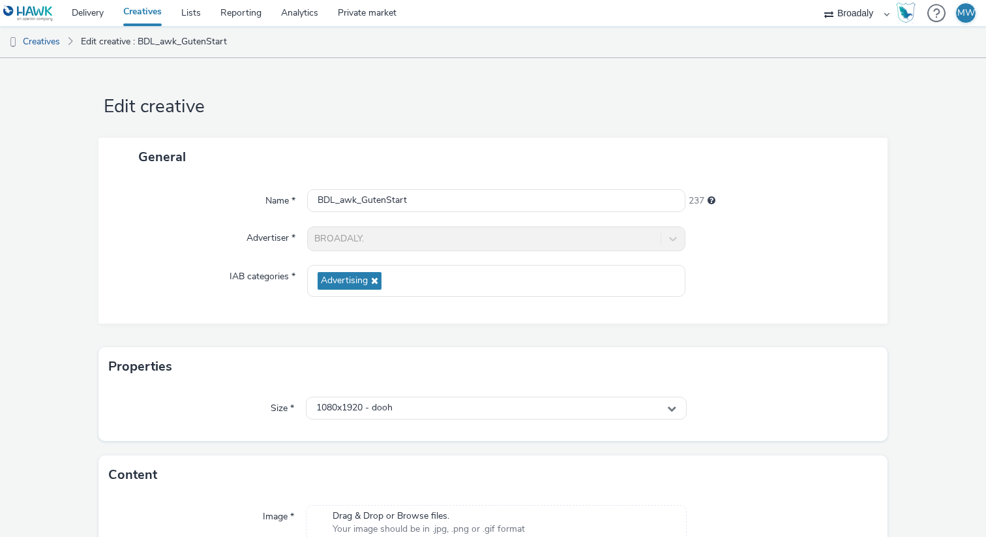
scroll to position [110, 0]
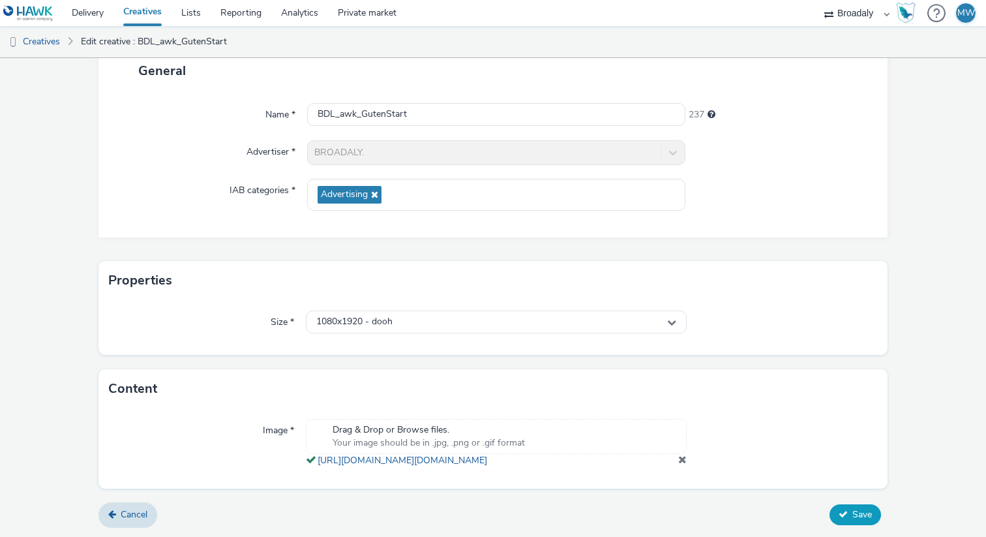
click at [856, 524] on button "Save" at bounding box center [855, 514] width 52 height 21
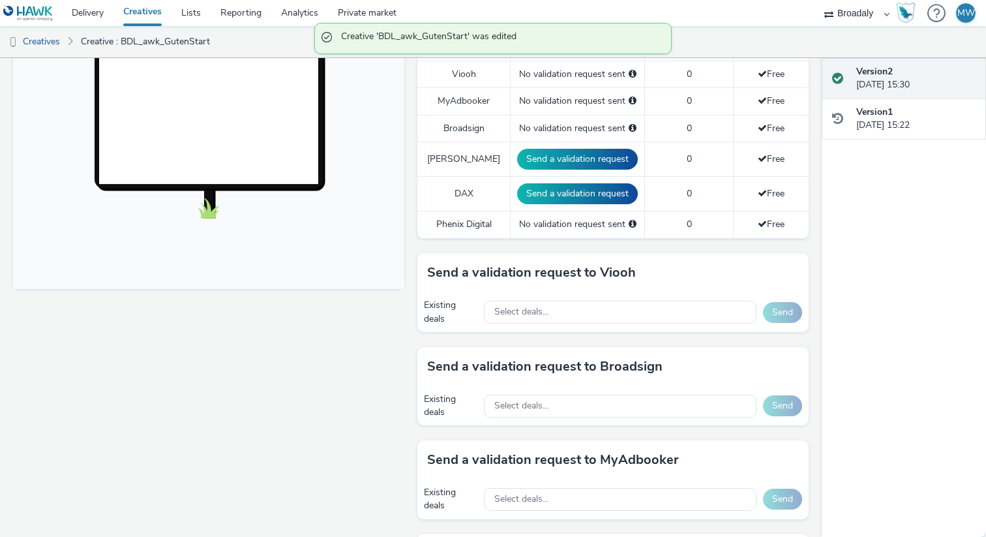
scroll to position [413, 0]
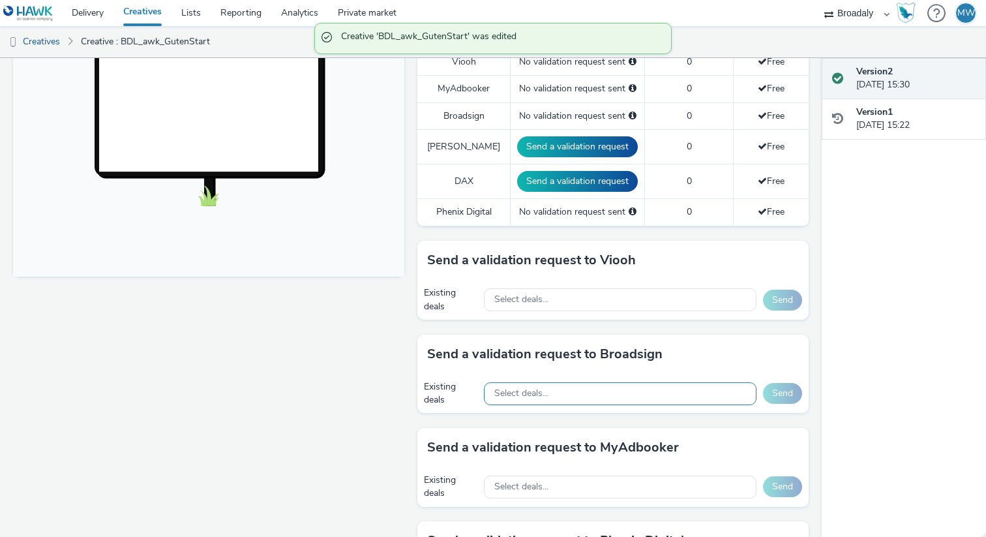
click at [569, 403] on div "Select deals..." at bounding box center [620, 393] width 273 height 23
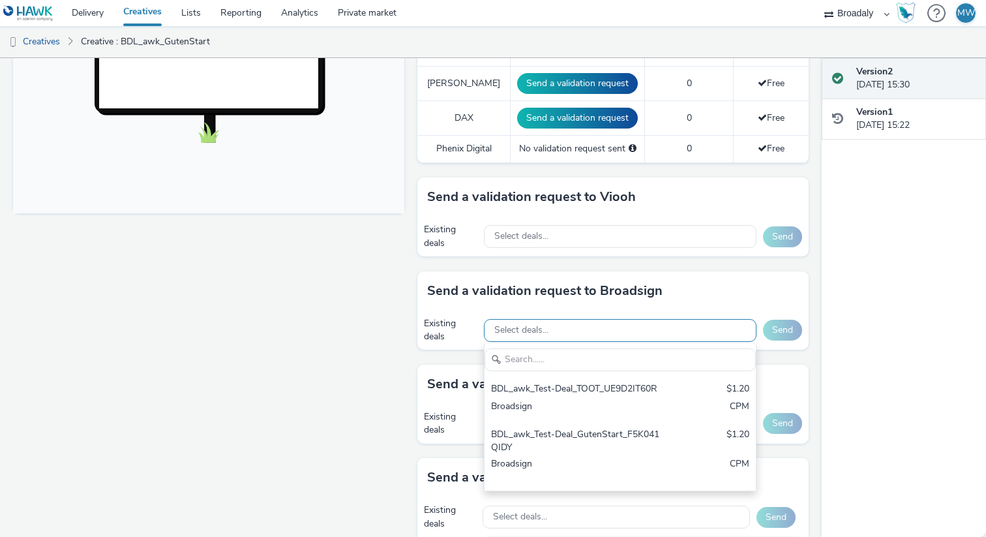
scroll to position [484, 0]
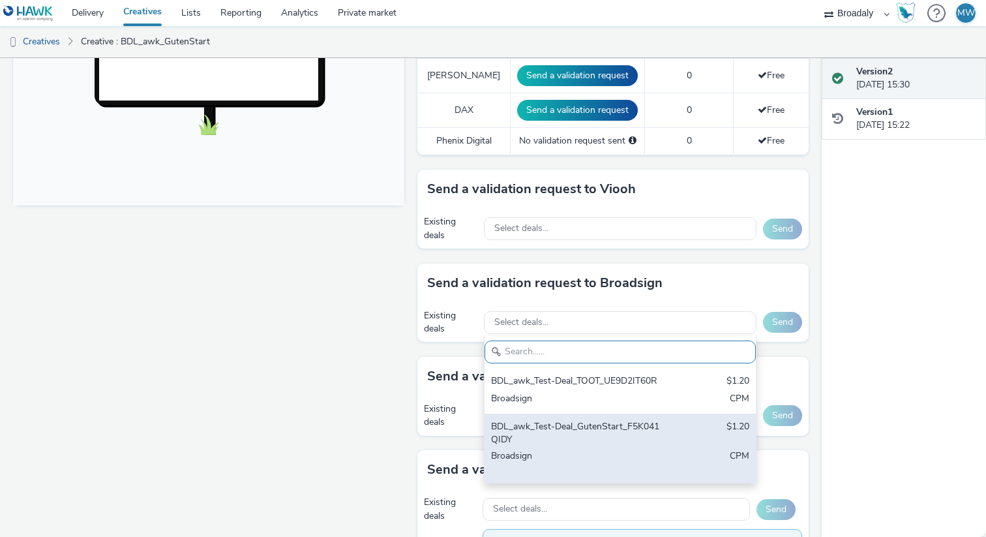
click at [543, 436] on div "BDL_awk_Test-Deal_GutenStart_F5K041QIDY" at bounding box center [576, 433] width 170 height 27
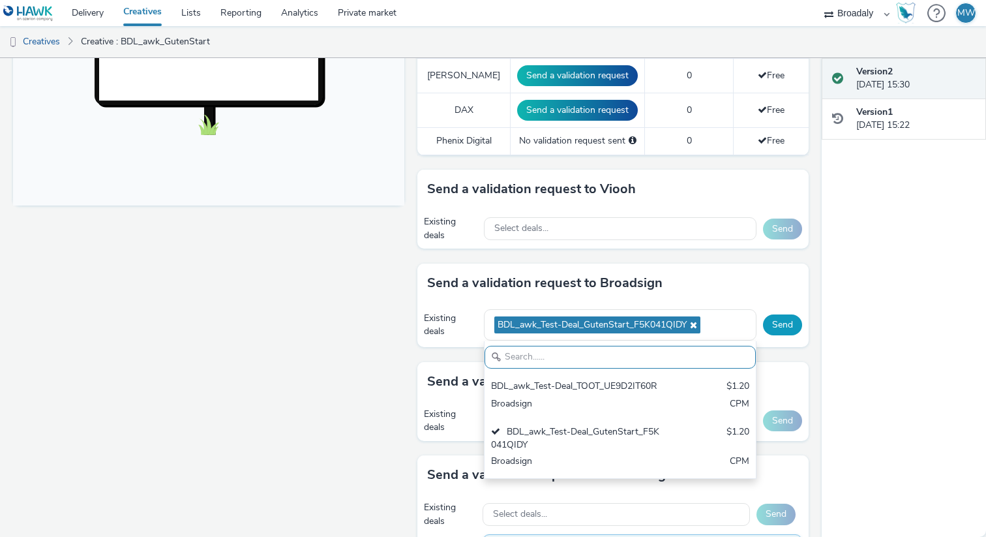
click at [775, 331] on button "Send" at bounding box center [782, 324] width 39 height 21
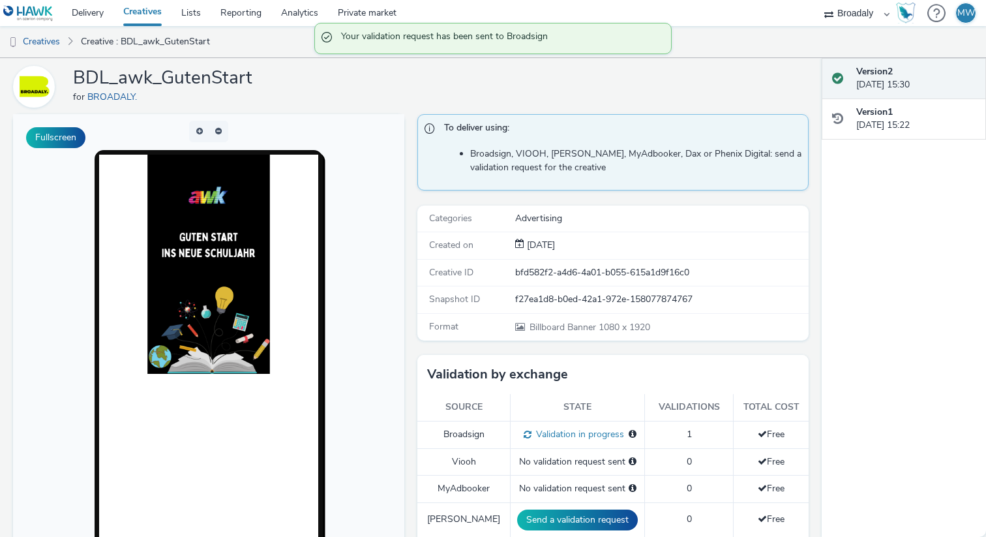
scroll to position [0, 0]
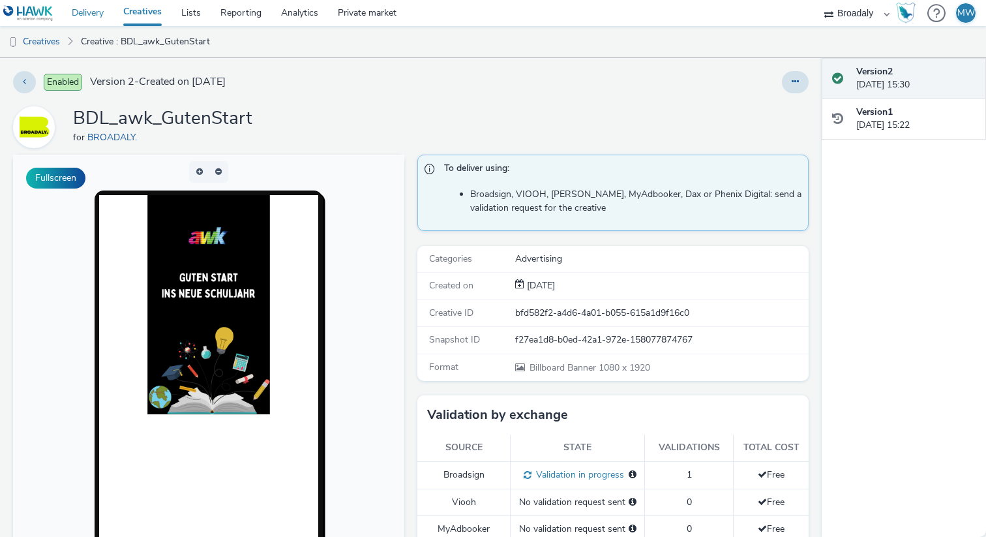
click at [89, 11] on link "Delivery" at bounding box center [88, 13] width 52 height 26
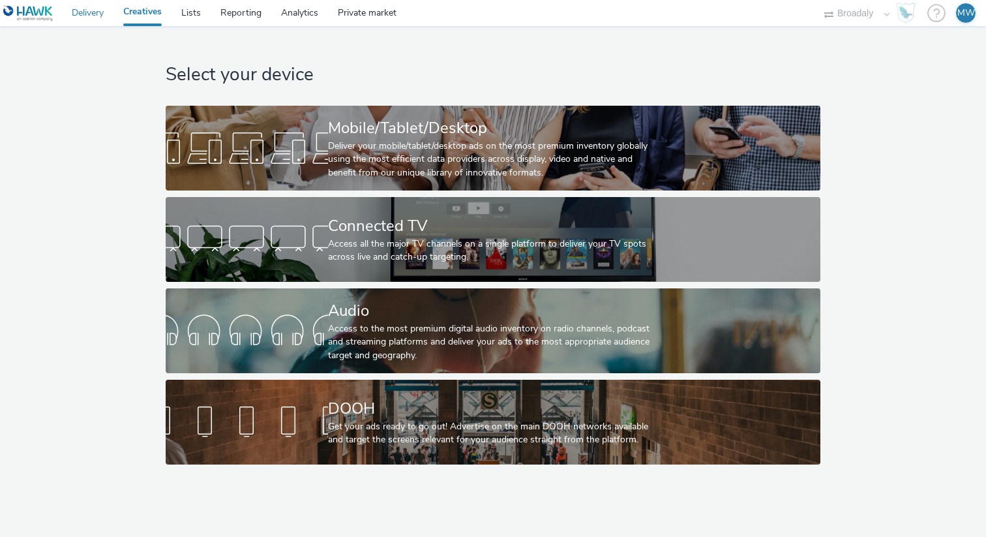
click at [93, 20] on link "Delivery" at bounding box center [88, 13] width 52 height 26
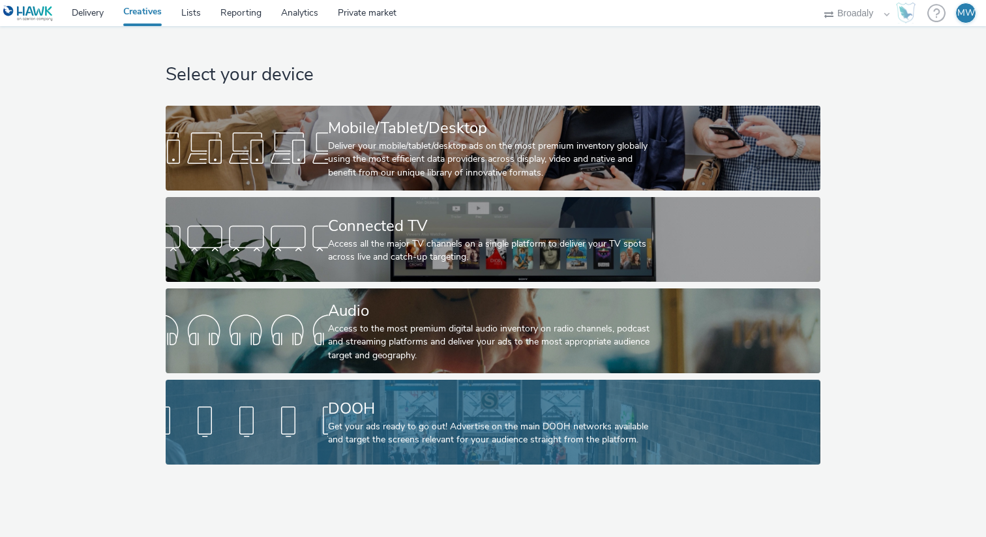
click at [333, 421] on div "Get your ads ready to go out! Advertise on the main DOOH networks available and…" at bounding box center [490, 433] width 325 height 27
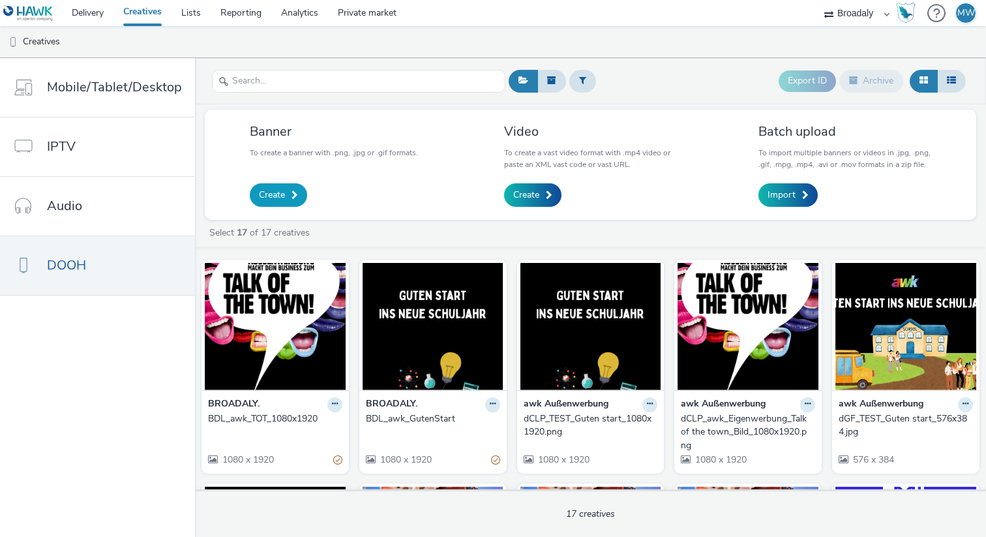
click at [281, 196] on span "Create" at bounding box center [272, 194] width 26 height 13
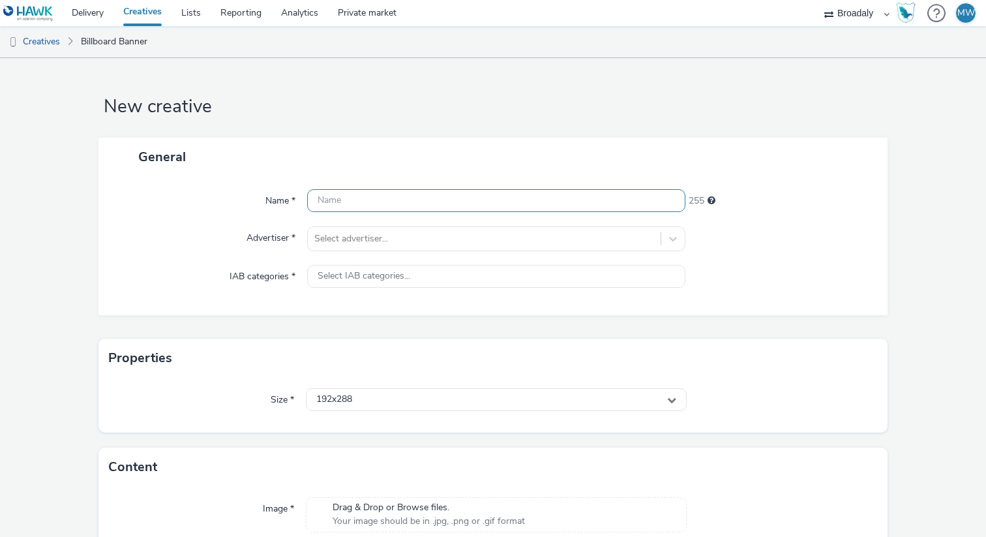
click at [351, 204] on input "text" at bounding box center [496, 200] width 378 height 23
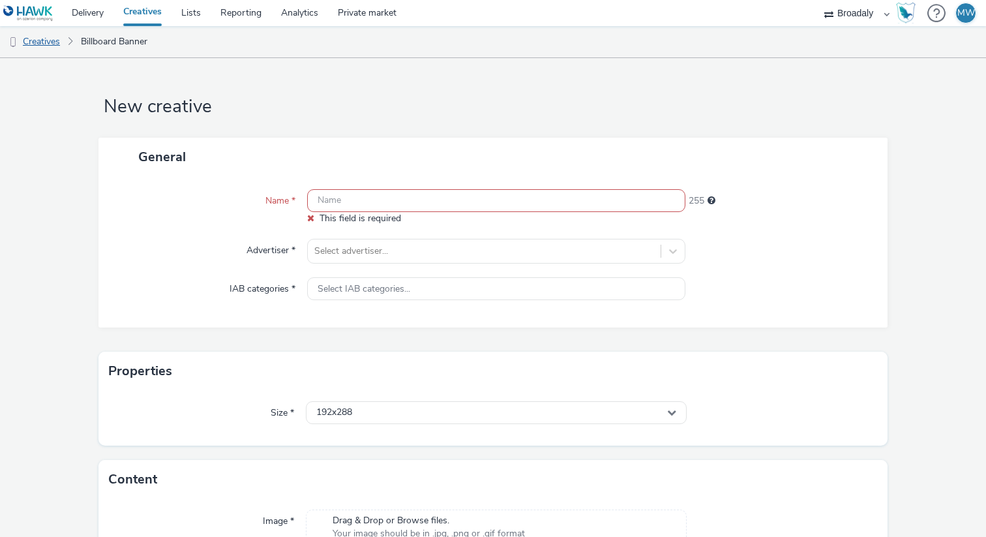
click at [50, 38] on link "Creatives" at bounding box center [33, 41] width 67 height 31
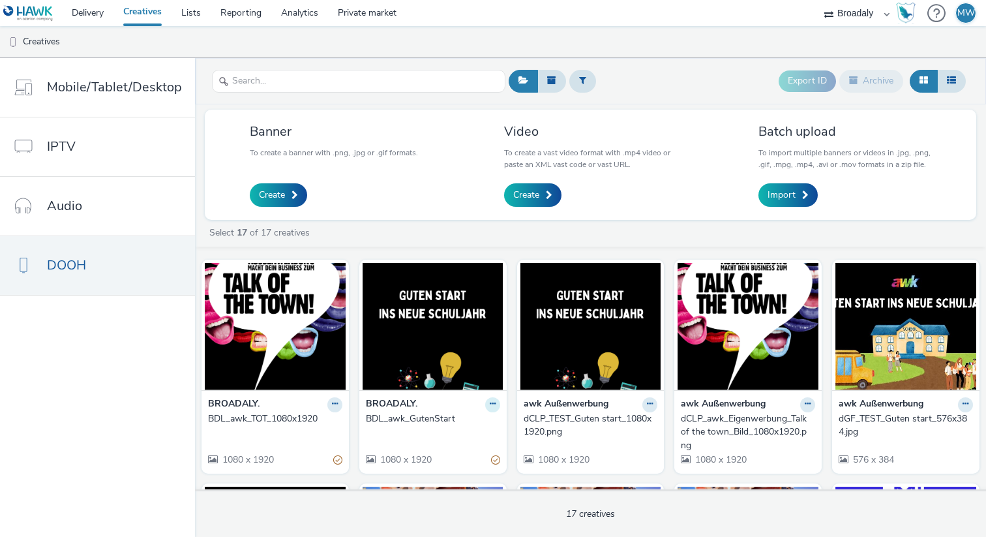
click at [342, 408] on button at bounding box center [334, 404] width 15 height 15
click at [443, 422] on link "Edit" at bounding box center [451, 427] width 98 height 26
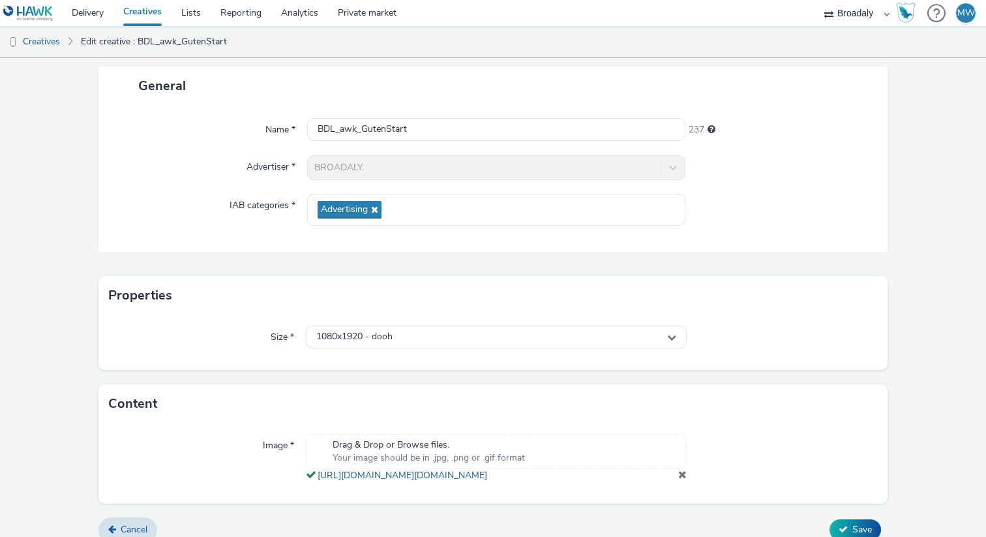
scroll to position [110, 0]
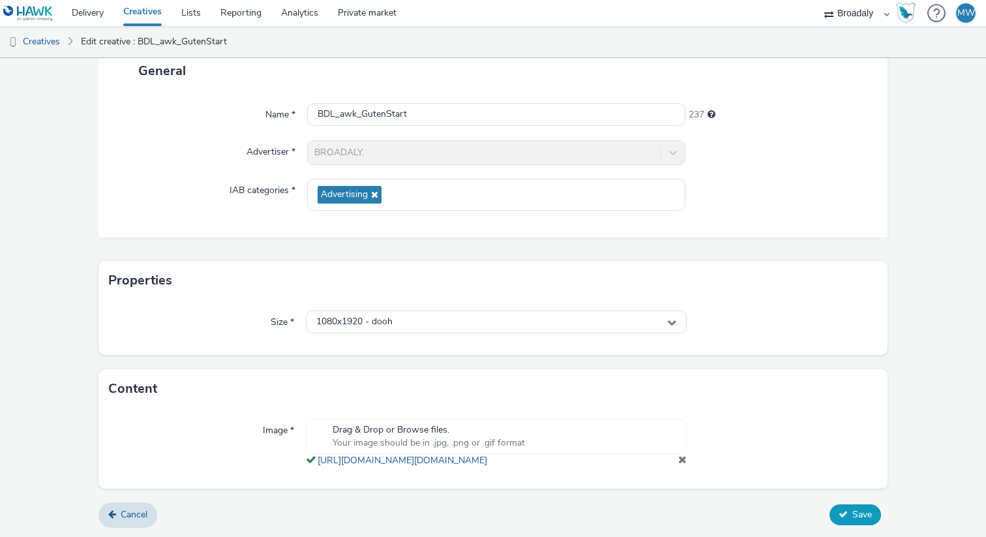
click at [867, 507] on button "Save" at bounding box center [855, 514] width 52 height 21
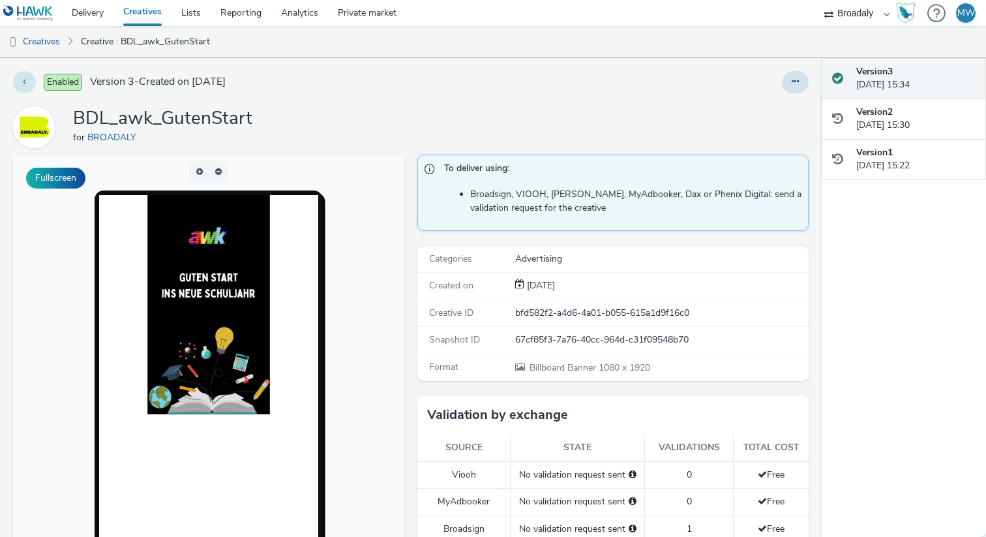
click at [23, 82] on icon at bounding box center [24, 81] width 3 height 9
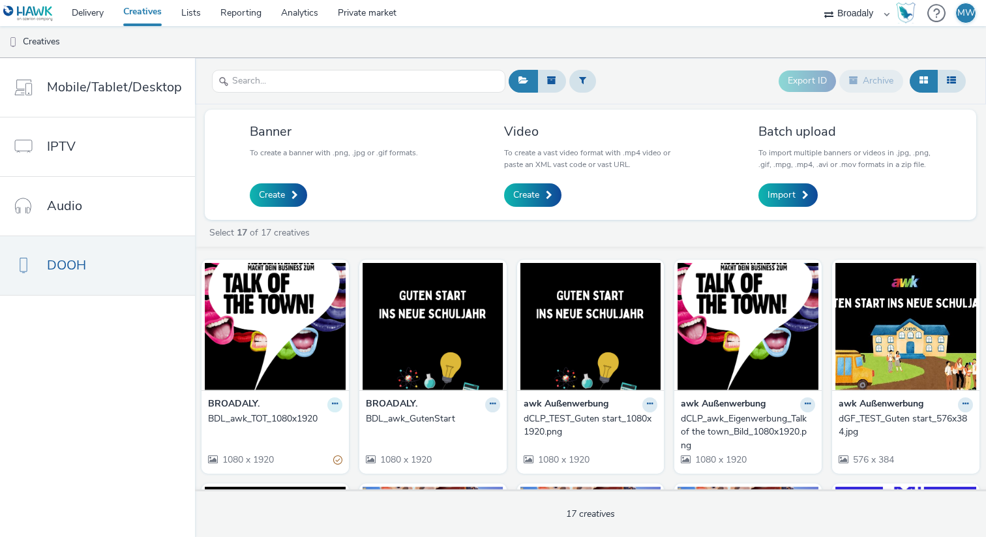
click at [329, 411] on button at bounding box center [334, 404] width 15 height 15
click at [291, 422] on link "Edit" at bounding box center [294, 427] width 98 height 26
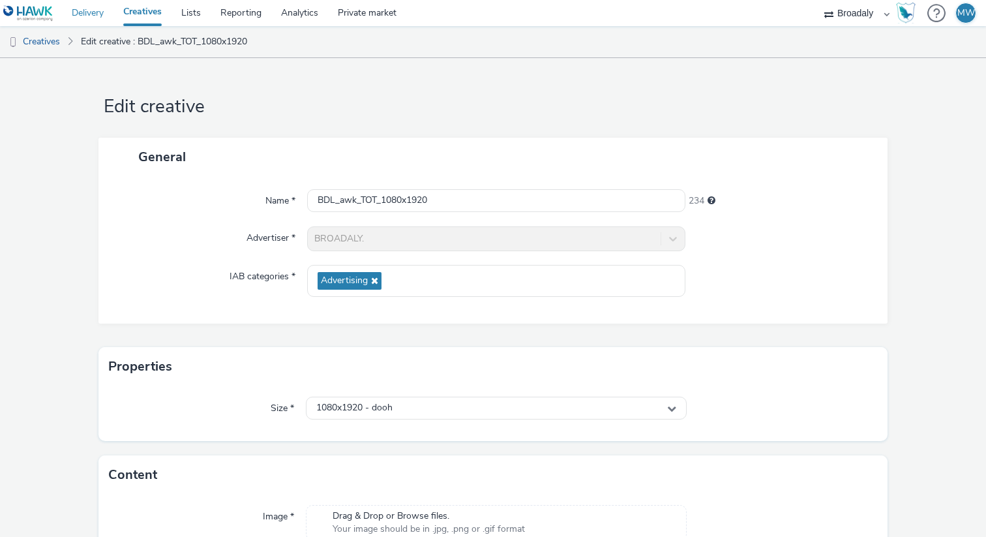
click at [95, 19] on link "Delivery" at bounding box center [88, 13] width 52 height 26
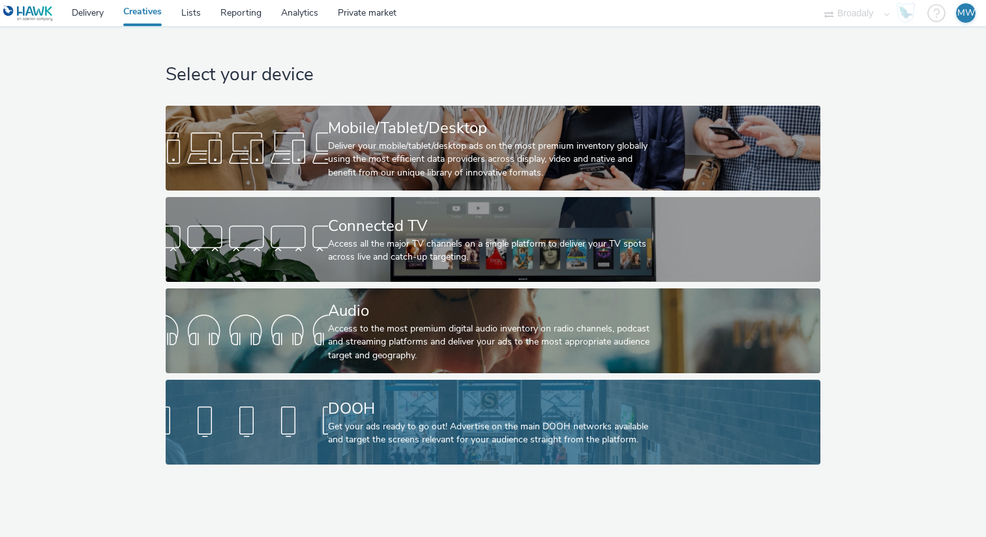
click at [344, 427] on div "Get your ads ready to go out! Advertise on the main DOOH networks available and…" at bounding box center [490, 433] width 325 height 27
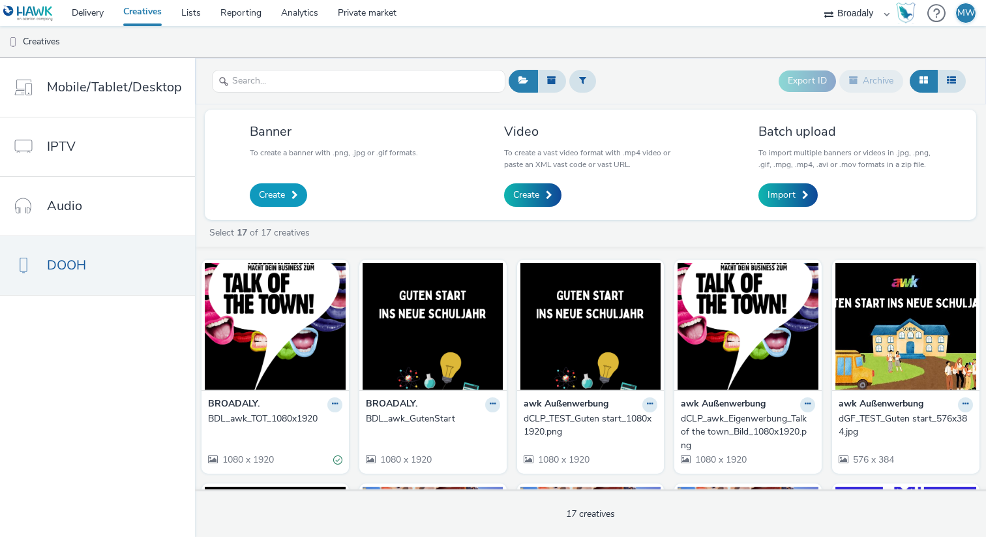
click at [271, 198] on span "Create" at bounding box center [272, 194] width 26 height 13
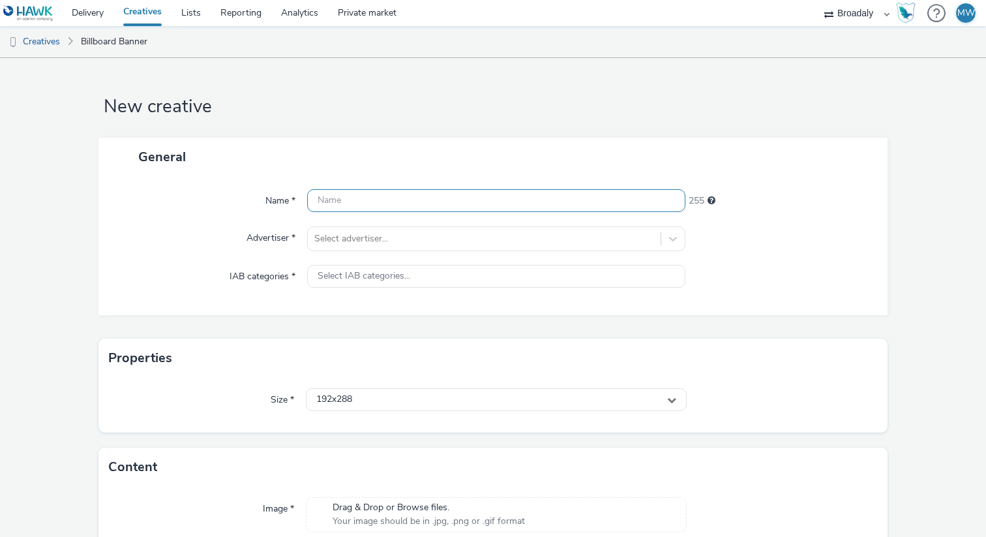
click at [356, 201] on input "text" at bounding box center [496, 200] width 378 height 23
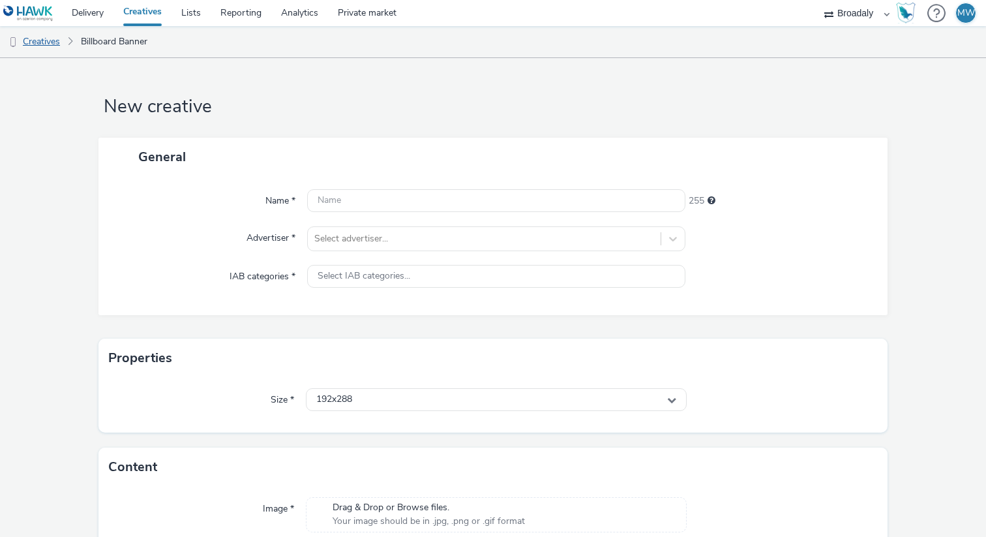
click at [53, 39] on link "Creatives" at bounding box center [33, 41] width 67 height 31
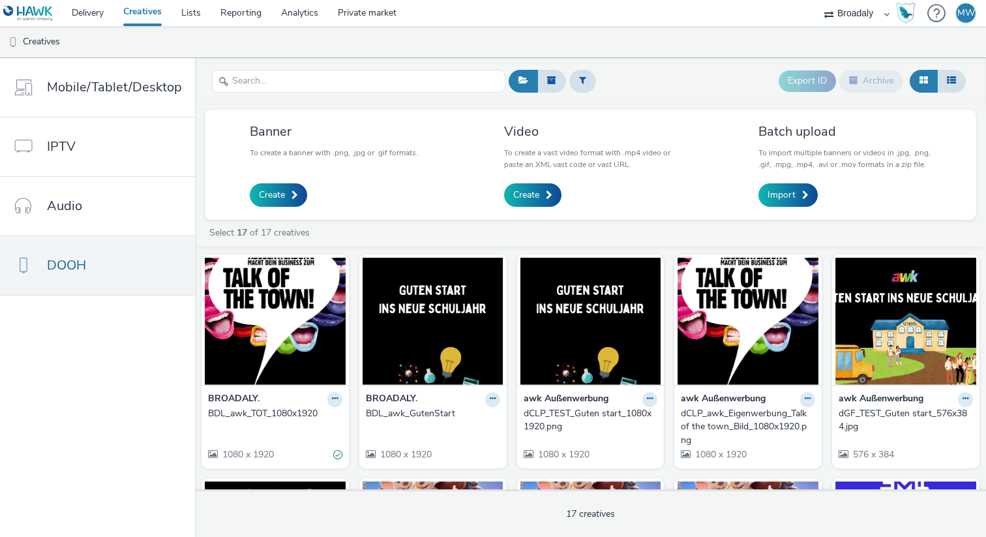
scroll to position [8, 0]
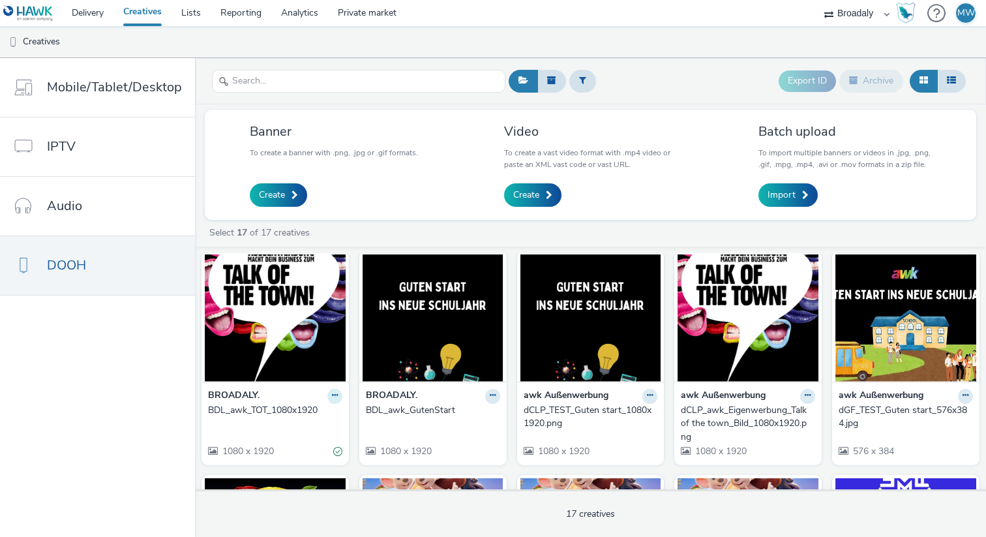
click at [333, 397] on icon at bounding box center [335, 395] width 6 height 8
click at [294, 417] on link "Edit" at bounding box center [294, 419] width 98 height 26
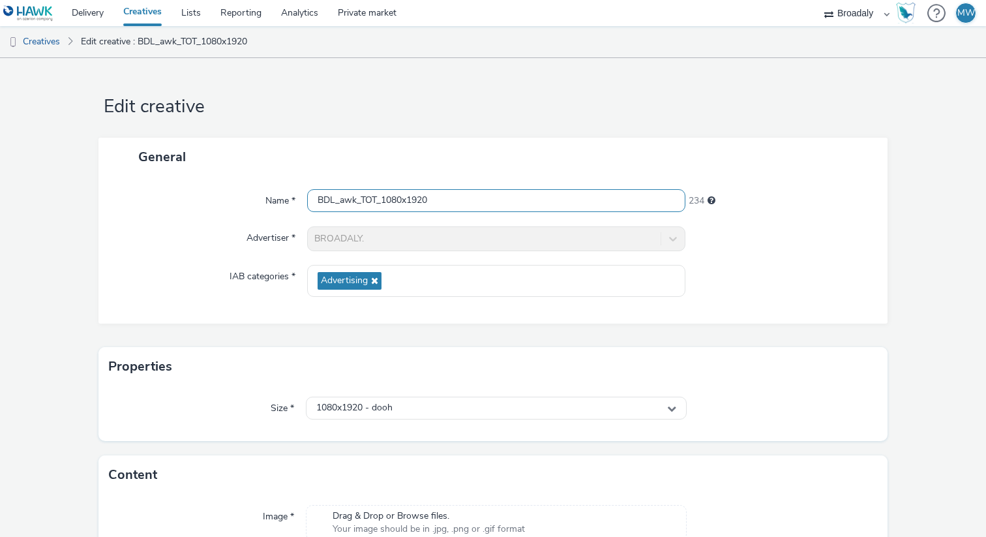
click at [372, 206] on input "BDL_awk_TOT_1080x1920" at bounding box center [496, 200] width 378 height 23
click at [453, 203] on input "BDL_awk_TOT_1080x1920" at bounding box center [496, 200] width 378 height 23
drag, startPoint x: 453, startPoint y: 203, endPoint x: 276, endPoint y: 190, distance: 177.8
click at [276, 190] on div "Name * BDL_awk_TOT_1080x1920 234" at bounding box center [493, 200] width 763 height 23
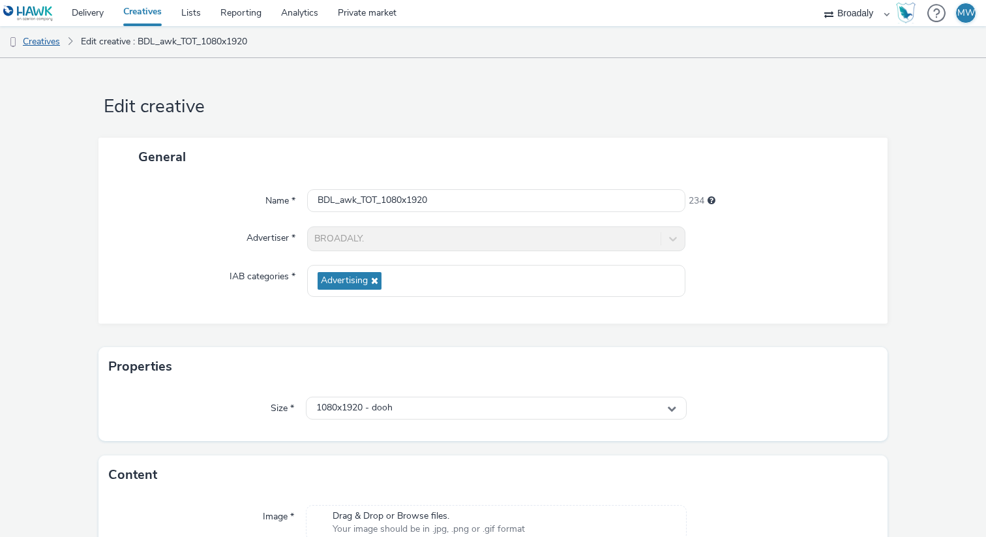
click at [29, 37] on link "Creatives" at bounding box center [33, 41] width 67 height 31
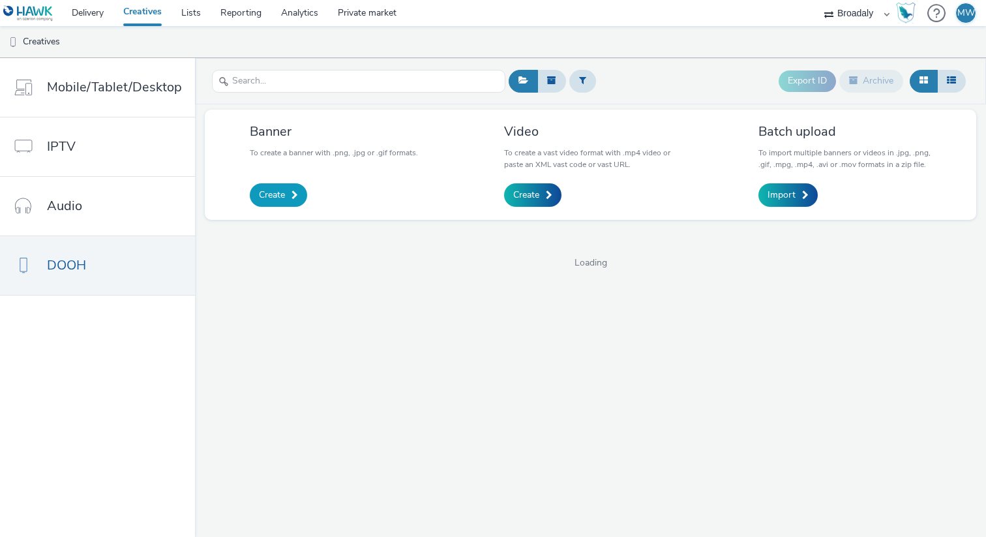
click at [275, 192] on span "Create" at bounding box center [272, 194] width 26 height 13
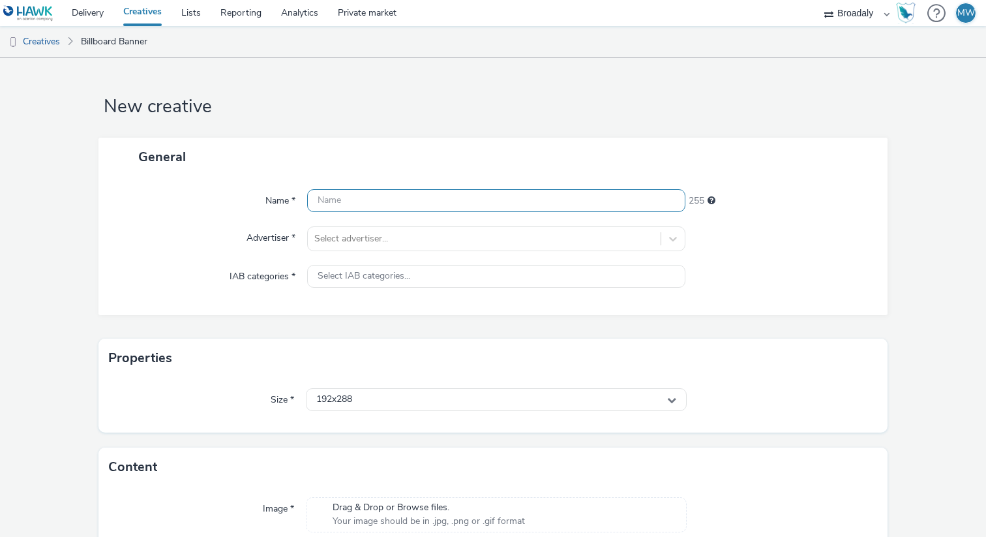
click at [354, 198] on input "text" at bounding box center [496, 200] width 378 height 23
paste input "BDL_awk_TOT_1080x1920"
click at [376, 201] on input "BDL_awk_TOT_1080x1920" at bounding box center [496, 200] width 378 height 23
drag, startPoint x: 444, startPoint y: 202, endPoint x: 385, endPoint y: 203, distance: 58.7
click at [385, 203] on input "BDL_awk_TOT_1080x1920" at bounding box center [496, 200] width 378 height 23
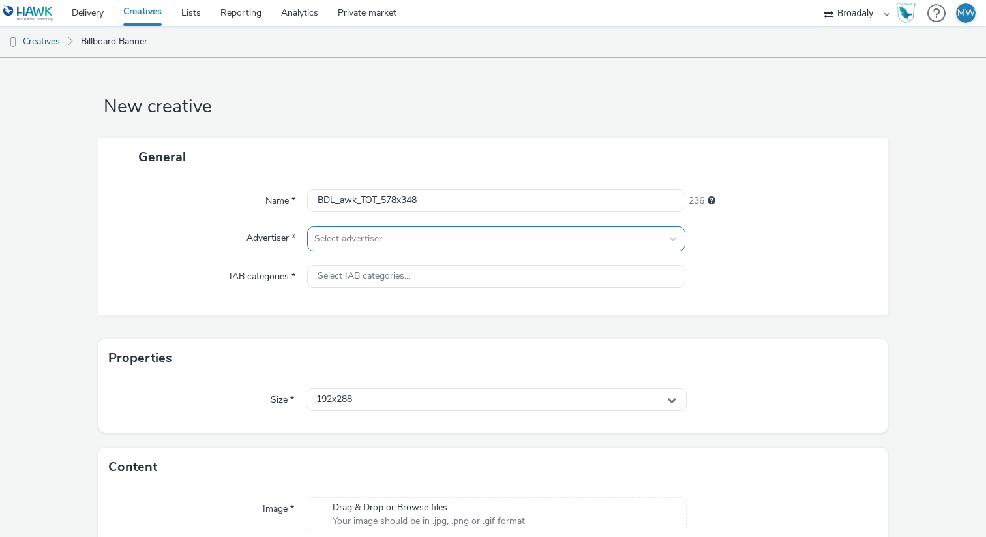
click at [399, 248] on div "Select advertiser..." at bounding box center [484, 238] width 353 height 21
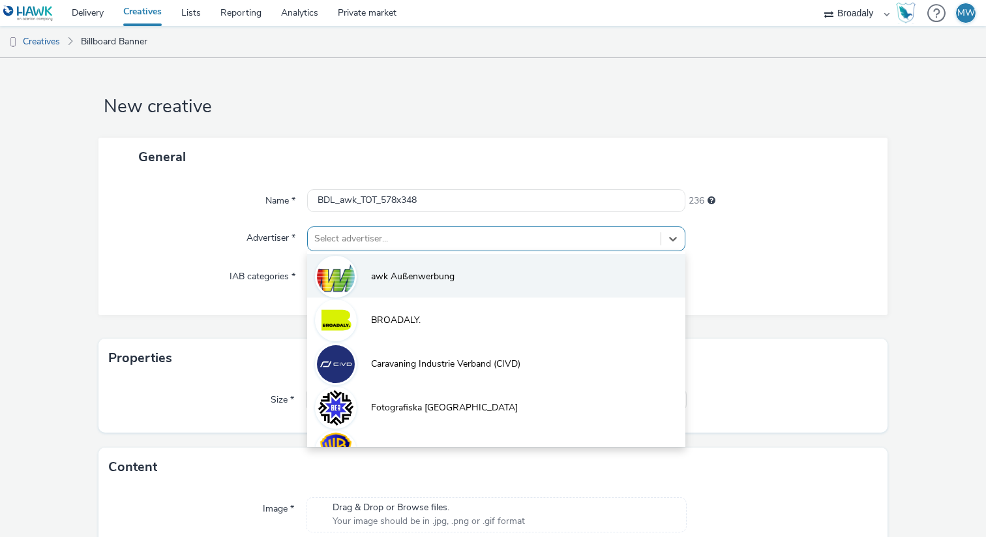
click at [395, 277] on span "awk Außenwerbung" at bounding box center [412, 276] width 83 height 13
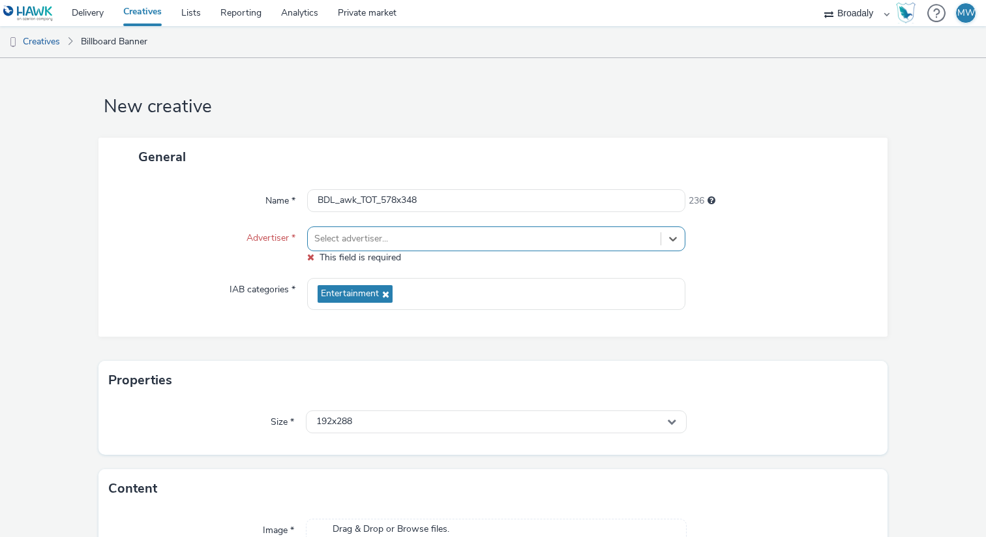
click at [603, 234] on div at bounding box center [484, 239] width 340 height 16
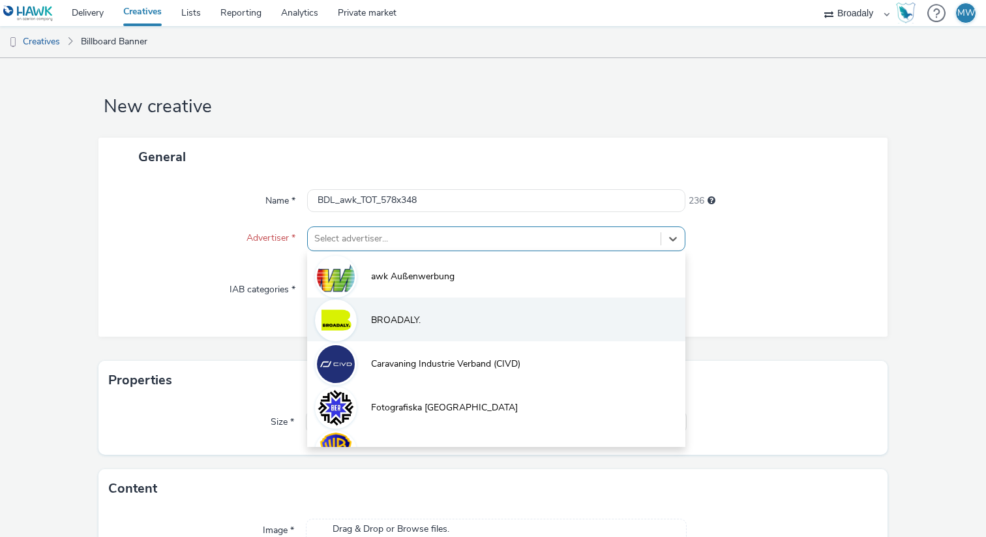
click at [397, 336] on li "BROADALY." at bounding box center [496, 319] width 378 height 44
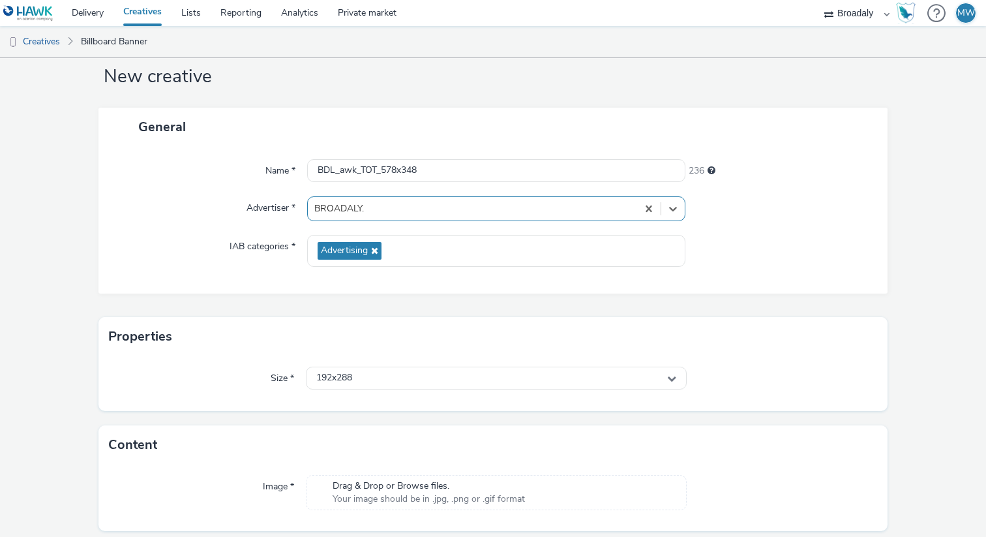
scroll to position [55, 0]
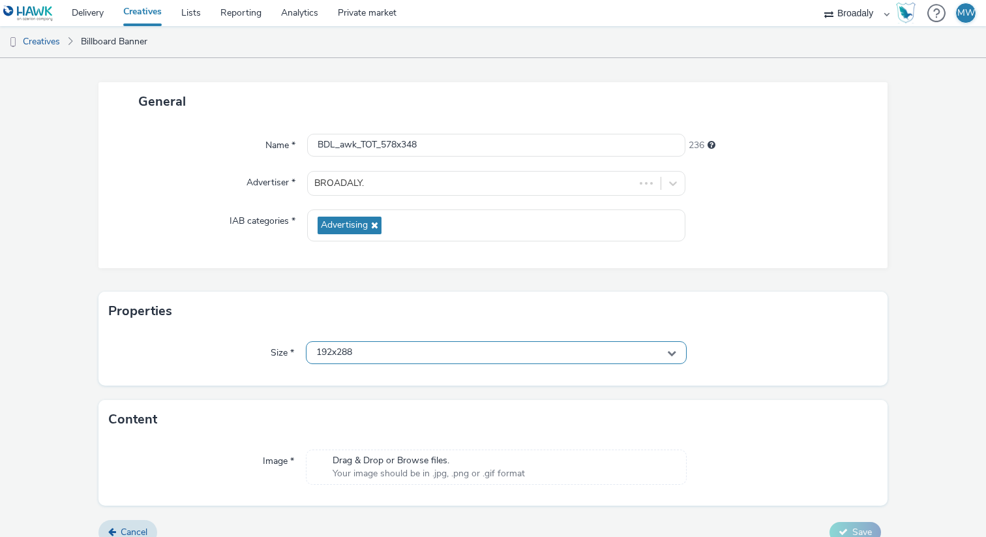
click at [383, 350] on div "192x288" at bounding box center [496, 352] width 381 height 23
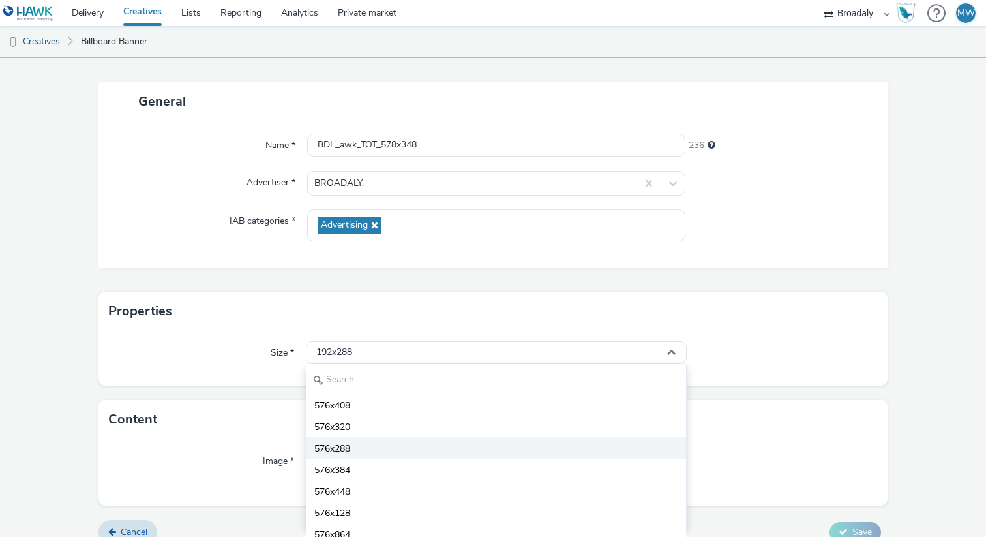
scroll to position [1407, 0]
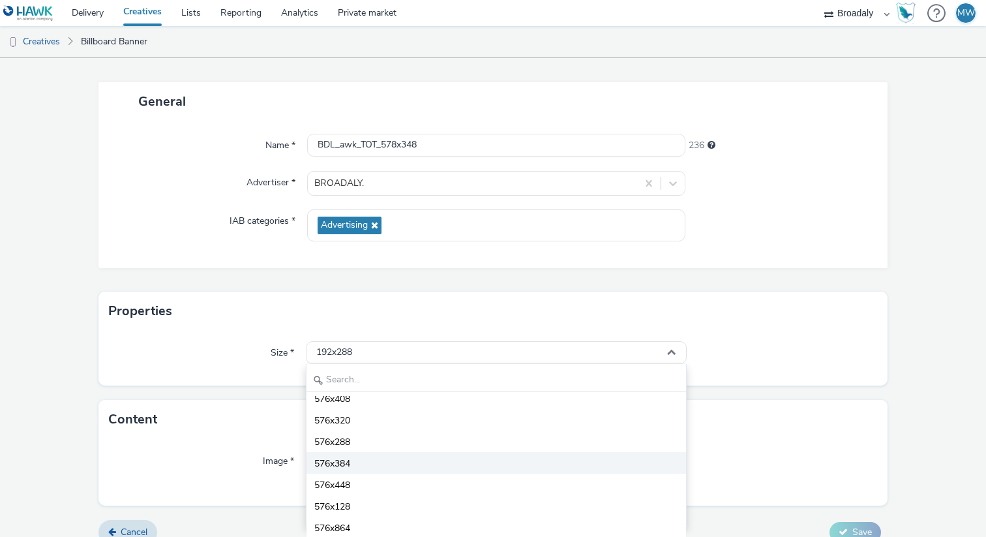
click at [341, 464] on span "576x384" at bounding box center [332, 463] width 36 height 13
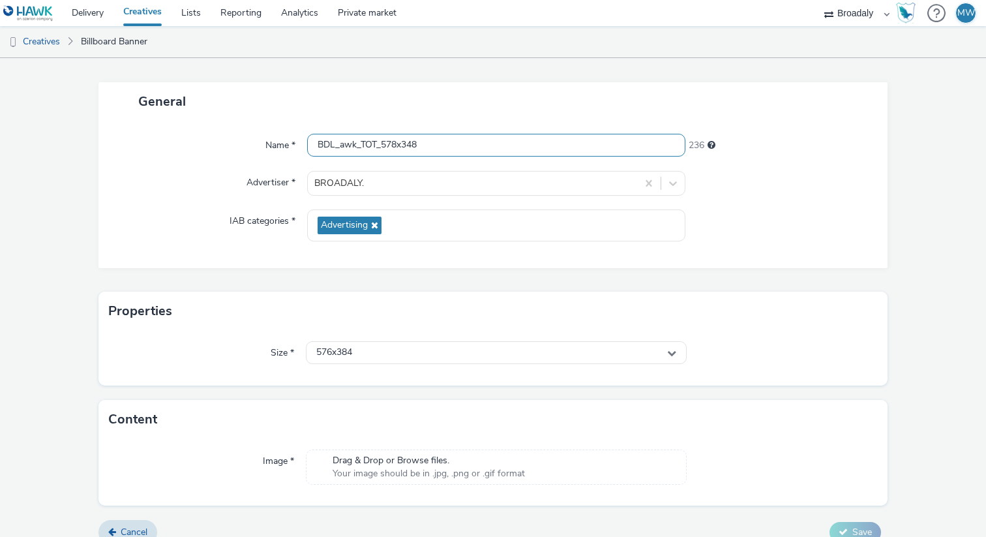
click at [432, 146] on input "BDL_awk_TOT_578x348" at bounding box center [496, 145] width 378 height 23
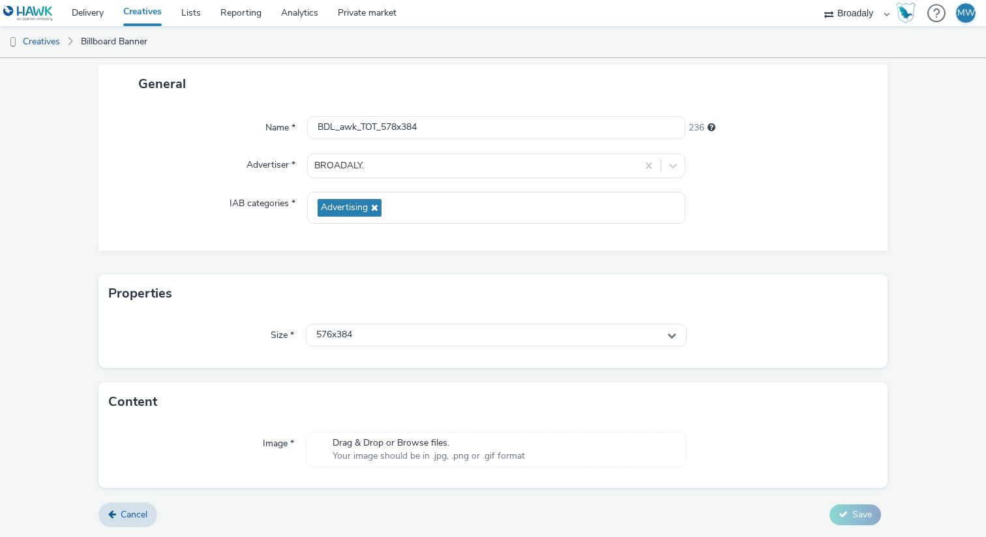
click at [413, 447] on span "Drag & Drop or Browse files." at bounding box center [429, 442] width 192 height 13
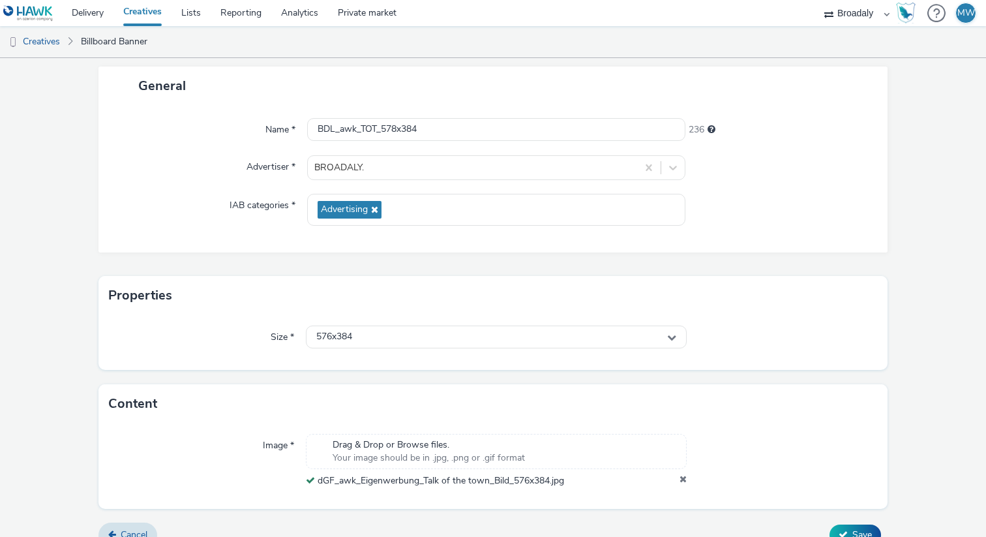
scroll to position [74, 0]
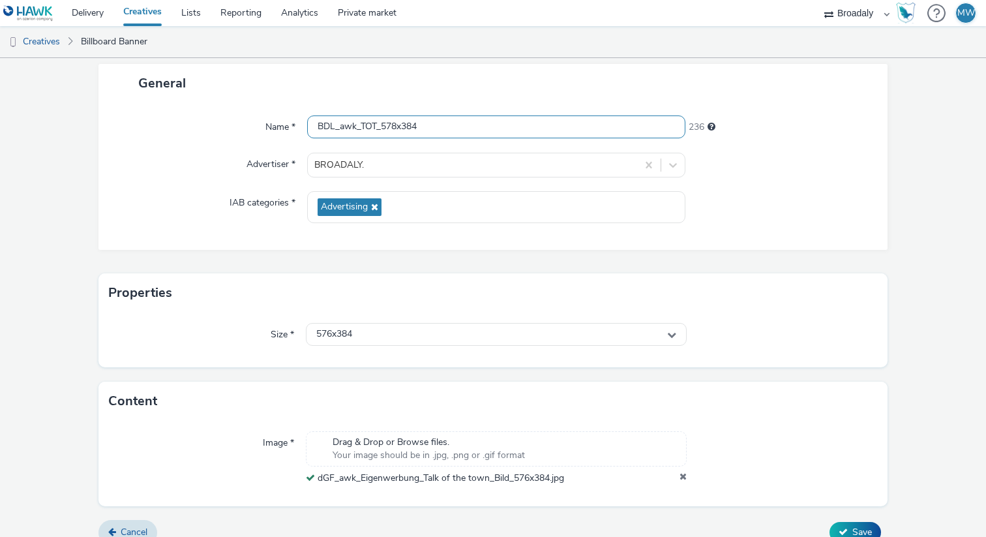
click at [374, 123] on input "BDL_awk_TOT_578x384" at bounding box center [496, 126] width 378 height 23
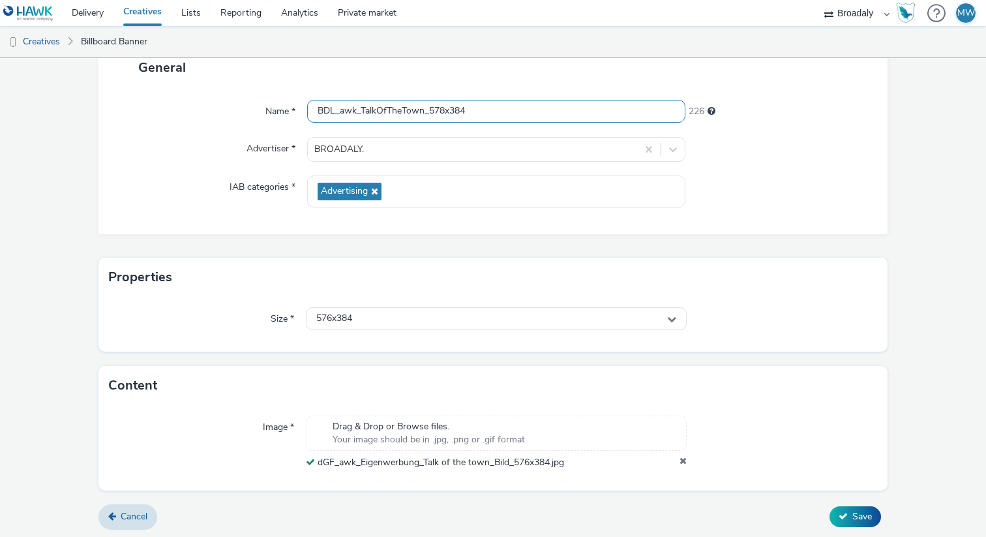
scroll to position [91, 0]
type input "BDL_awk_TalkOfTheTown_578x384"
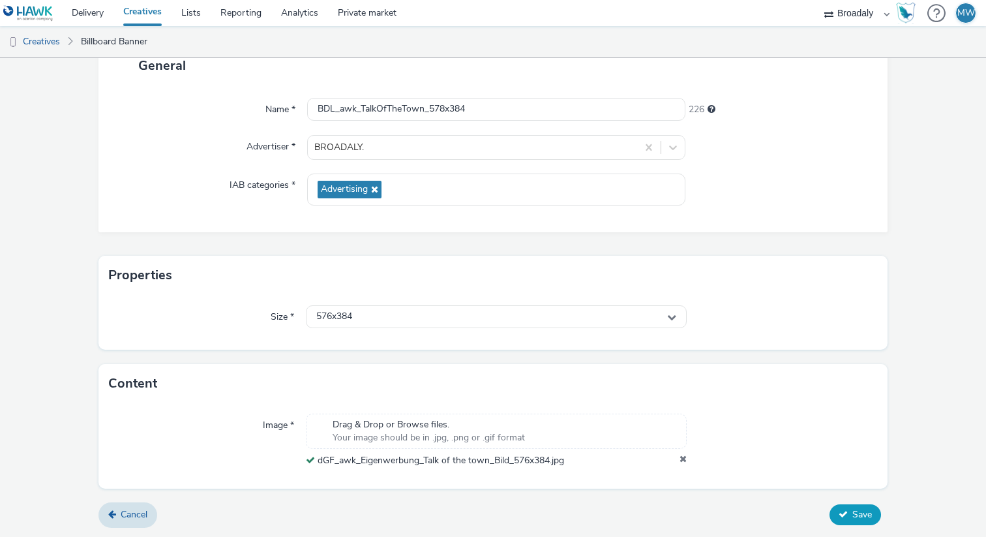
click at [850, 511] on button "Save" at bounding box center [855, 514] width 52 height 21
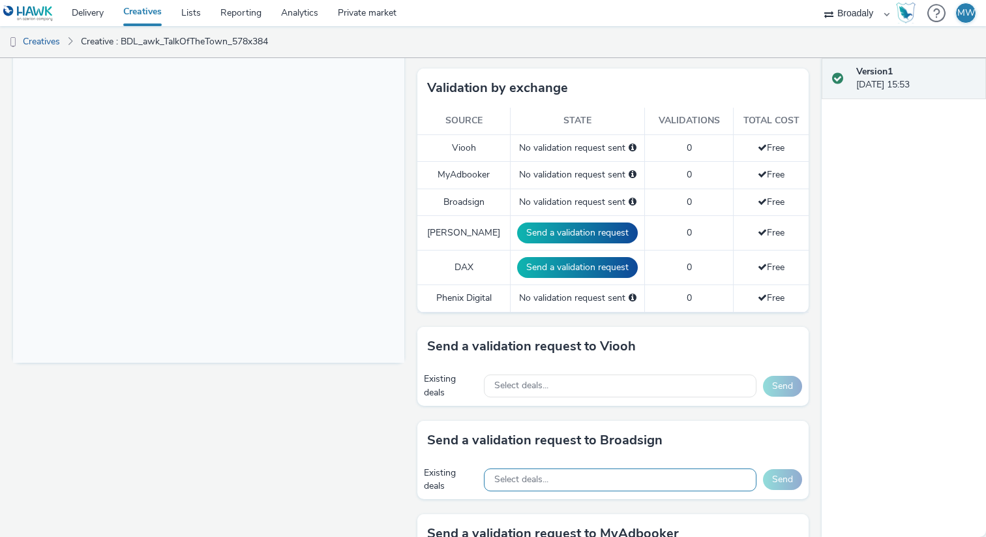
scroll to position [342, 0]
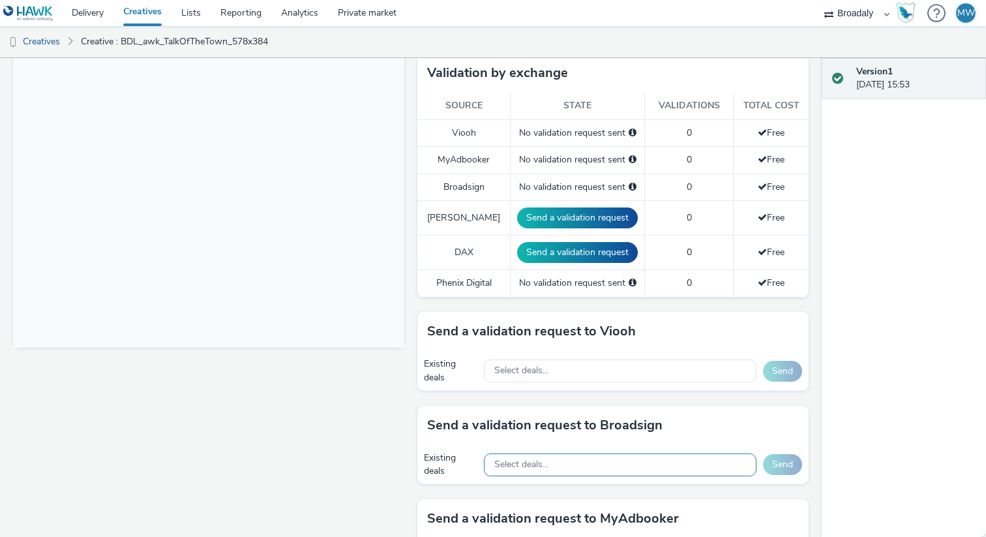
click at [584, 469] on div "Select deals..." at bounding box center [620, 464] width 273 height 23
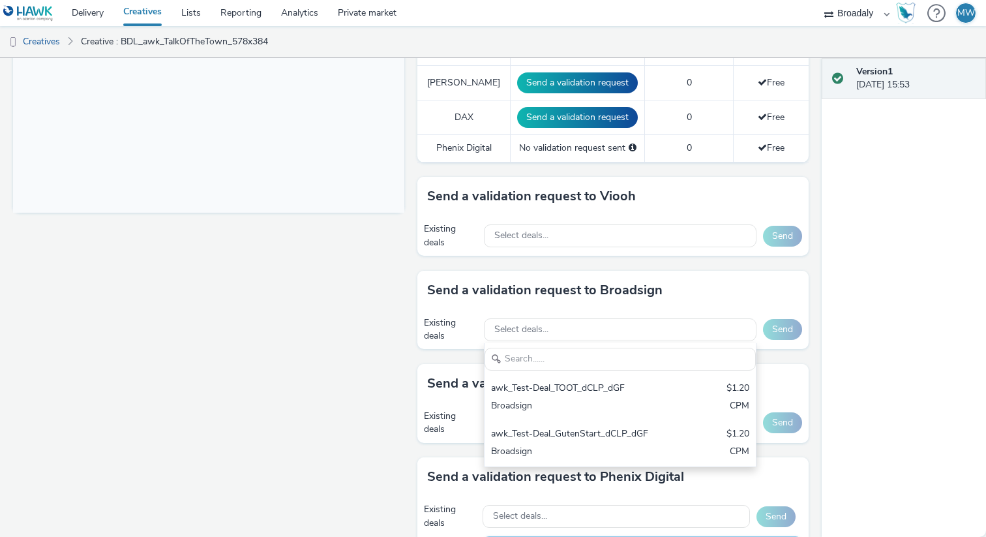
scroll to position [478, 0]
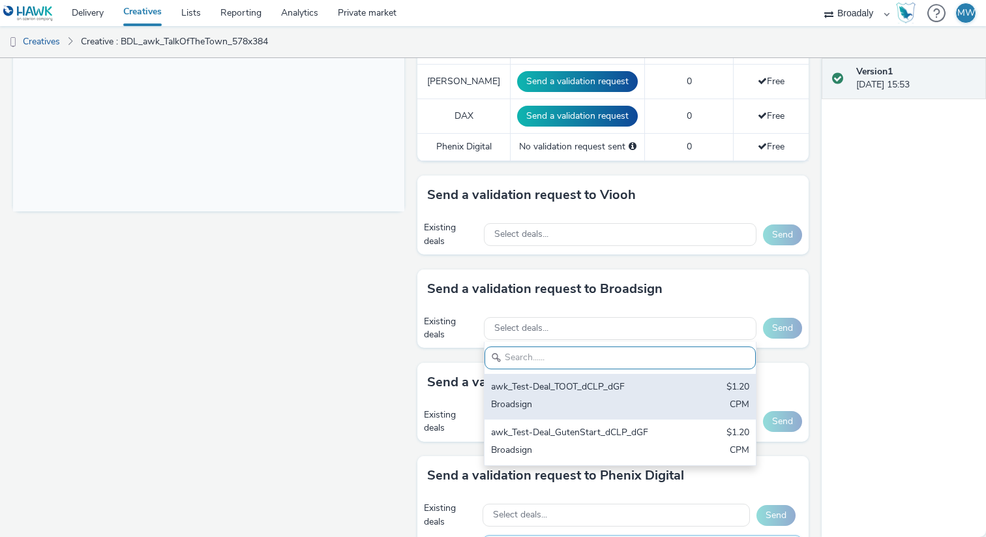
click at [542, 395] on div "awk_Test-Deal_TOOT_dCLP_dGF $1.20 Broadsign CPM" at bounding box center [620, 397] width 271 height 46
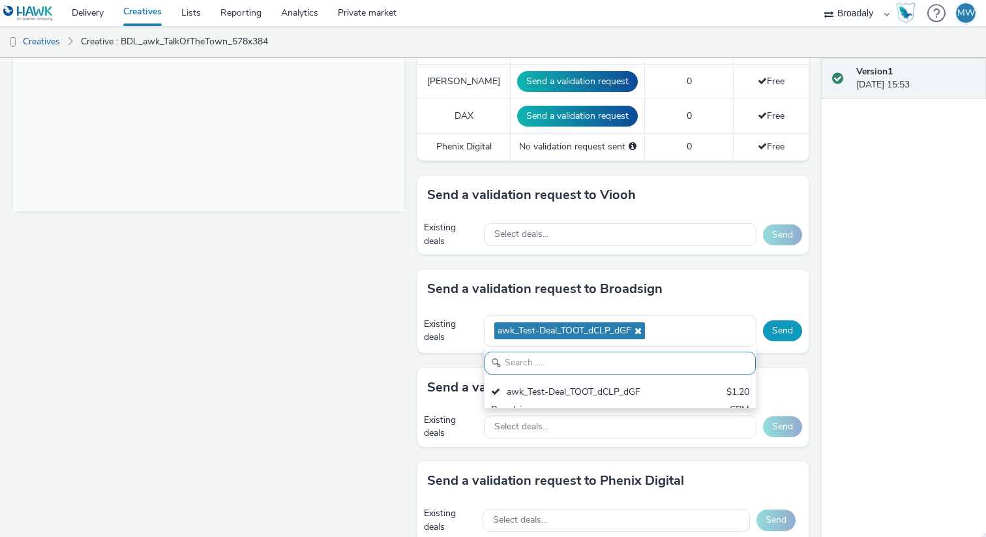
click at [783, 329] on button "Send" at bounding box center [782, 330] width 39 height 21
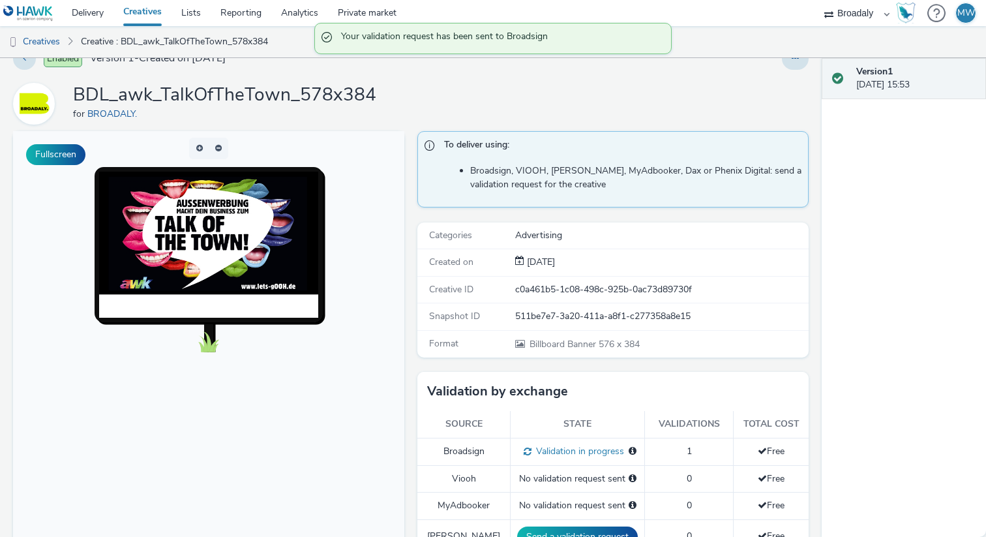
scroll to position [0, 0]
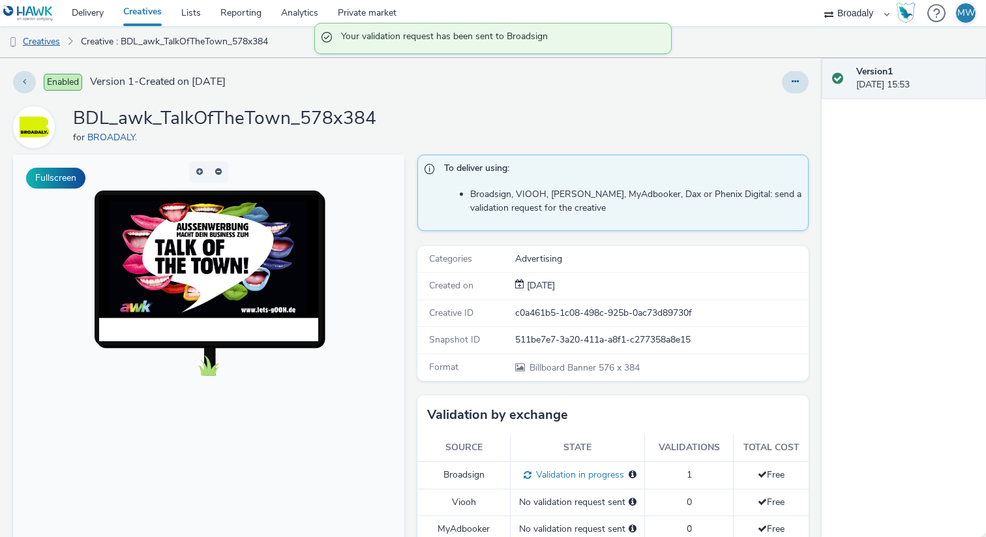
click at [42, 52] on link "Creatives" at bounding box center [33, 41] width 67 height 31
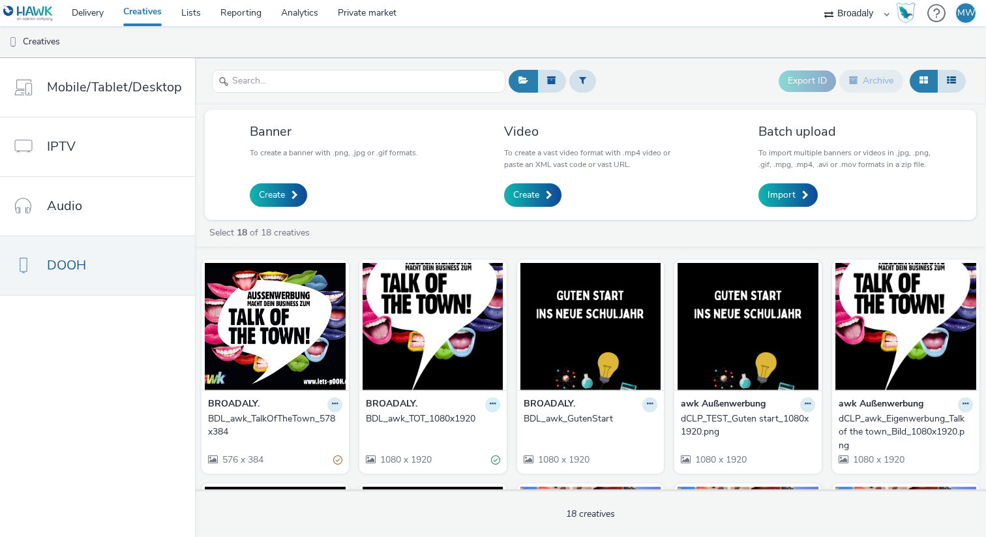
click at [342, 410] on button at bounding box center [334, 404] width 15 height 15
click at [446, 428] on link "Edit" at bounding box center [451, 427] width 98 height 26
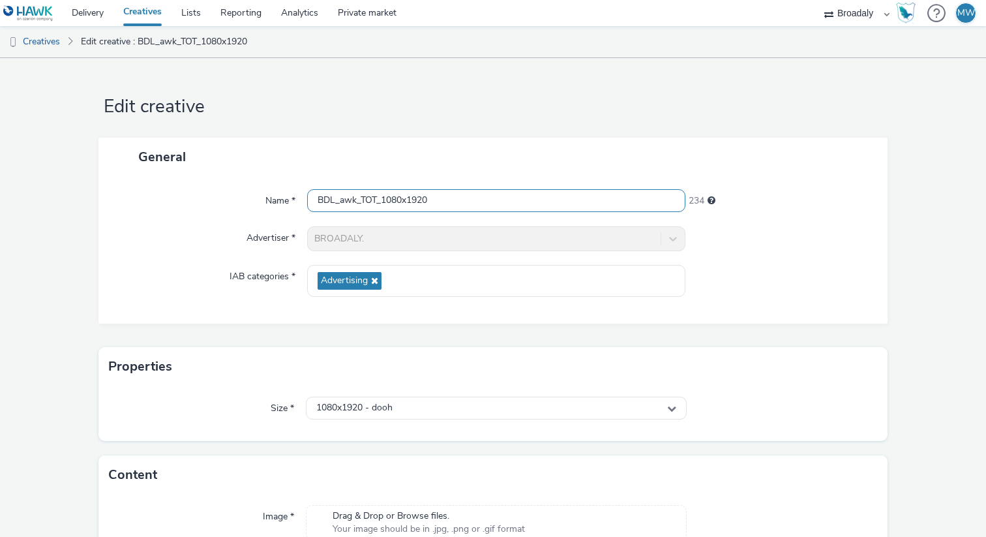
click at [374, 199] on input "BDL_awk_TOT_1080x1920" at bounding box center [496, 200] width 378 height 23
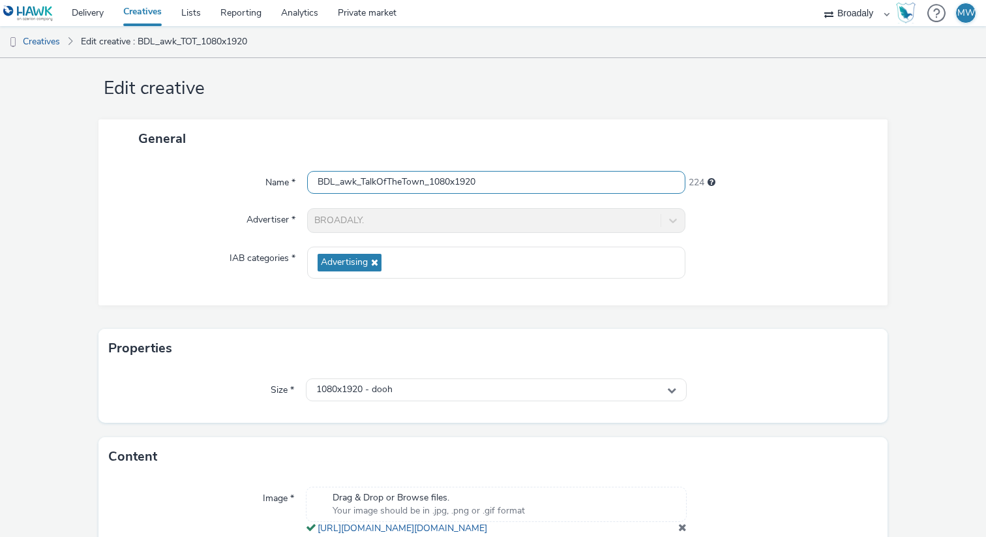
scroll to position [110, 0]
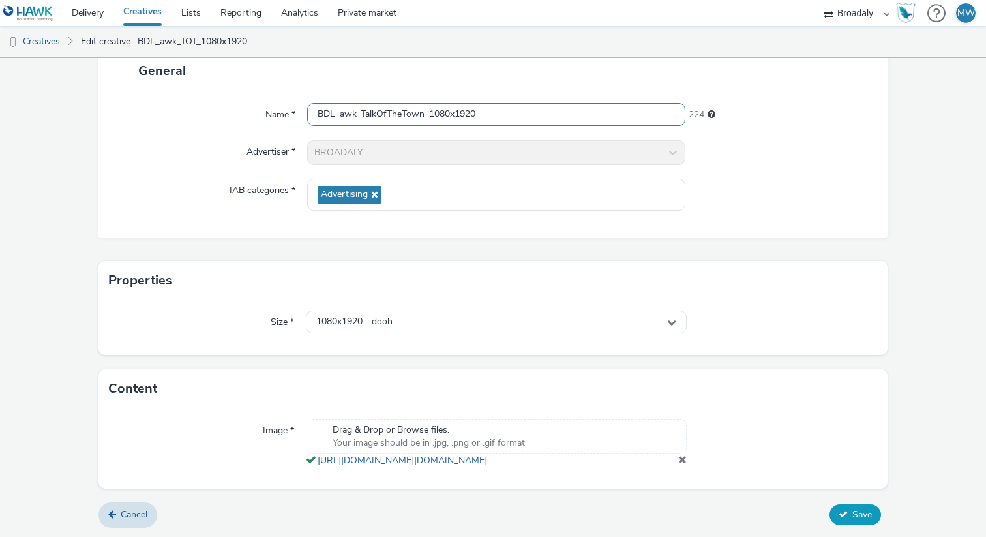
type input "BDL_awk_TalkOfTheTown_1080x1920"
click at [857, 512] on span "Save" at bounding box center [862, 514] width 20 height 12
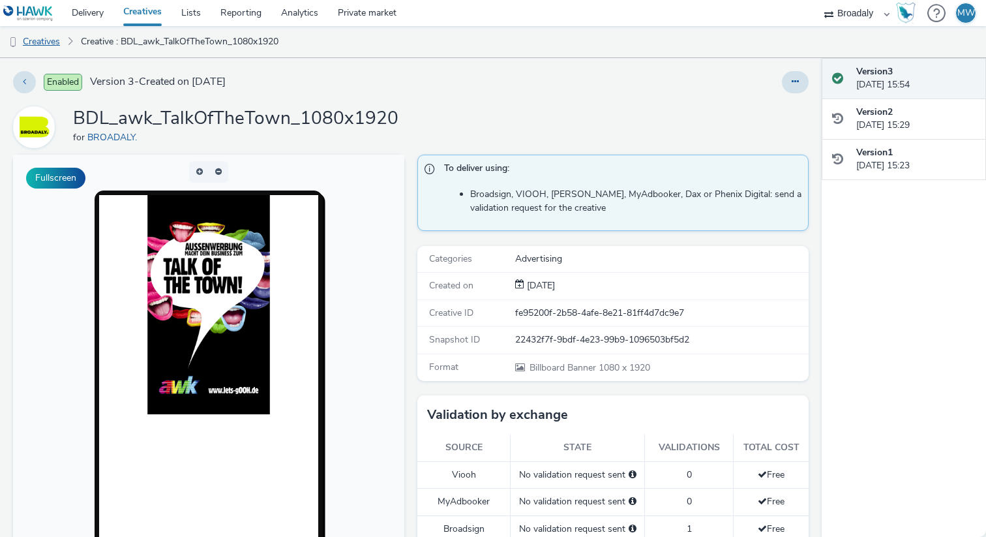
click at [29, 38] on link "Creatives" at bounding box center [33, 41] width 67 height 31
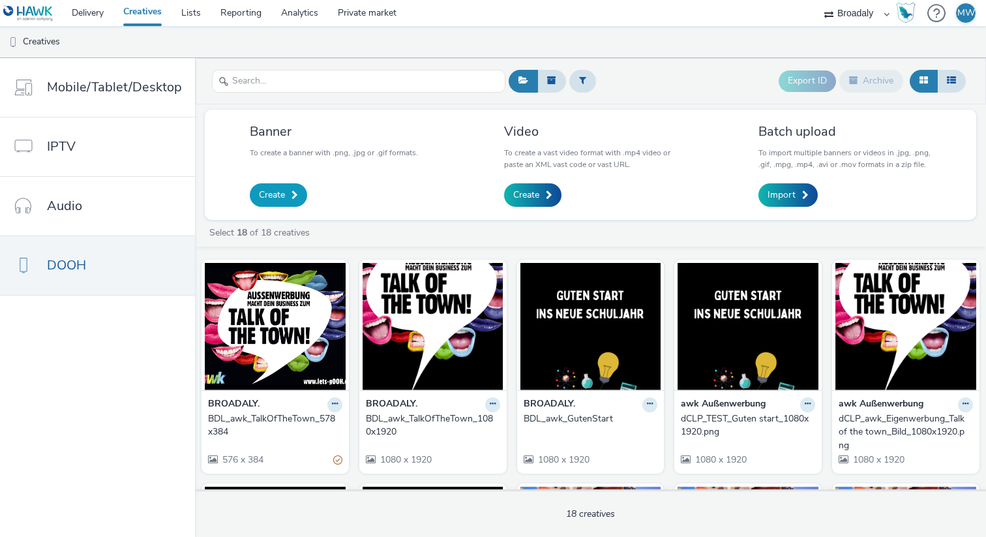
click at [278, 196] on span "Create" at bounding box center [272, 194] width 26 height 13
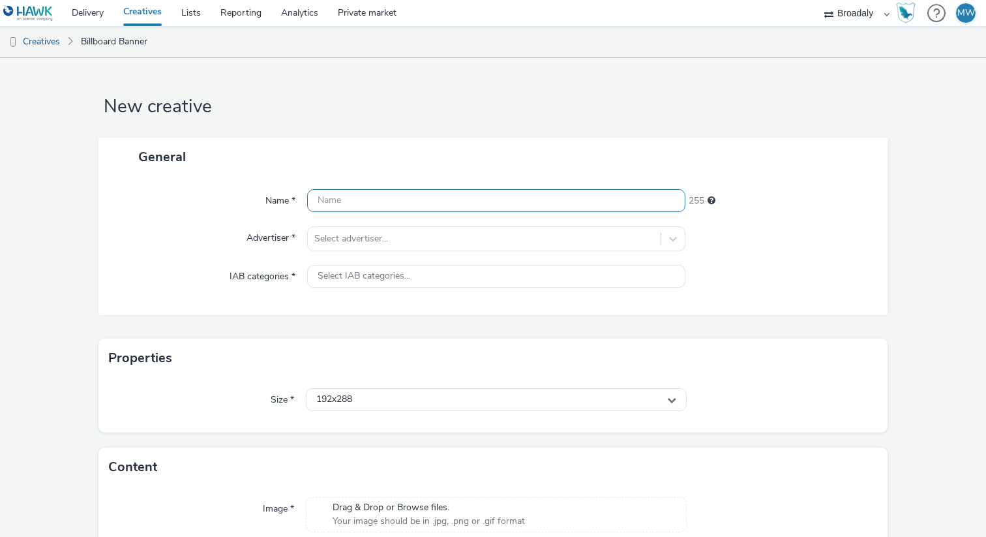
click at [352, 195] on input "text" at bounding box center [496, 200] width 378 height 23
paste input "BDL_awk_TOT_1080x1920"
click at [374, 203] on input "BDL_awk_TOT_1080x1920" at bounding box center [496, 200] width 378 height 23
click at [378, 203] on input "BDL_awk_TOT_1080x1920" at bounding box center [496, 200] width 378 height 23
drag, startPoint x: 473, startPoint y: 200, endPoint x: 414, endPoint y: 200, distance: 58.7
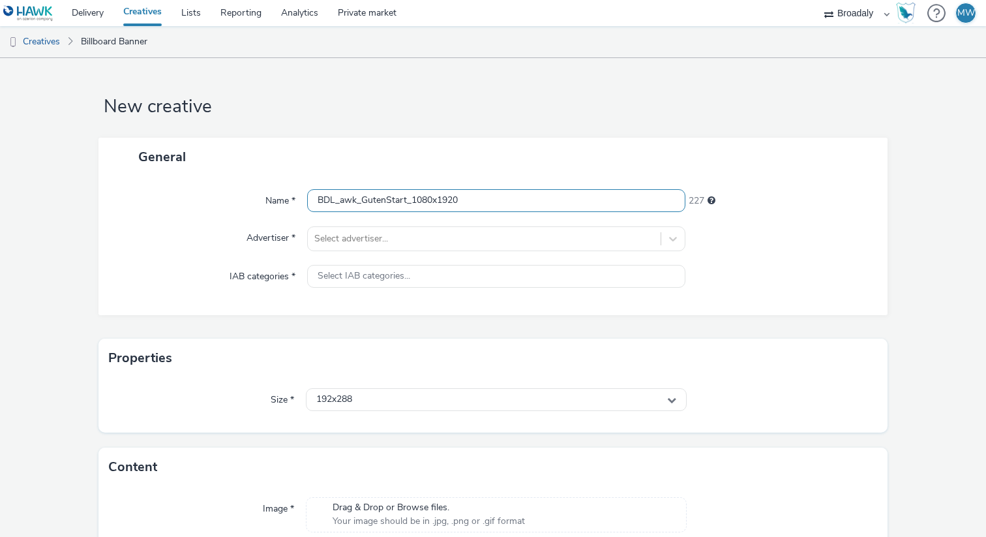
click at [414, 200] on input "BDL_awk_GutenStart_1080x1920" at bounding box center [496, 200] width 378 height 23
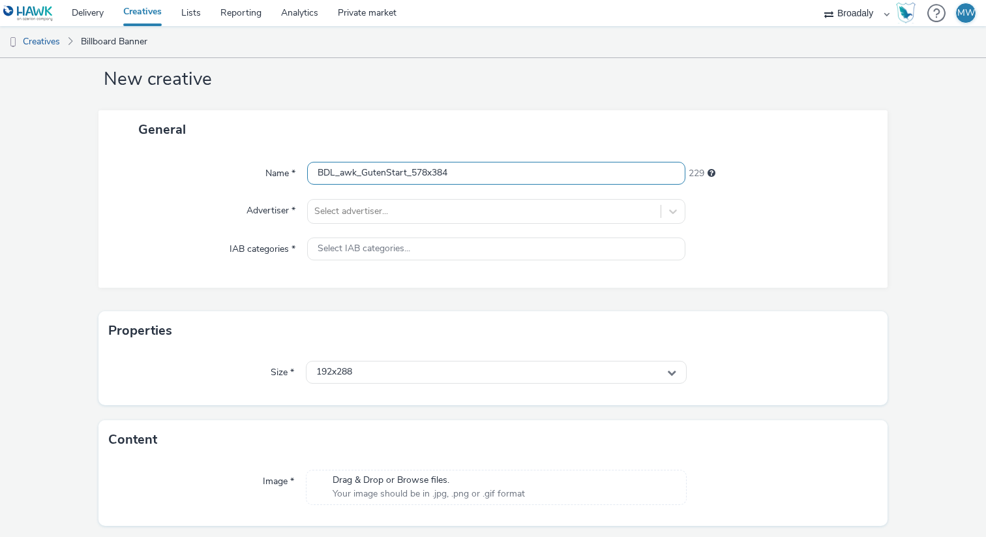
scroll to position [43, 0]
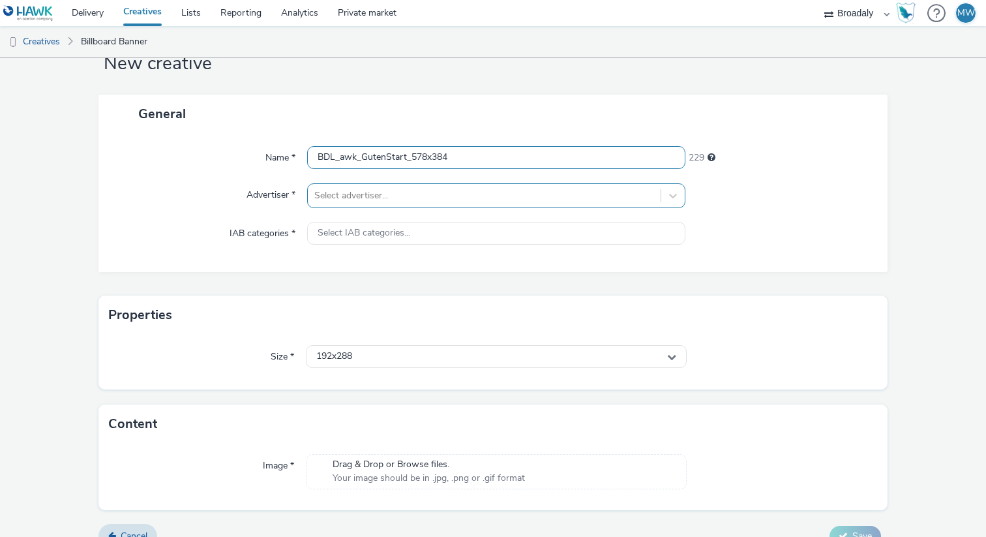
type input "BDL_awk_GutenStart_578x384"
click at [415, 201] on div at bounding box center [484, 196] width 340 height 16
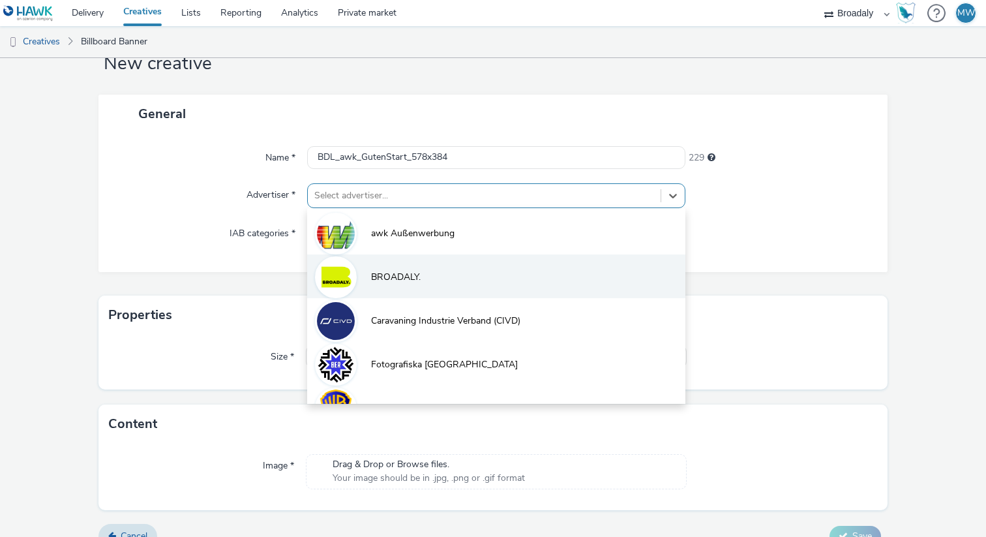
click at [378, 268] on li "BROADALY." at bounding box center [496, 276] width 378 height 44
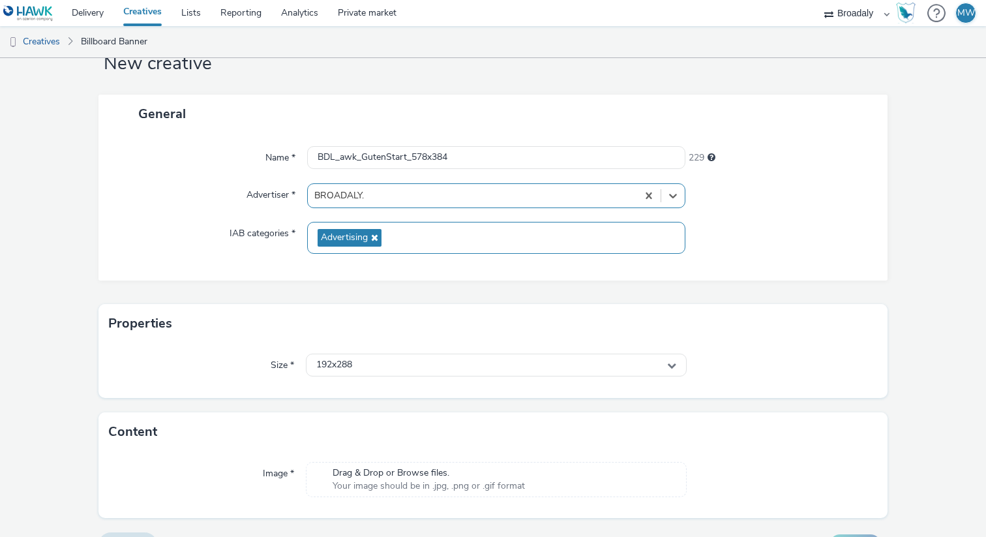
scroll to position [73, 0]
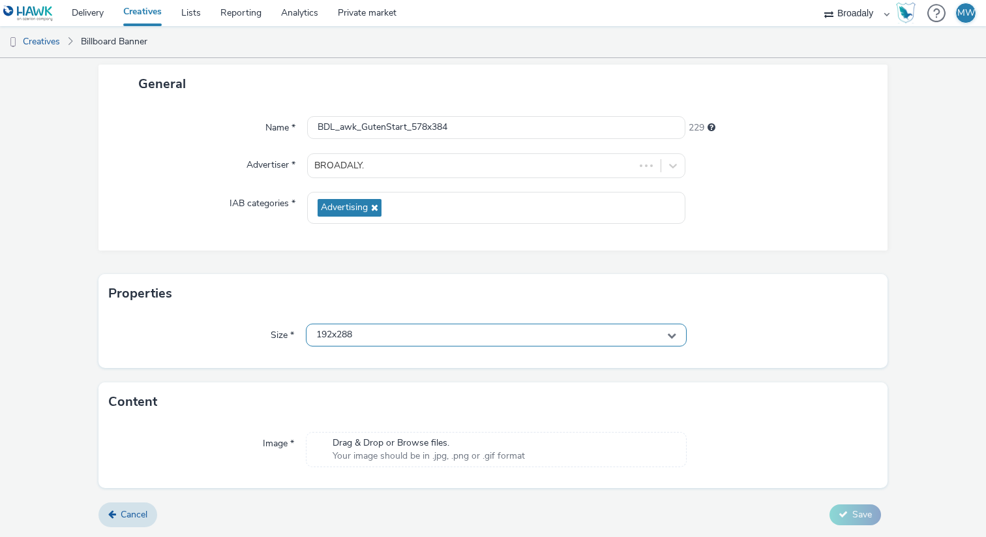
click at [379, 337] on div "192x288" at bounding box center [496, 334] width 381 height 23
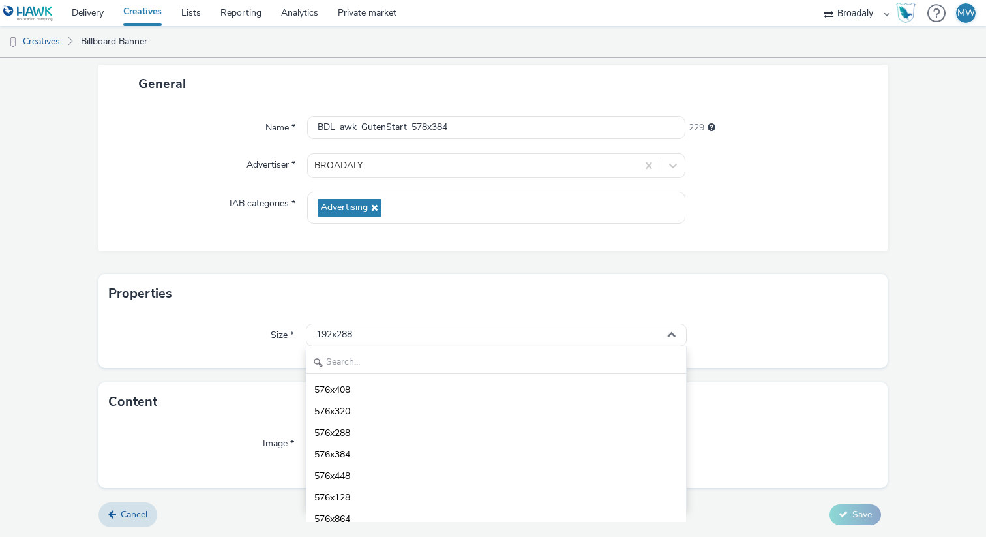
scroll to position [1400, 0]
click at [339, 456] on span "576x384" at bounding box center [332, 453] width 36 height 13
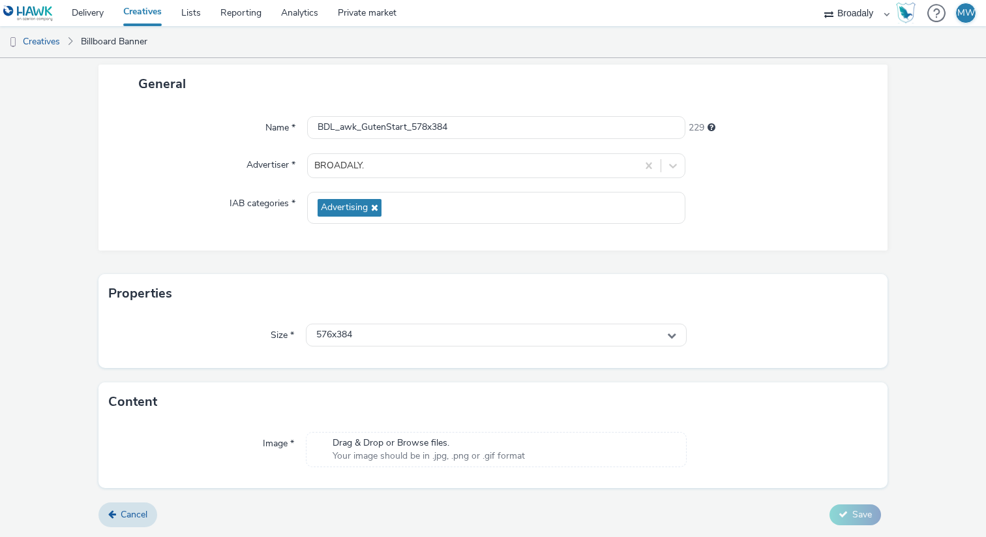
click at [398, 447] on span "Drag & Drop or Browse files." at bounding box center [429, 442] width 192 height 13
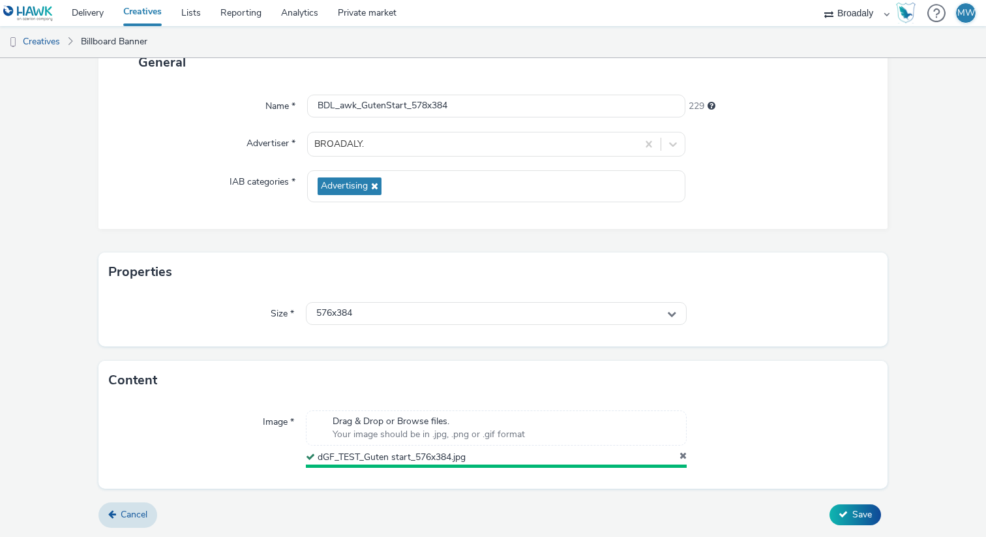
scroll to position [91, 0]
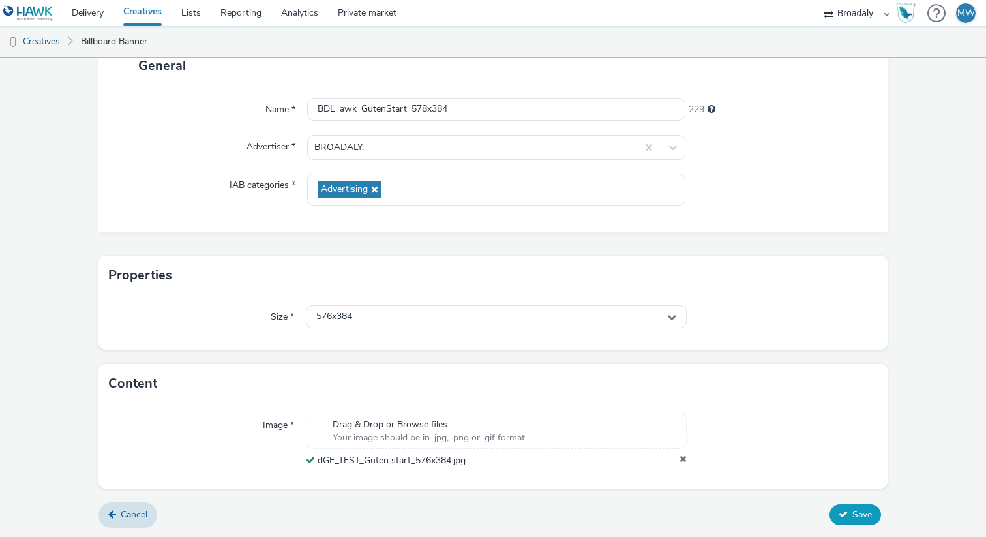
click at [849, 518] on button "Save" at bounding box center [855, 514] width 52 height 21
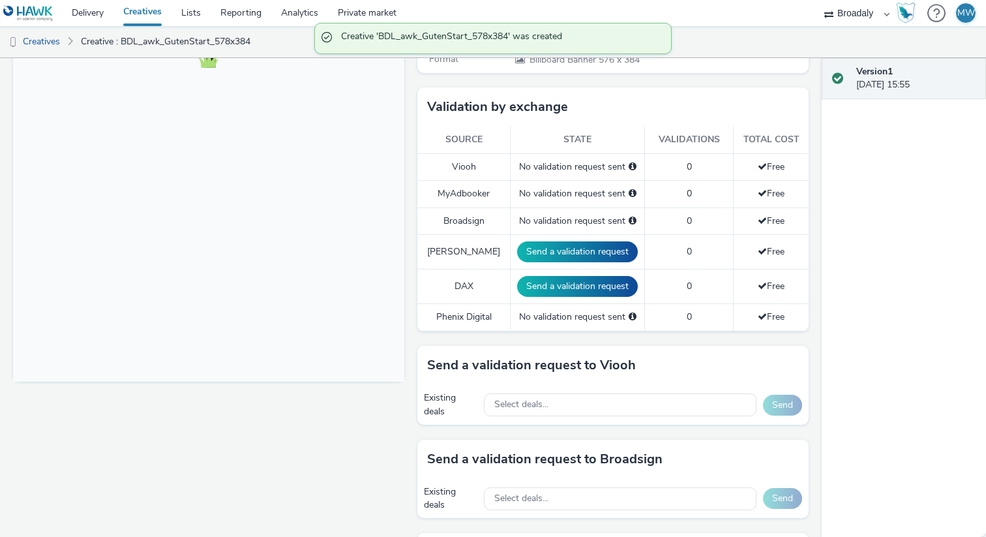
scroll to position [377, 0]
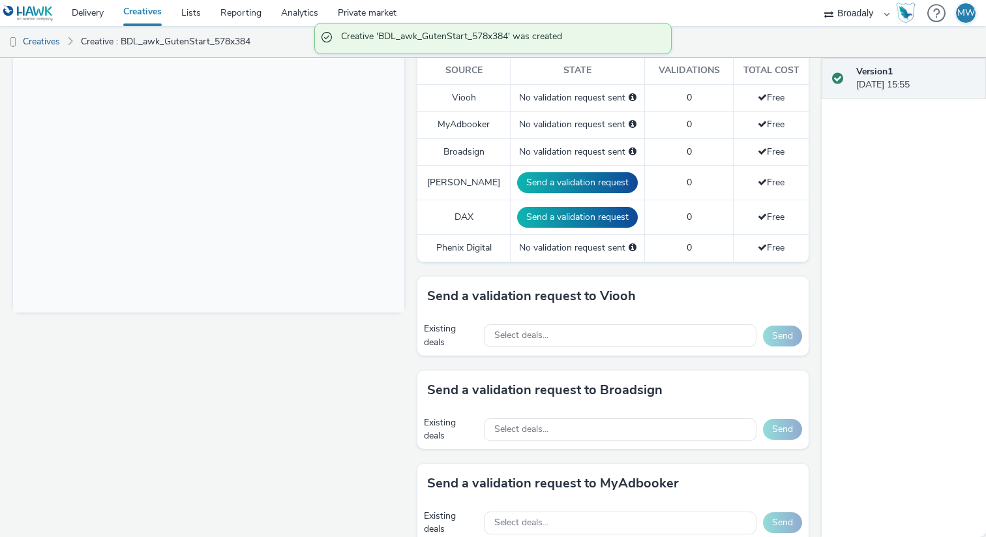
click at [689, 440] on div "Select deals..." at bounding box center [620, 429] width 273 height 27
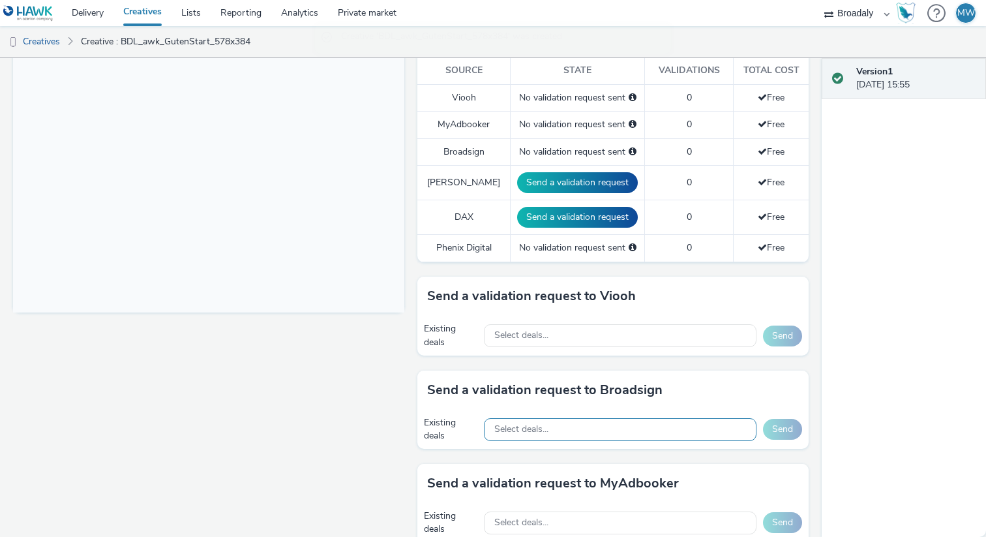
click at [680, 432] on div "Select deals..." at bounding box center [620, 429] width 273 height 23
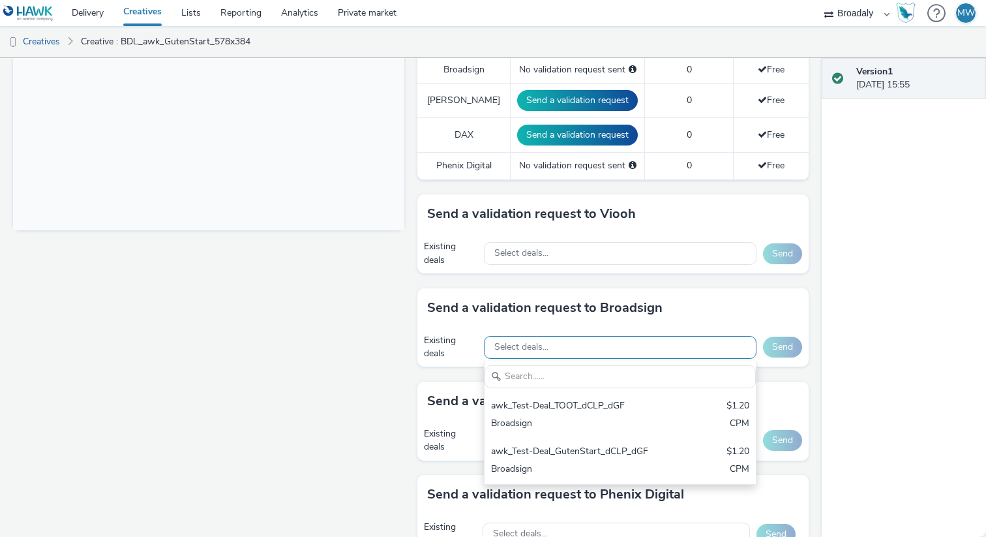
scroll to position [460, 0]
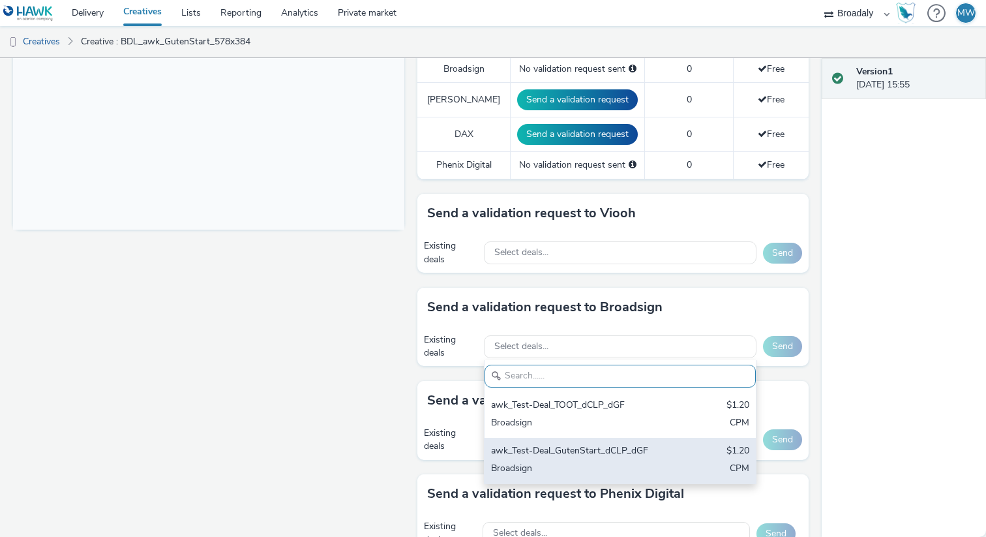
click at [609, 453] on div "awk_Test-Deal_GutenStart_dCLP_dGF" at bounding box center [576, 451] width 170 height 15
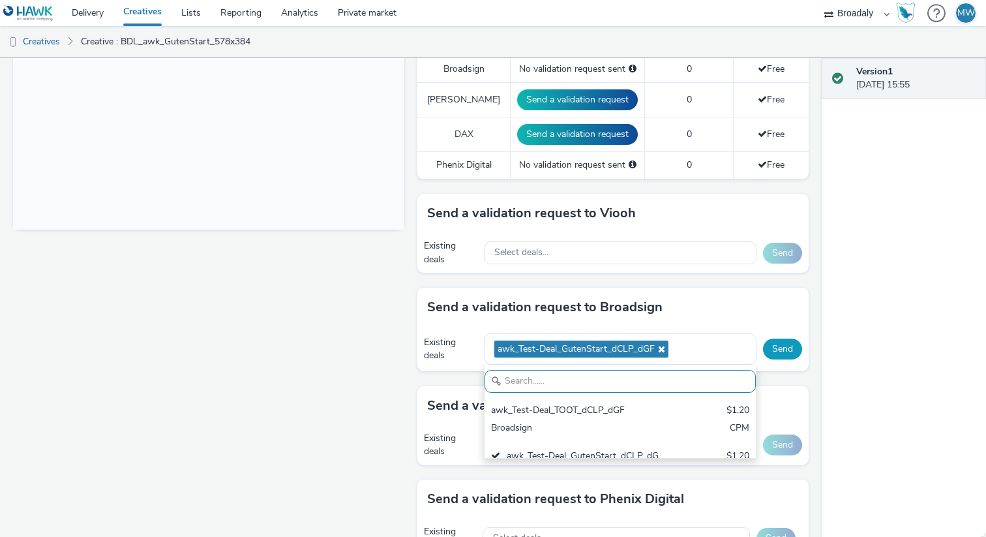
click at [786, 357] on button "Send" at bounding box center [782, 348] width 39 height 21
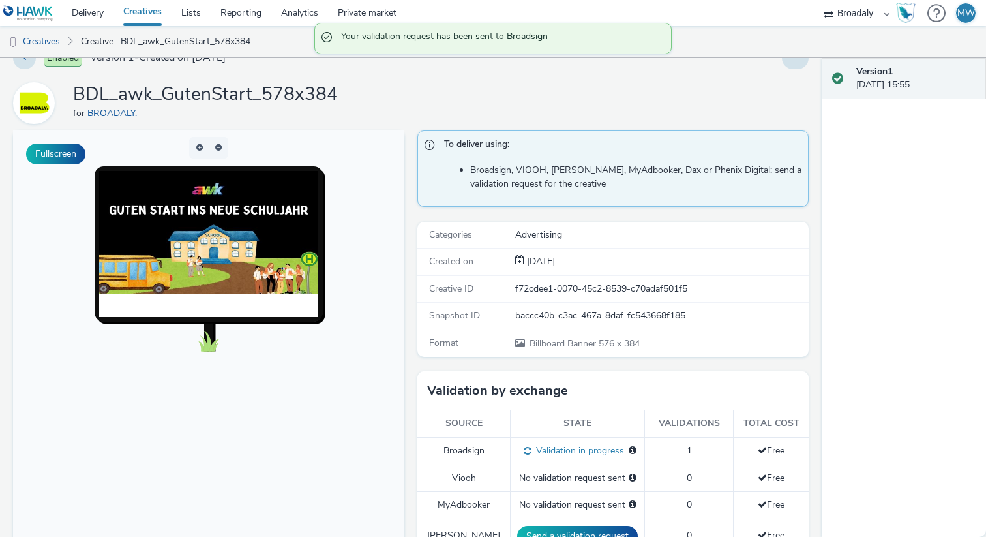
scroll to position [0, 0]
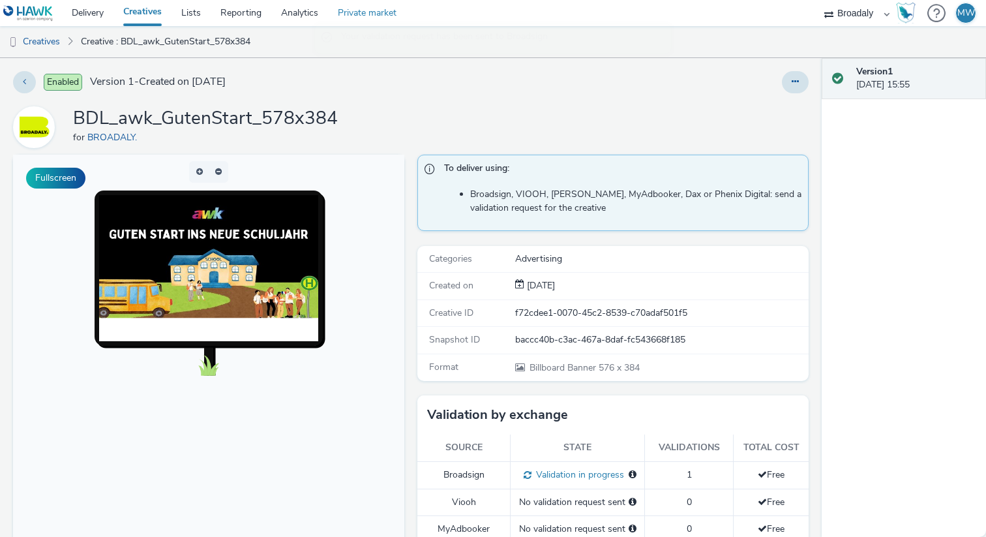
click at [389, 11] on link "Private market" at bounding box center [367, 13] width 78 height 26
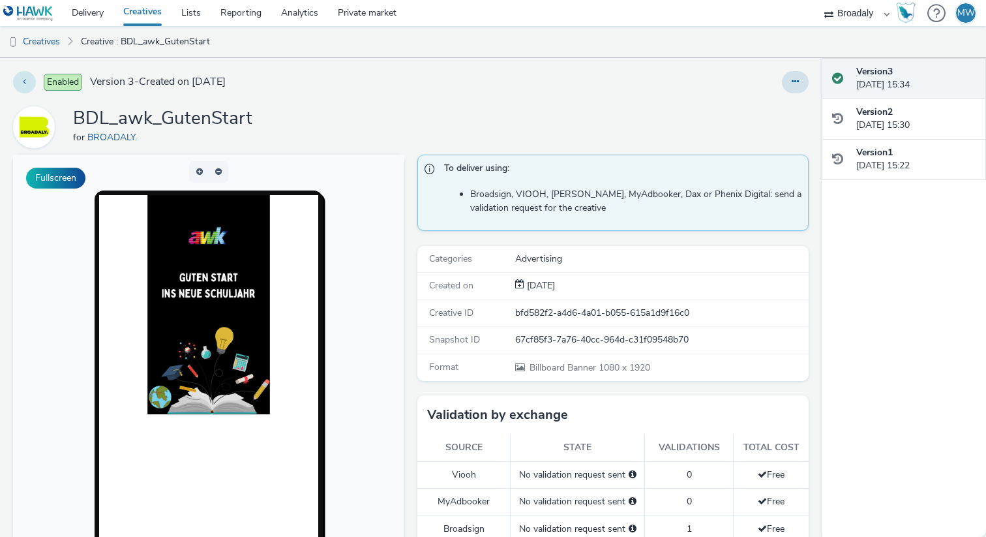
click at [25, 82] on icon at bounding box center [24, 81] width 3 height 9
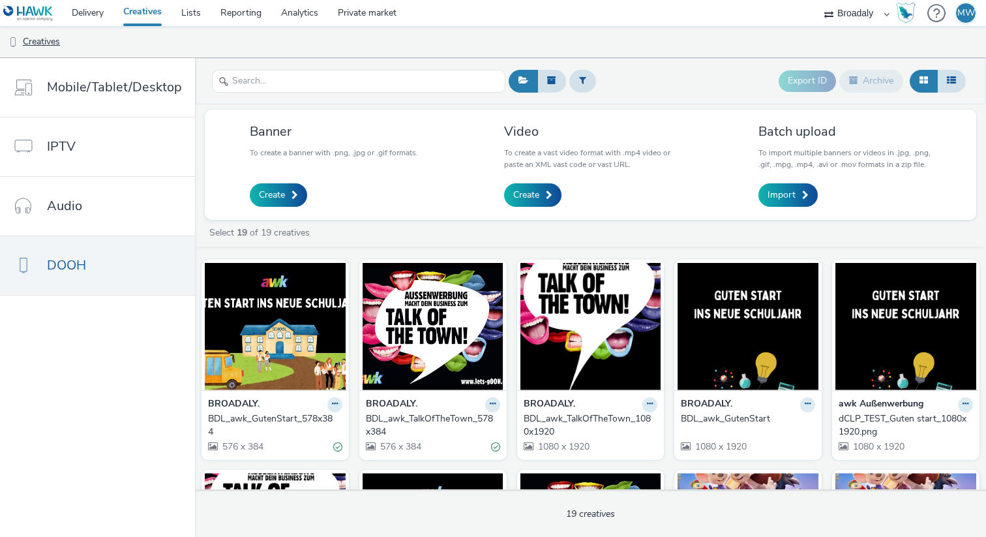
click at [35, 45] on link "Creatives" at bounding box center [33, 41] width 67 height 31
click at [84, 10] on link "Delivery" at bounding box center [88, 13] width 52 height 26
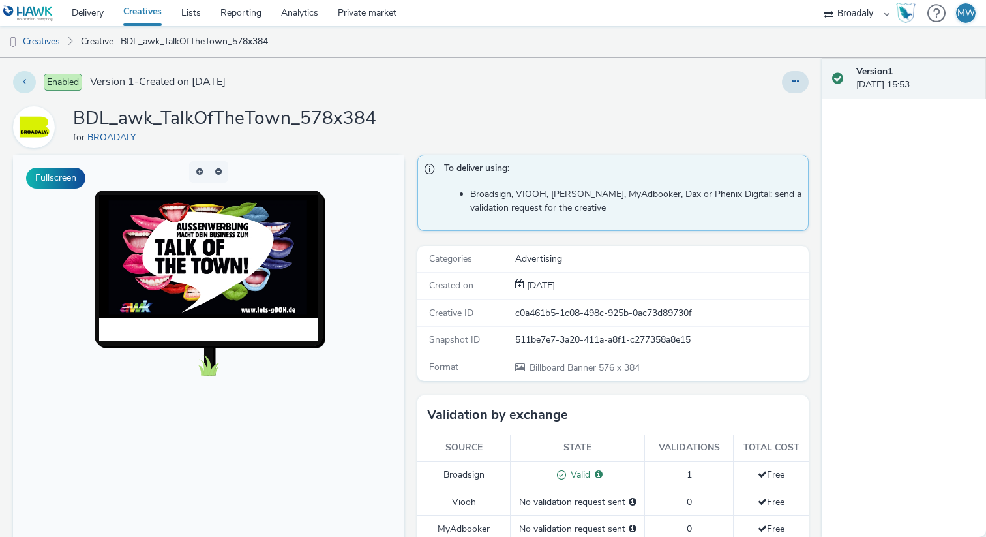
click at [23, 77] on icon at bounding box center [24, 81] width 3 height 9
